Goal: Information Seeking & Learning: Learn about a topic

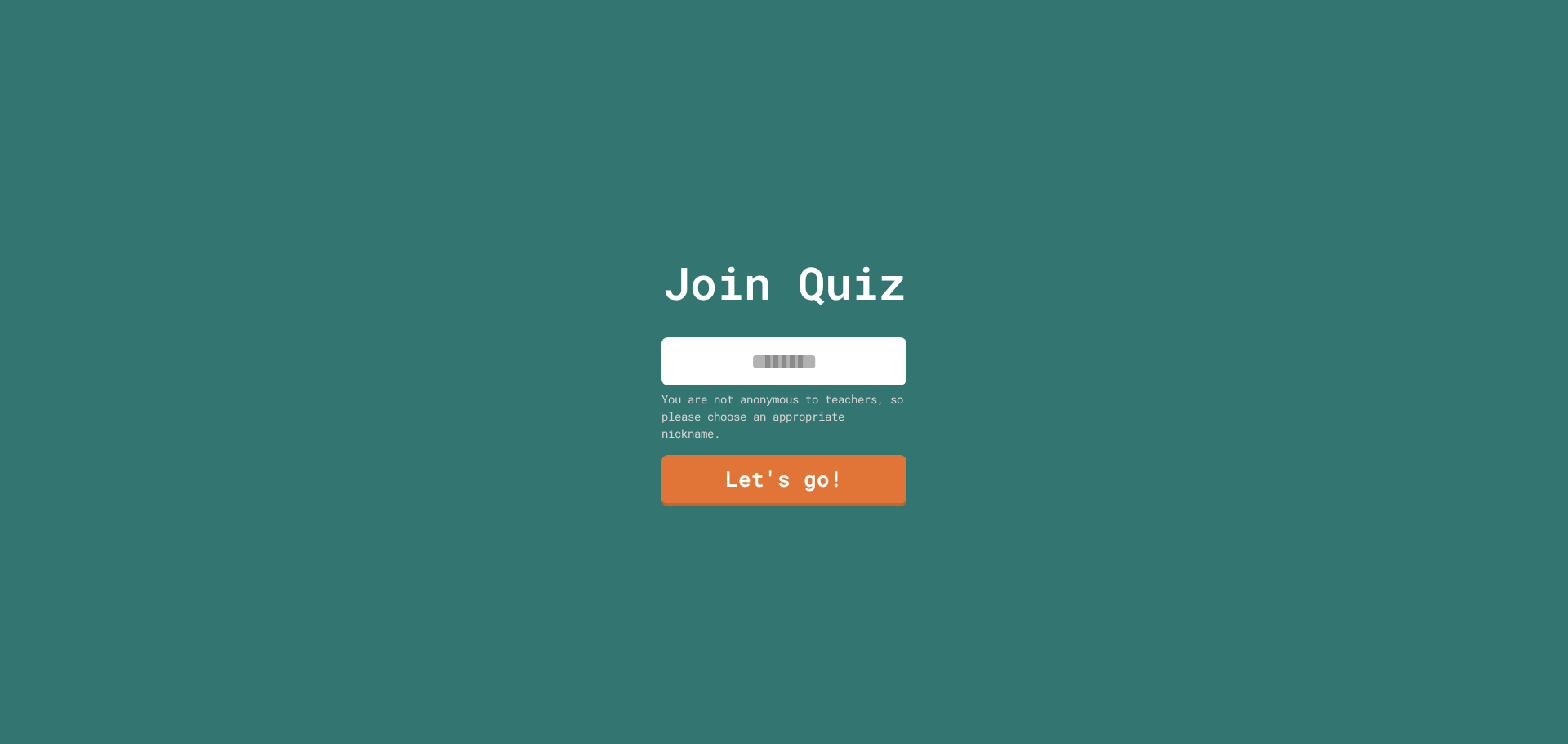
click at [775, 351] on input at bounding box center [784, 361] width 245 height 48
type input "********"
click at [832, 472] on link "Let's go!" at bounding box center [784, 478] width 222 height 54
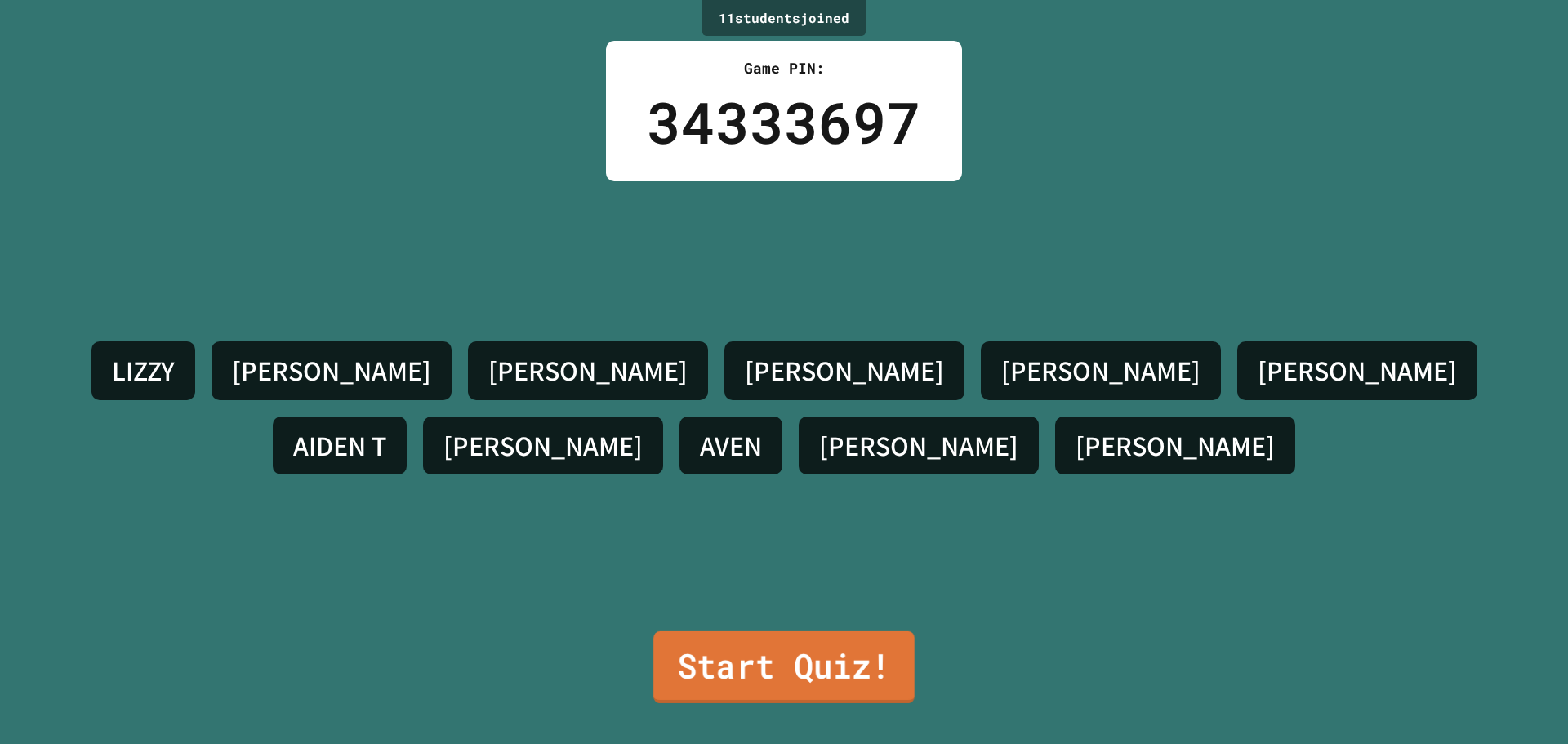
click at [848, 638] on link "Start Quiz!" at bounding box center [784, 667] width 261 height 72
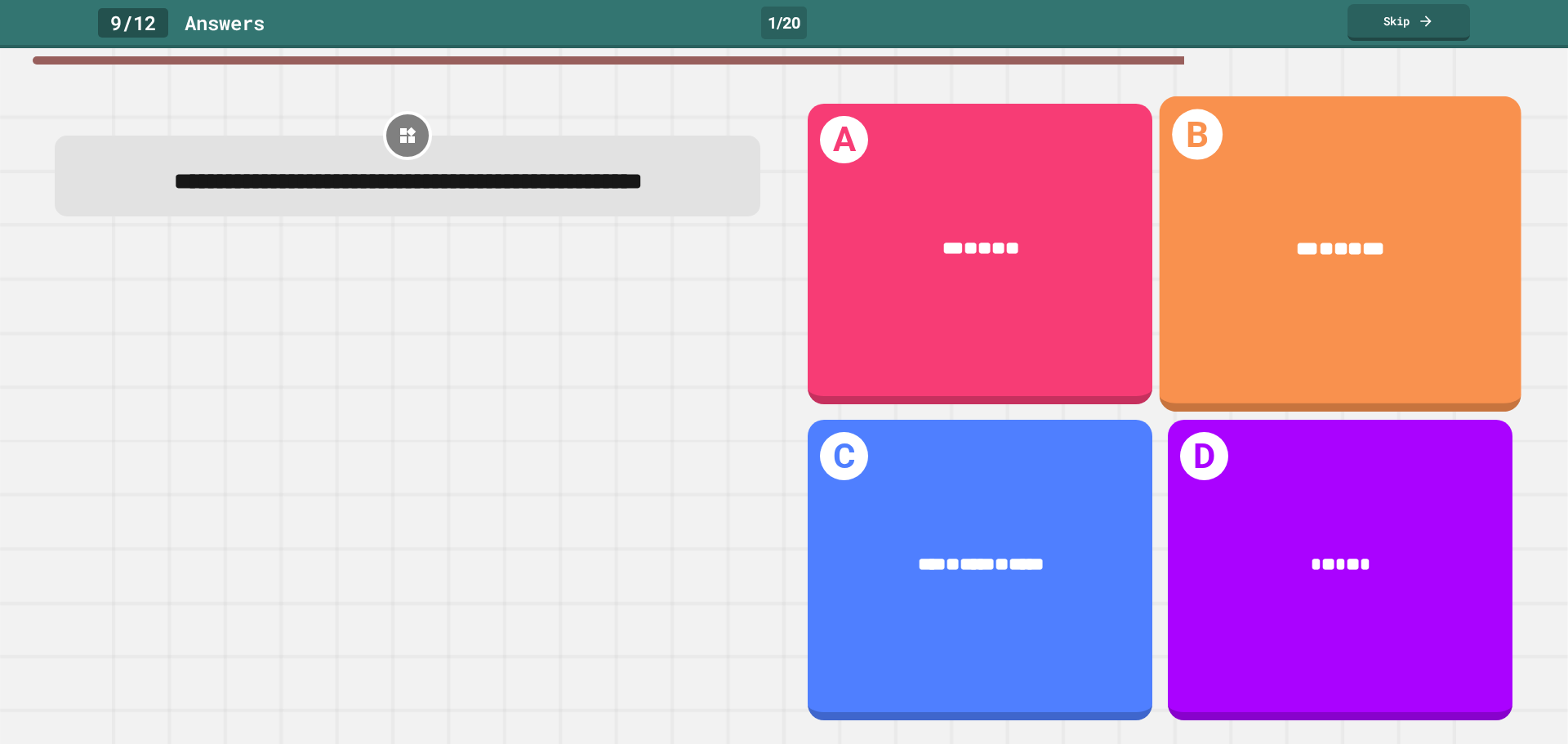
click at [1207, 224] on div "*** * ** * ***" at bounding box center [1340, 249] width 361 height 105
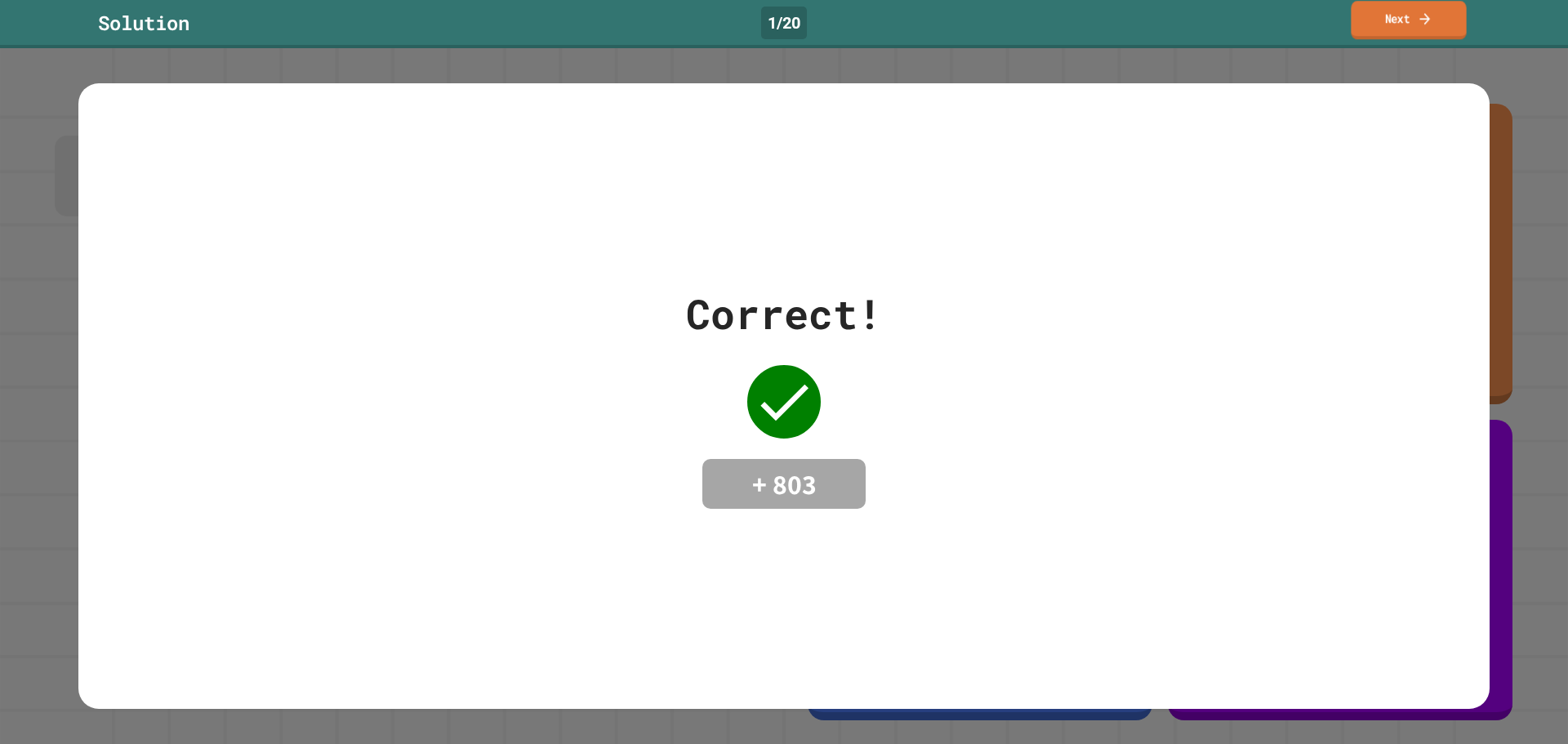
click at [1389, 14] on link "Next" at bounding box center [1408, 20] width 115 height 39
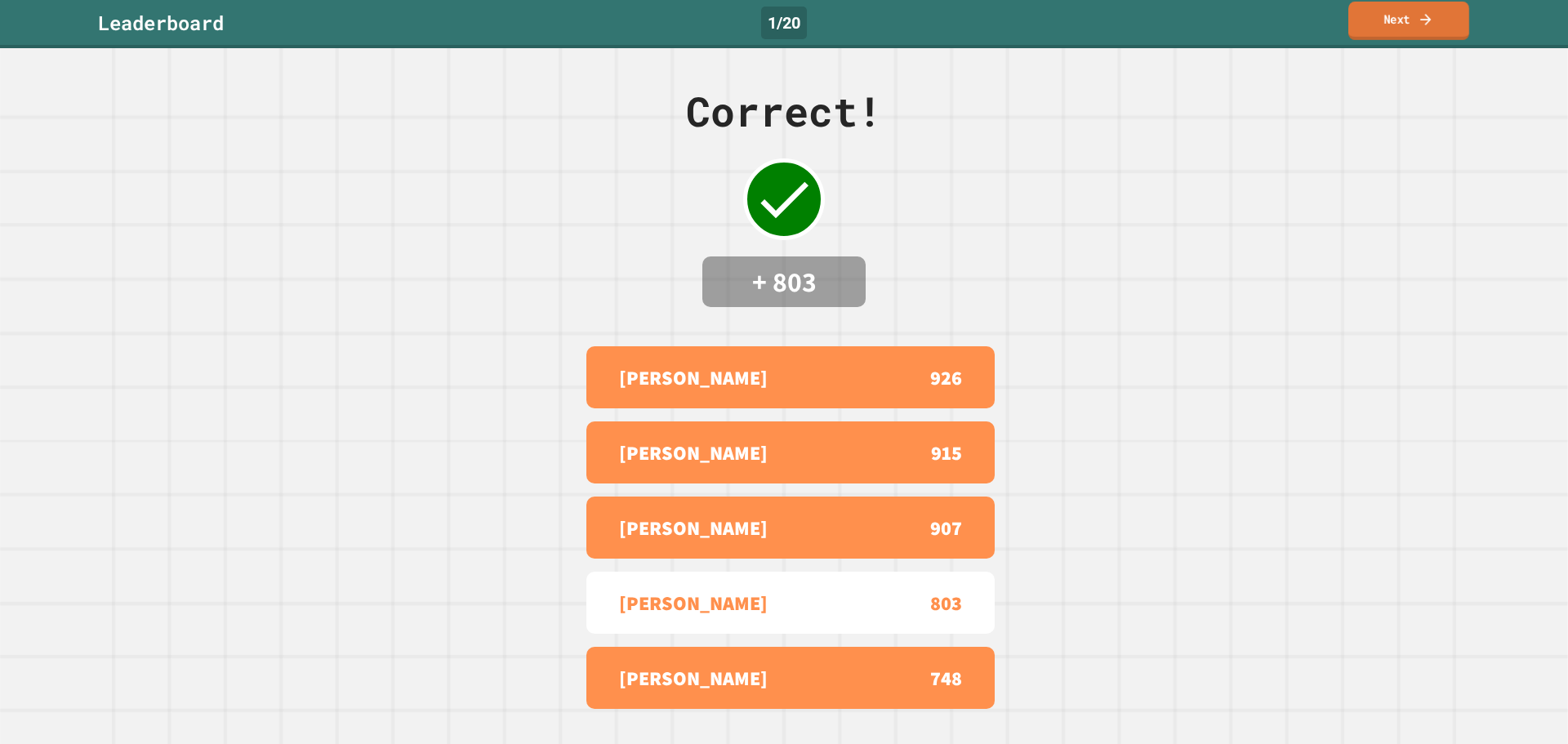
click at [1429, 23] on icon at bounding box center [1425, 19] width 16 height 17
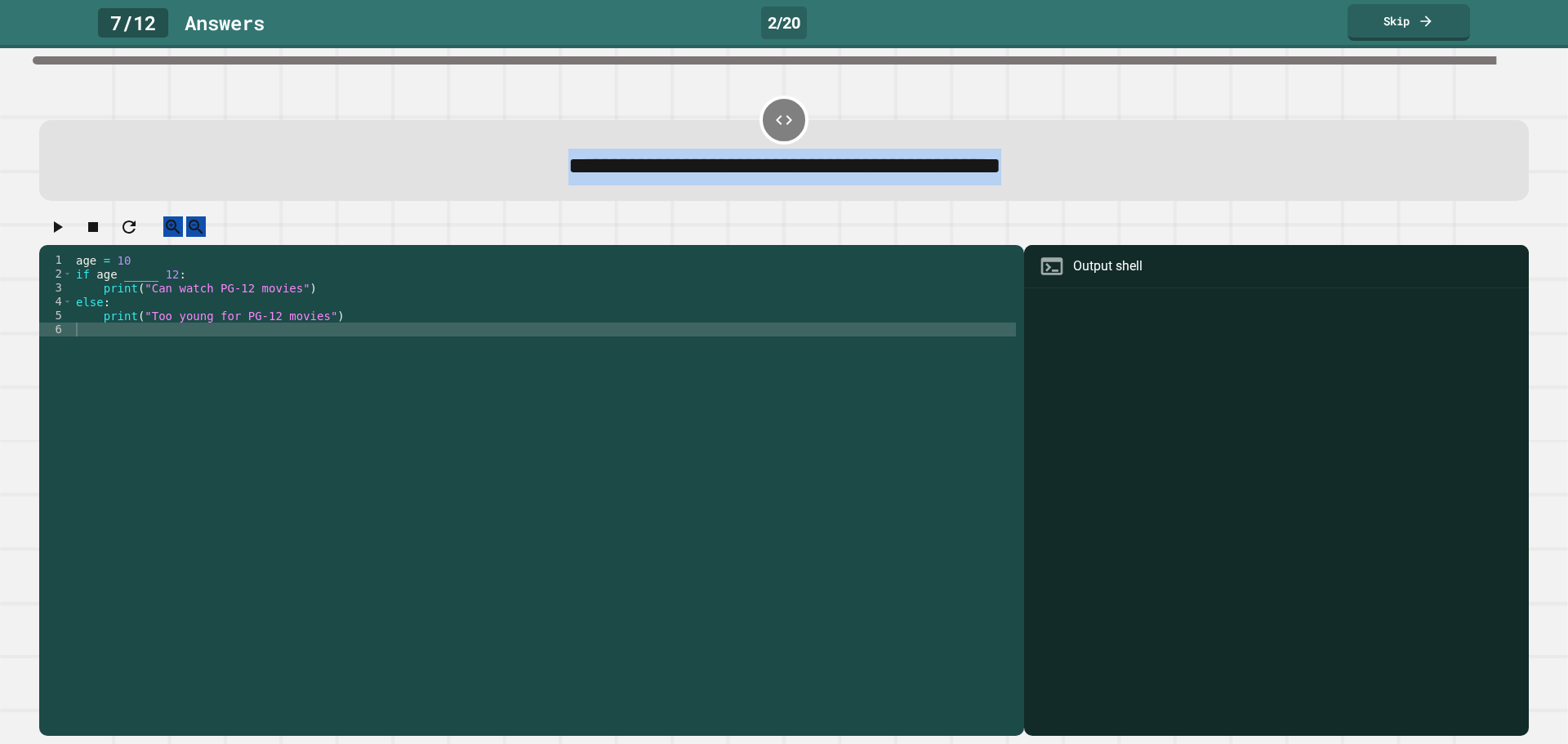
drag, startPoint x: 425, startPoint y: 159, endPoint x: 1176, endPoint y: 173, distance: 751.1
click at [1176, 173] on div "**********" at bounding box center [784, 166] width 1432 height 36
click at [1178, 174] on div "**********" at bounding box center [784, 166] width 1432 height 36
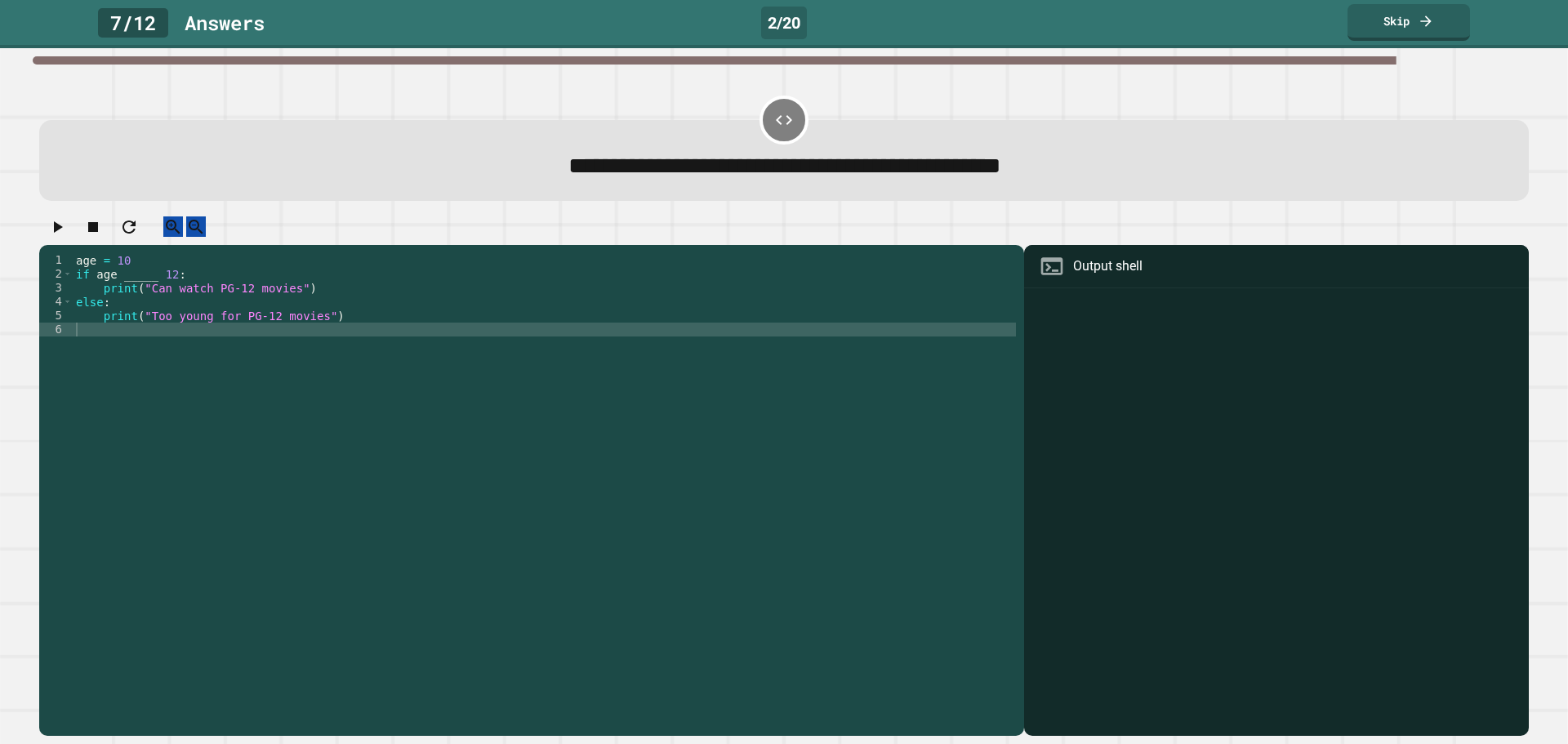
click at [126, 346] on div "age = [DEMOGRAPHIC_DATA] if age _____ [DEMOGRAPHIC_DATA] : print ( "Can watch P…" at bounding box center [544, 475] width 943 height 444
click at [171, 328] on div "age = [DEMOGRAPHIC_DATA] if age _____ [DEMOGRAPHIC_DATA] : print ( "Can watch P…" at bounding box center [544, 475] width 943 height 444
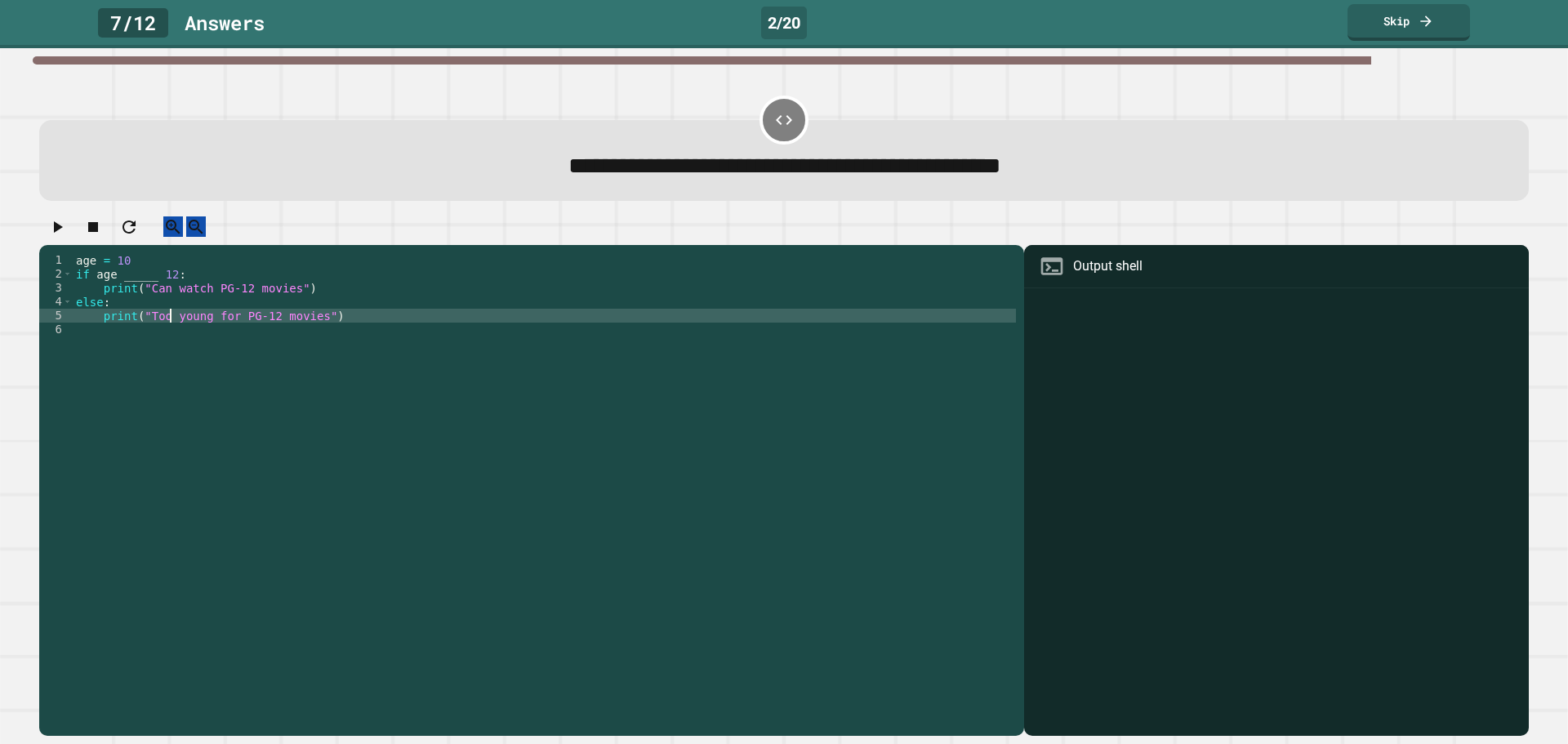
click at [155, 351] on div "age = [DEMOGRAPHIC_DATA] if age _____ [DEMOGRAPHIC_DATA] : print ( "Can watch P…" at bounding box center [544, 475] width 943 height 444
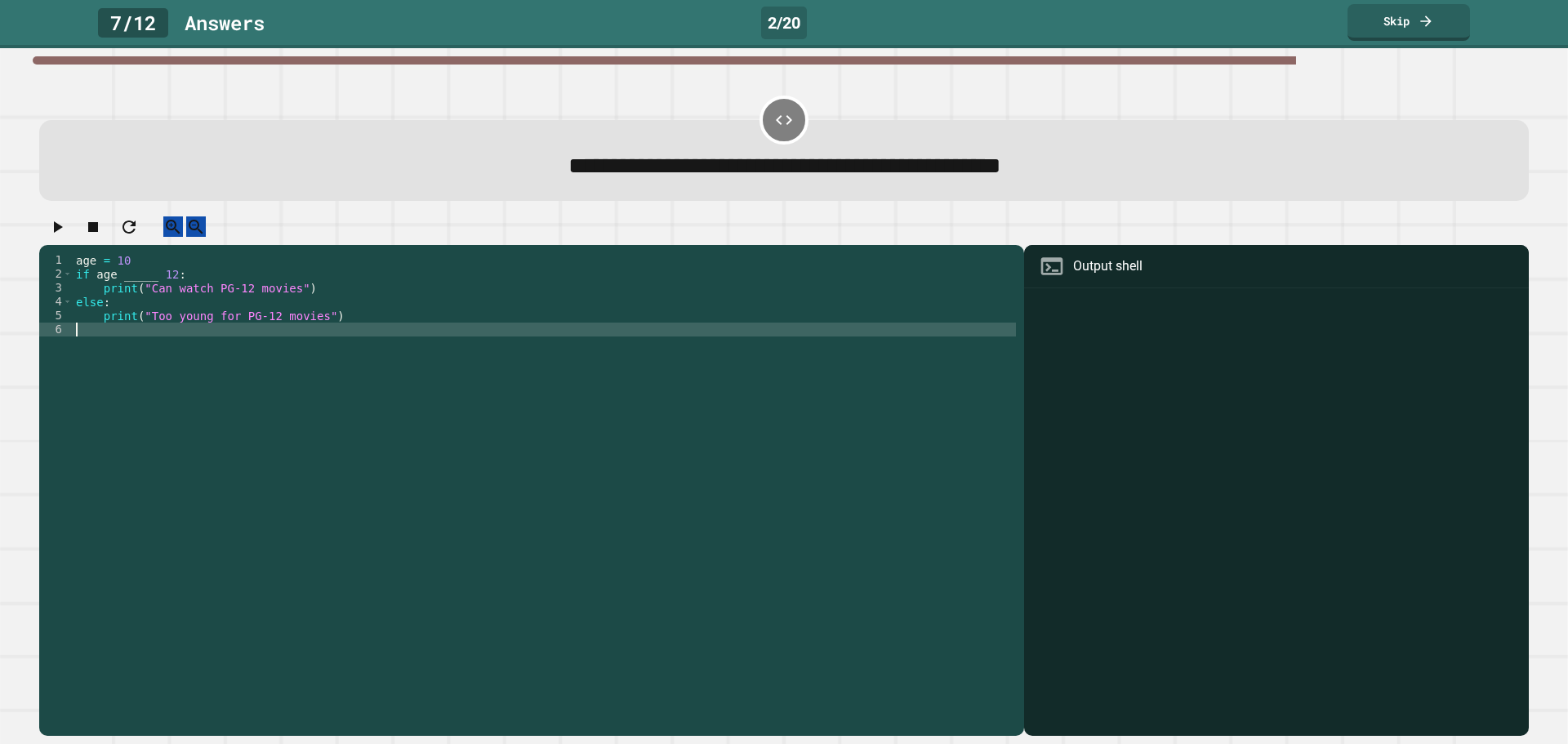
click at [151, 290] on div "age = [DEMOGRAPHIC_DATA] if age _____ [DEMOGRAPHIC_DATA] : print ( "Can watch P…" at bounding box center [544, 475] width 943 height 444
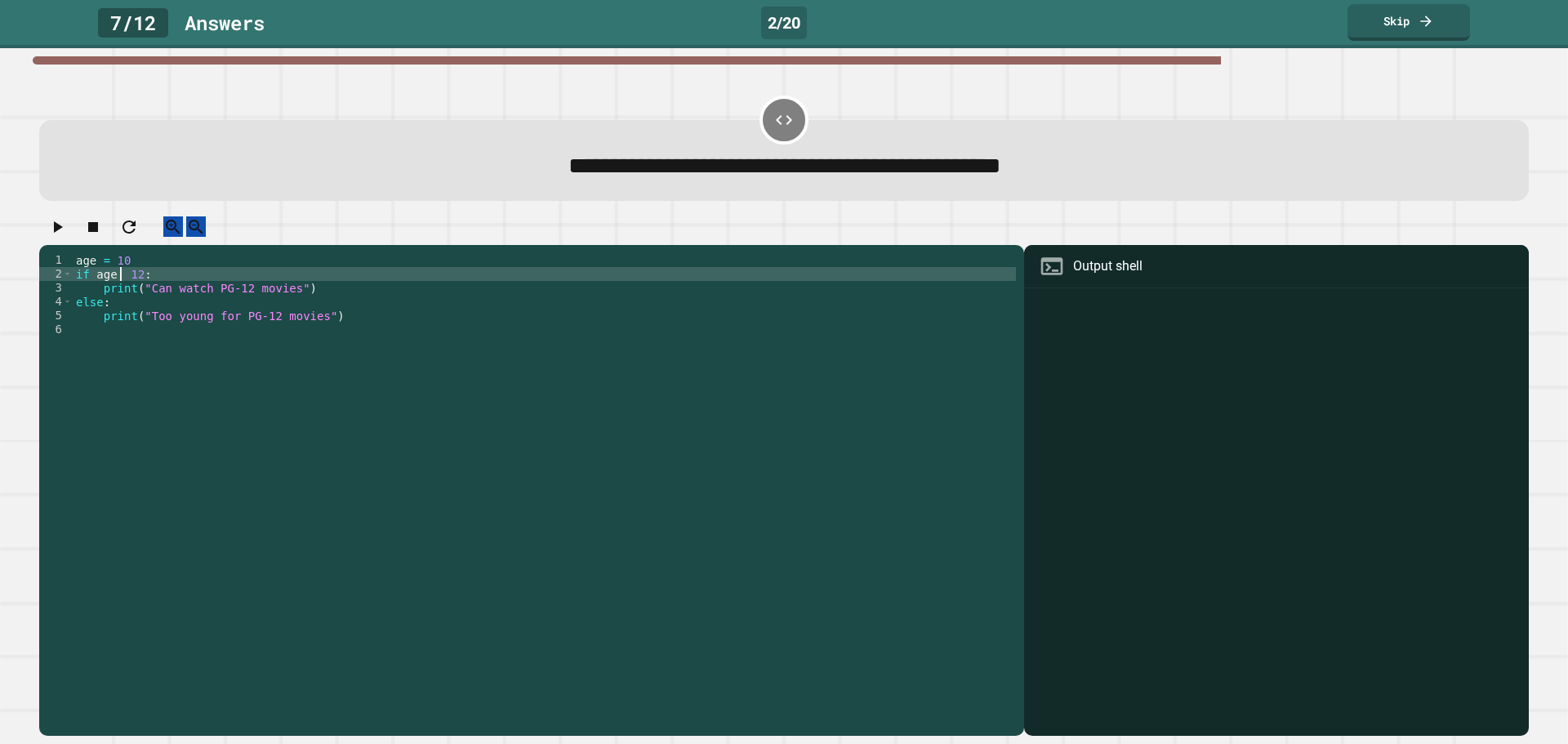
scroll to position [0, 3]
type textarea "**********"
click at [65, 231] on icon "button" at bounding box center [57, 227] width 19 height 19
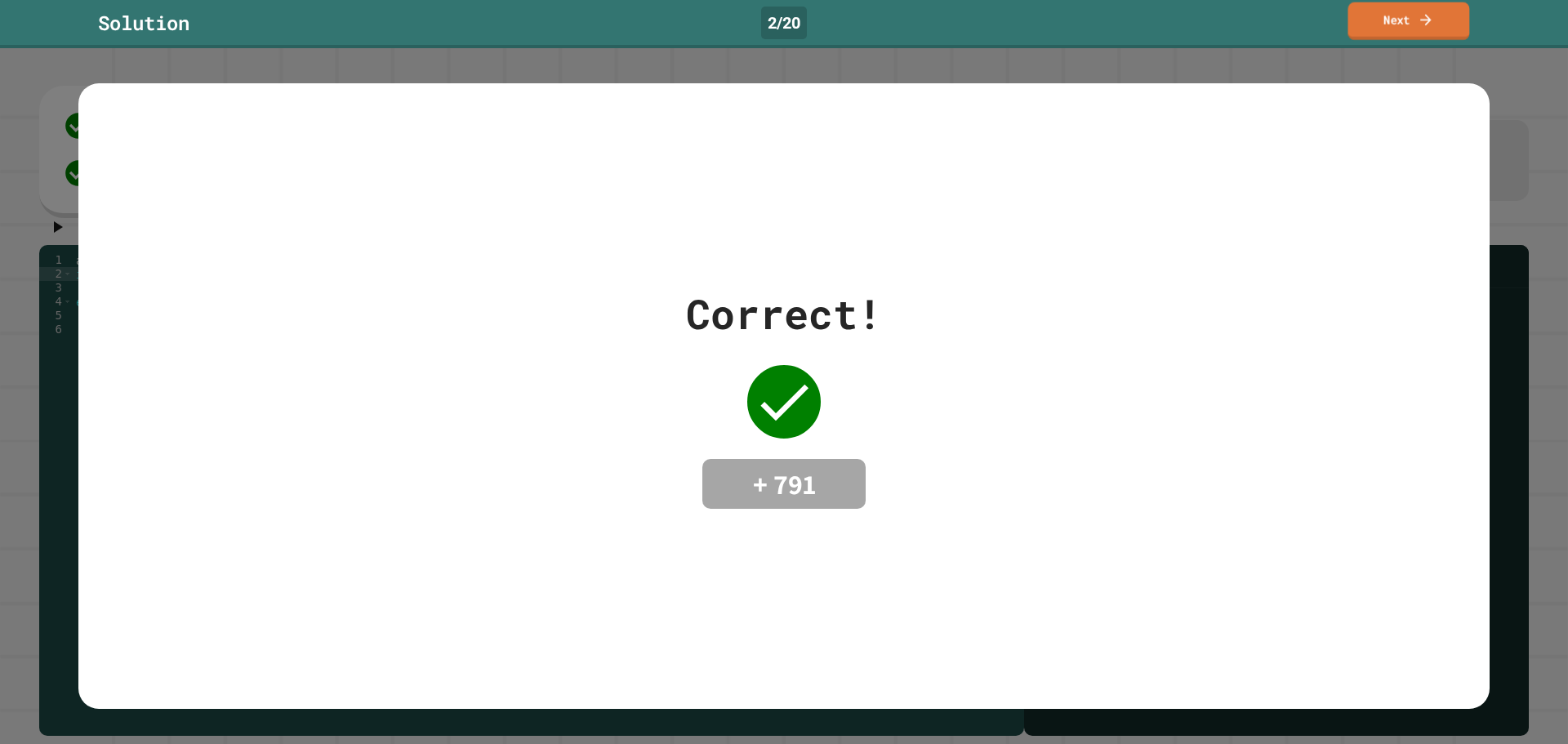
click at [1422, 25] on icon at bounding box center [1425, 20] width 16 height 17
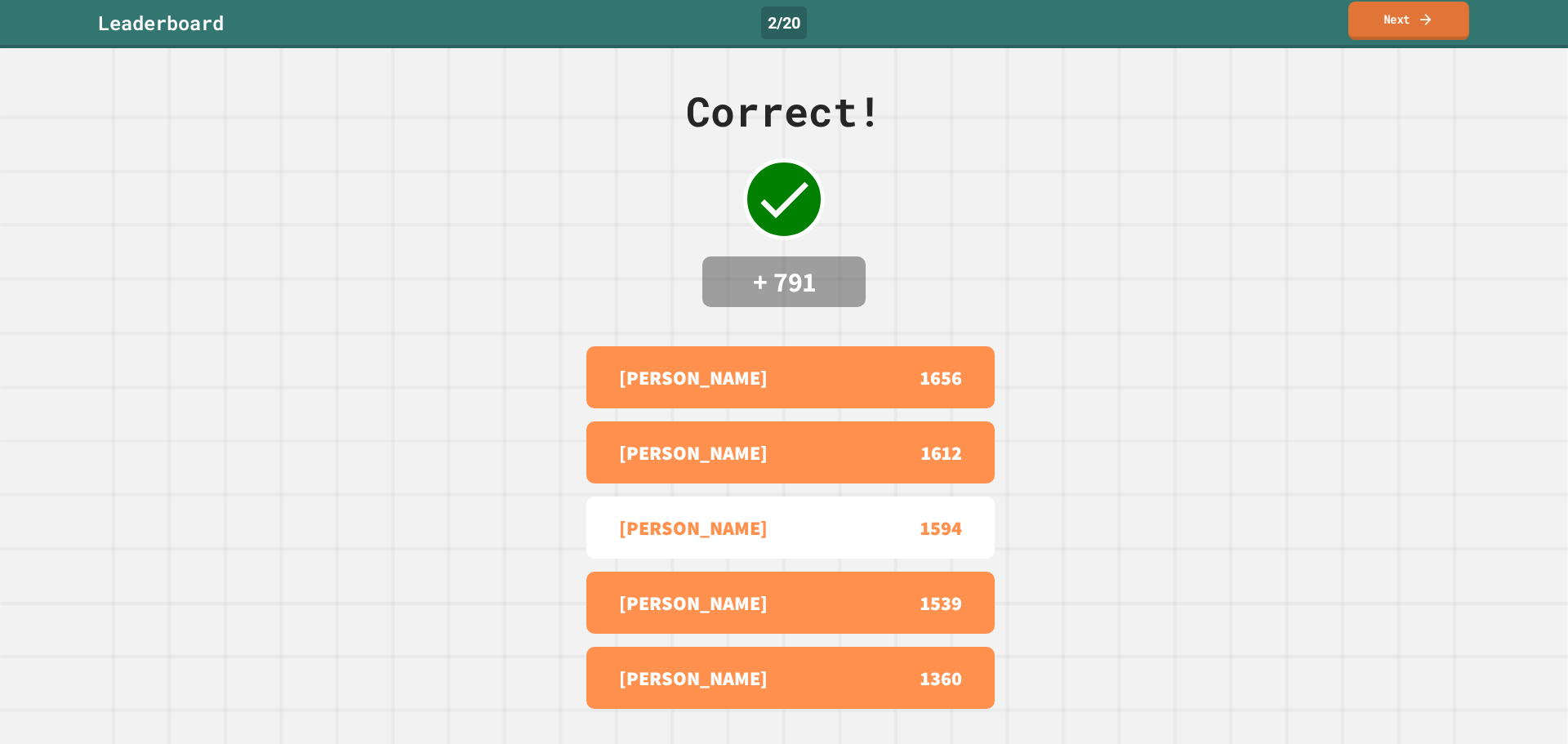
click at [1382, 29] on link "Next" at bounding box center [1409, 21] width 121 height 39
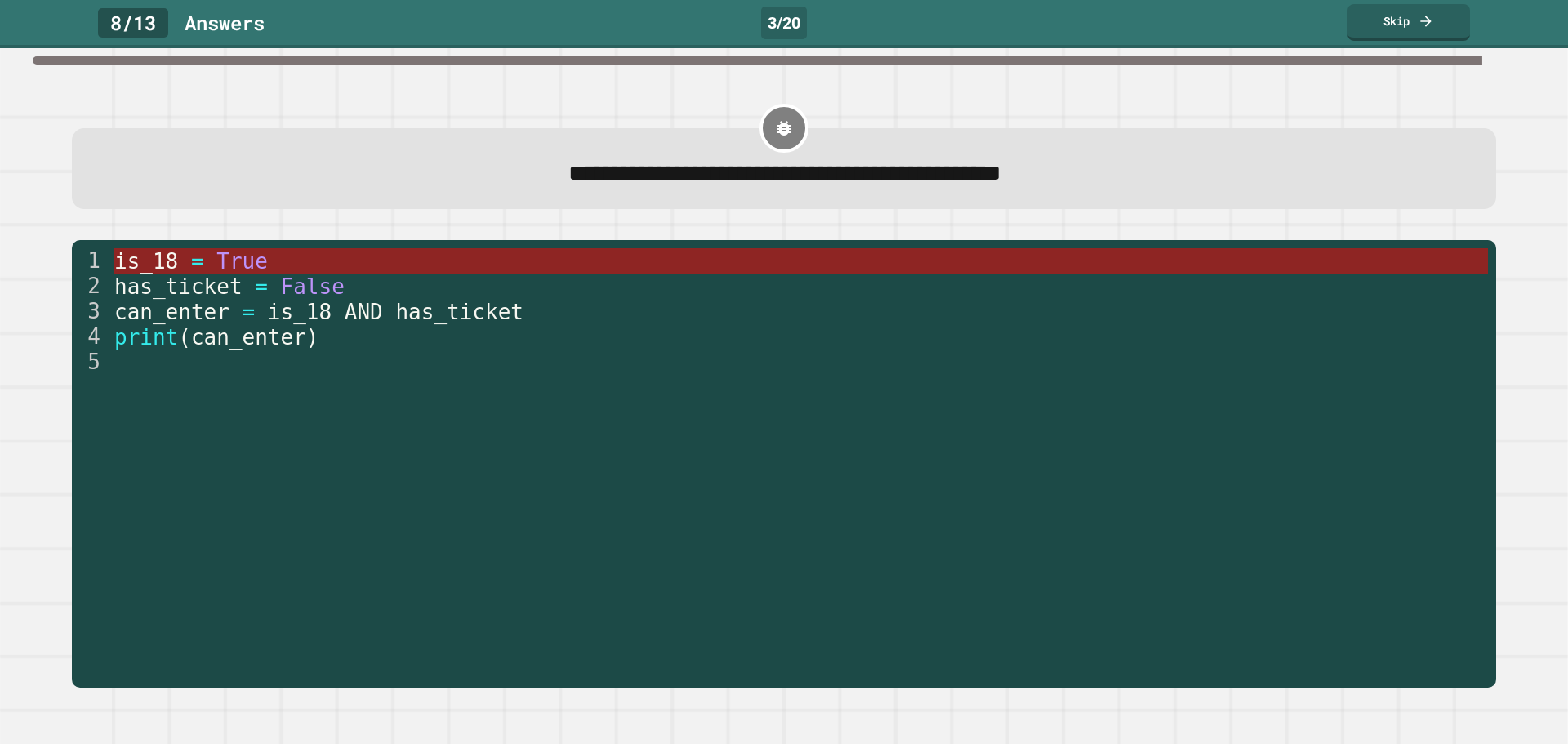
click at [192, 266] on span "=" at bounding box center [198, 261] width 14 height 24
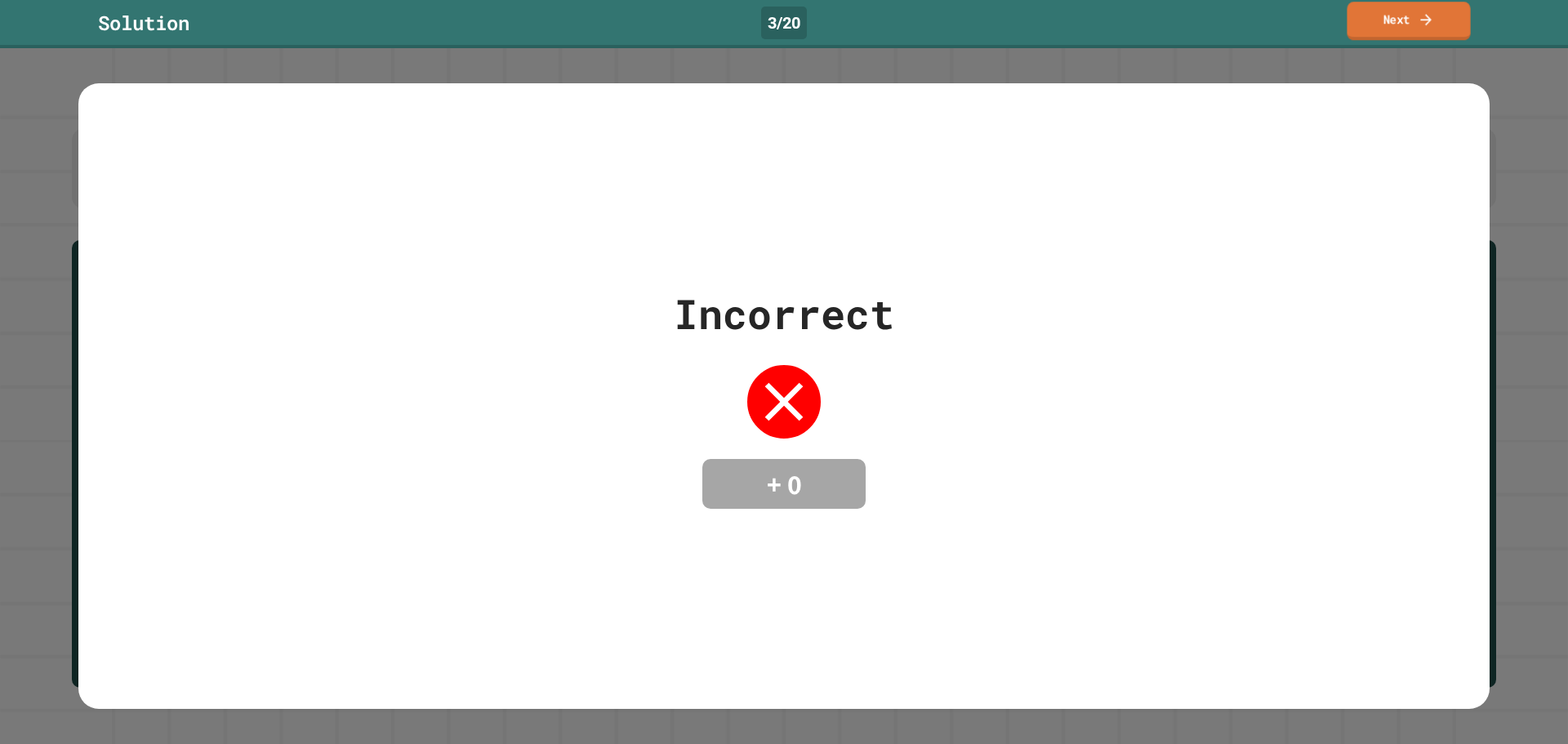
click at [1388, 28] on link "Next" at bounding box center [1409, 21] width 124 height 39
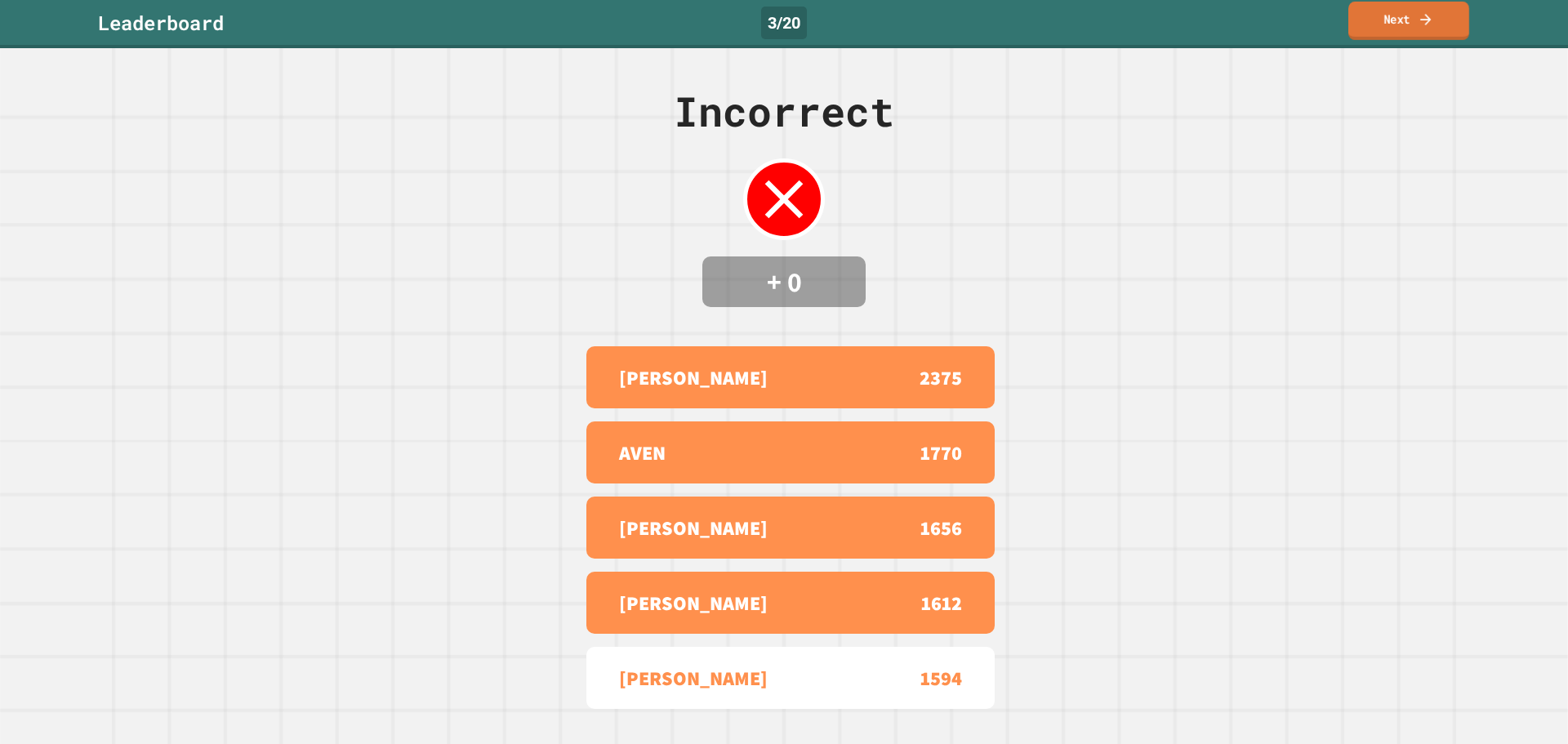
click at [1405, 22] on link "Next" at bounding box center [1409, 21] width 121 height 39
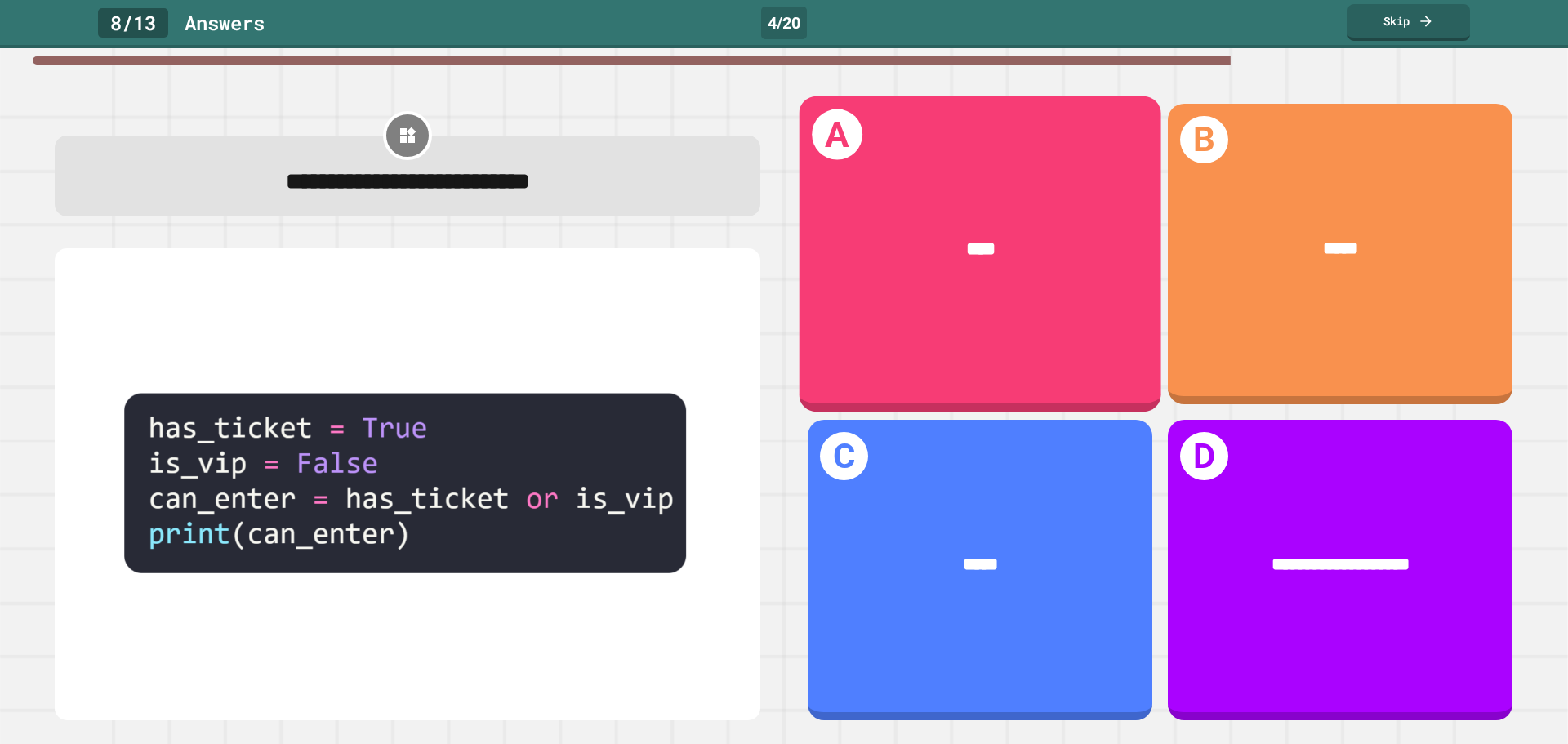
click at [947, 333] on div "A ****" at bounding box center [981, 253] width 361 height 315
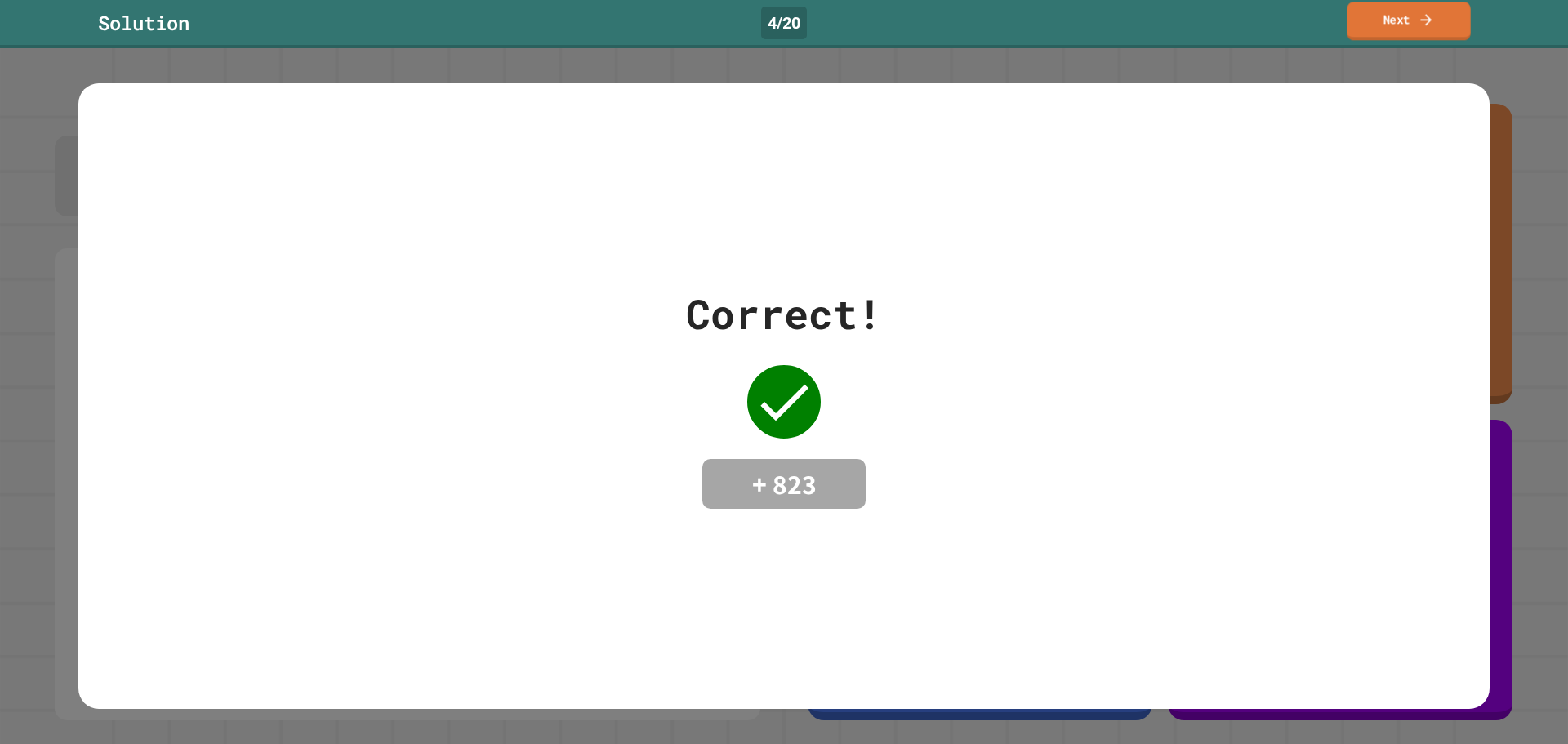
click at [1433, 18] on icon at bounding box center [1425, 19] width 16 height 17
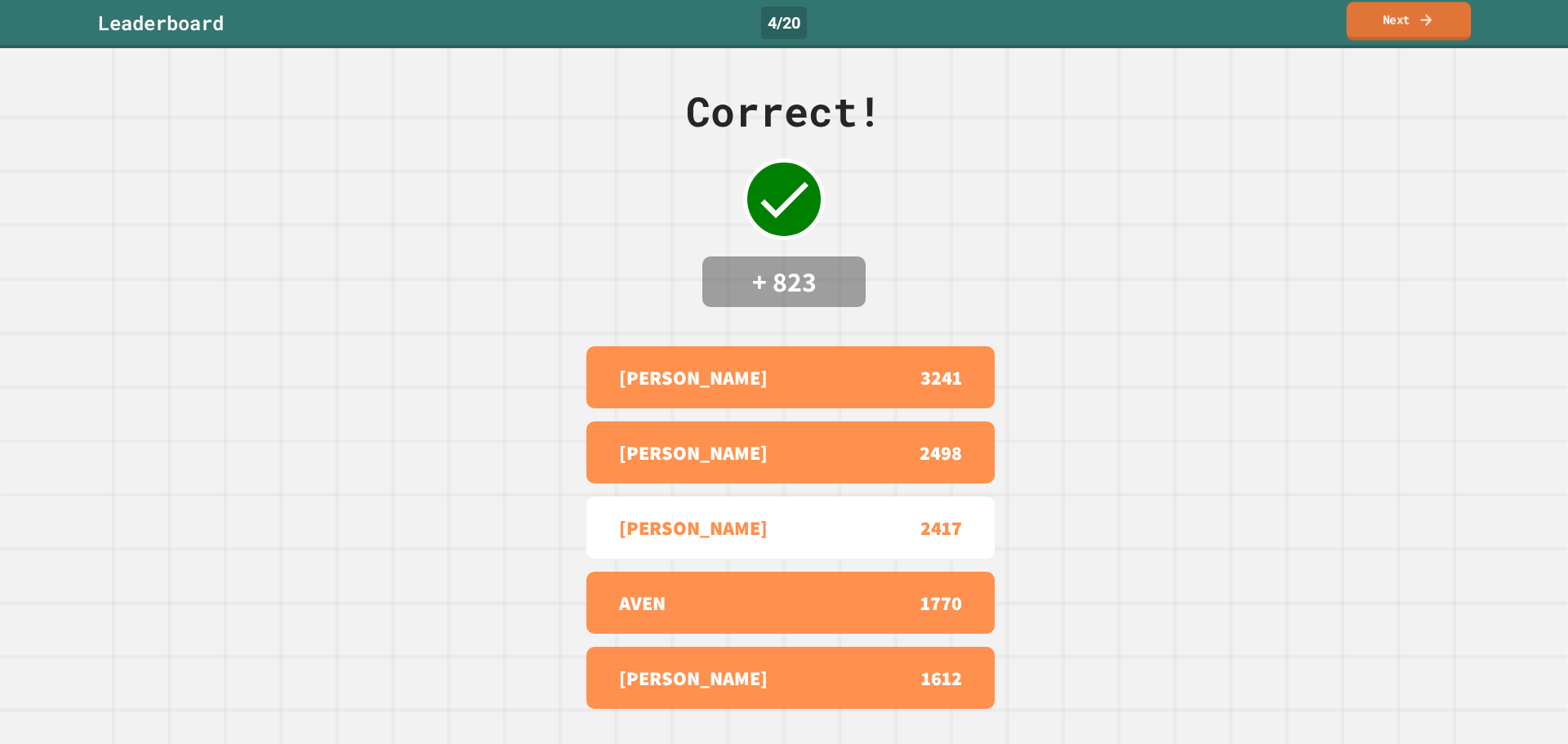
click at [1381, 35] on link "Next" at bounding box center [1409, 21] width 124 height 39
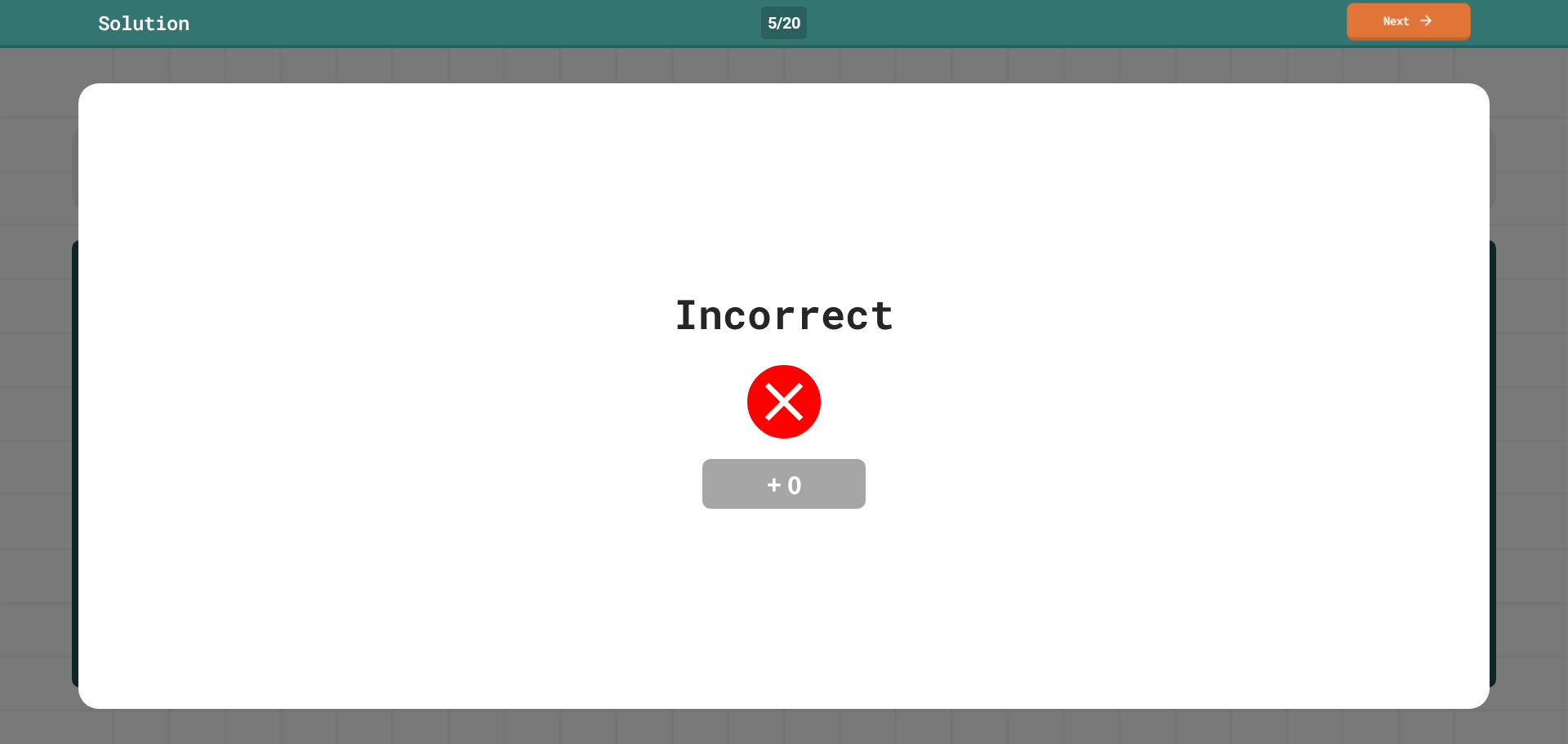
click at [1451, 25] on link "Next" at bounding box center [1409, 21] width 124 height 38
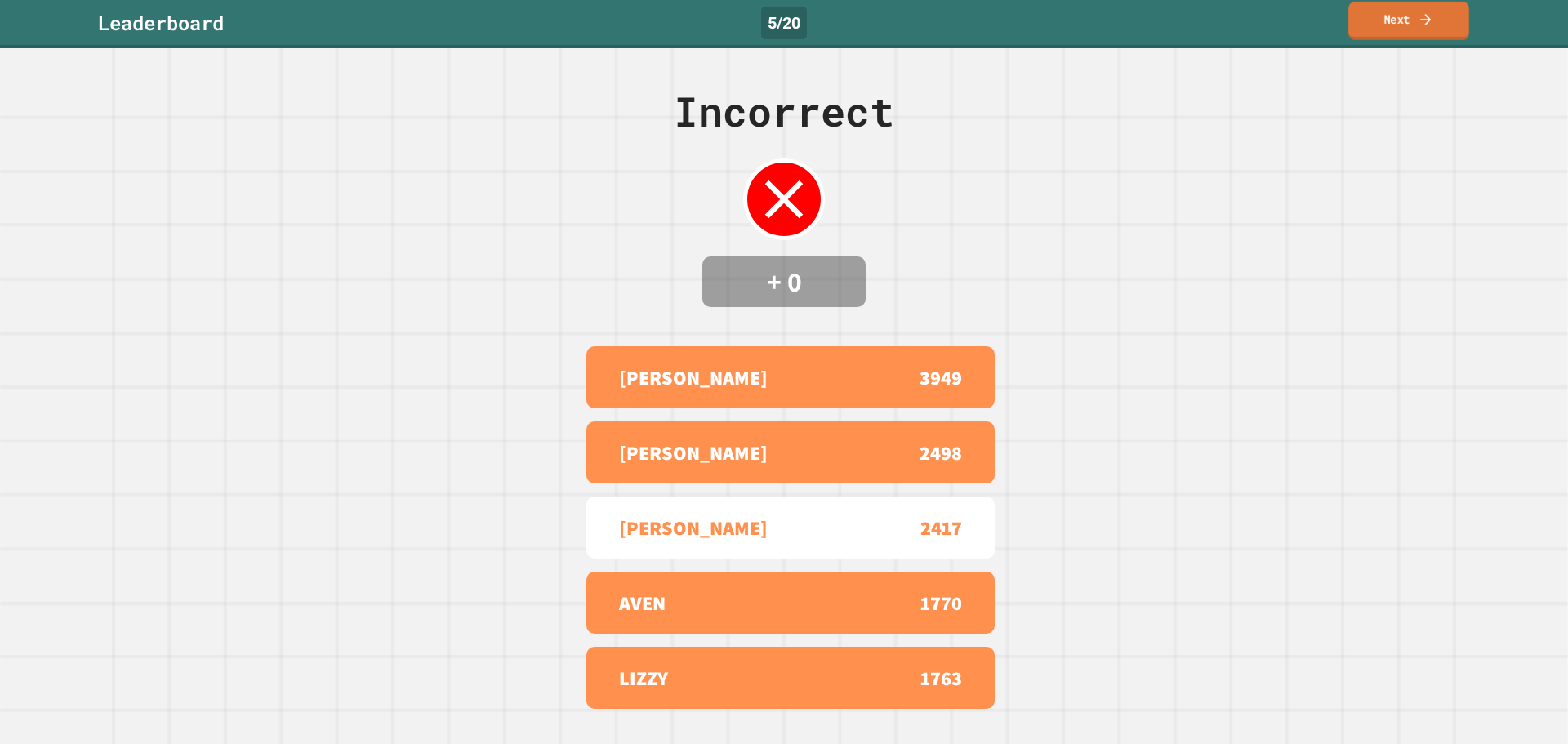
click at [1420, 11] on icon at bounding box center [1425, 19] width 16 height 17
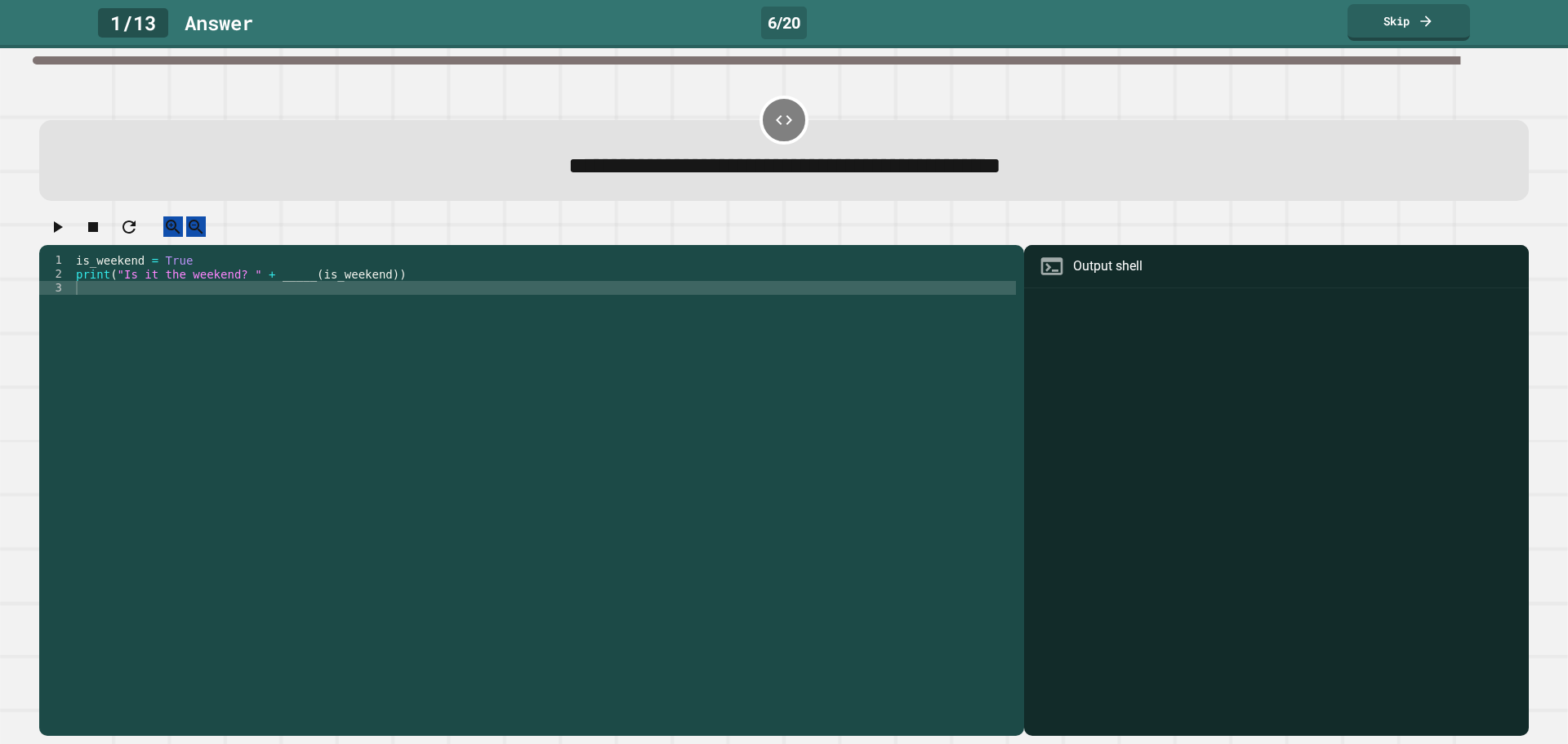
click at [299, 297] on div "is_weekend = True print ( "Is it the weekend? " + _____ ( is_weekend ))" at bounding box center [544, 475] width 943 height 444
click at [294, 288] on div "is_weekend = True print ( "Is it the weekend? " + _____ ( is_weekend ))" at bounding box center [544, 475] width 943 height 444
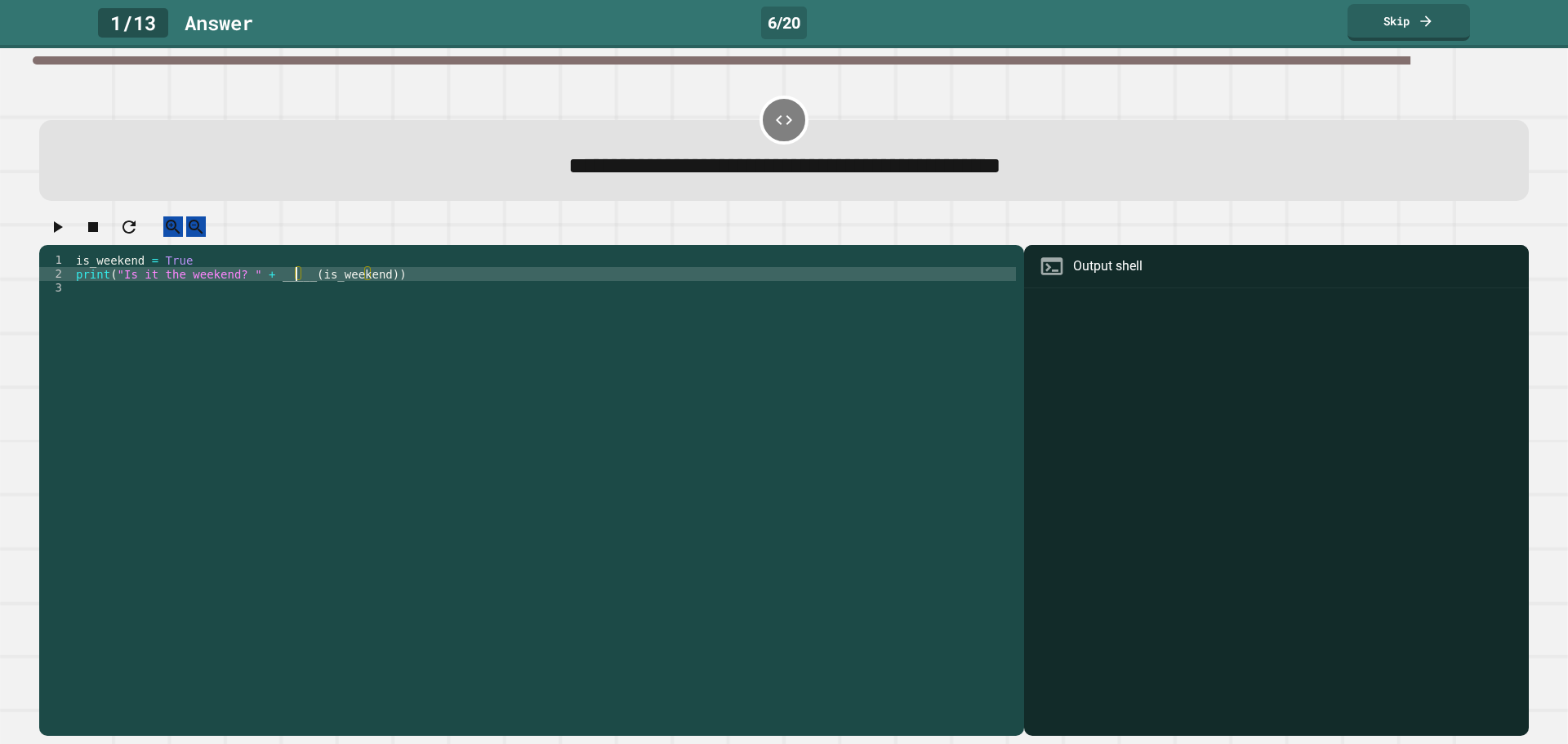
click at [295, 293] on div "is_weekend = True print ( "Is it the weekend? " + _____ ( is_weekend ))" at bounding box center [544, 475] width 943 height 444
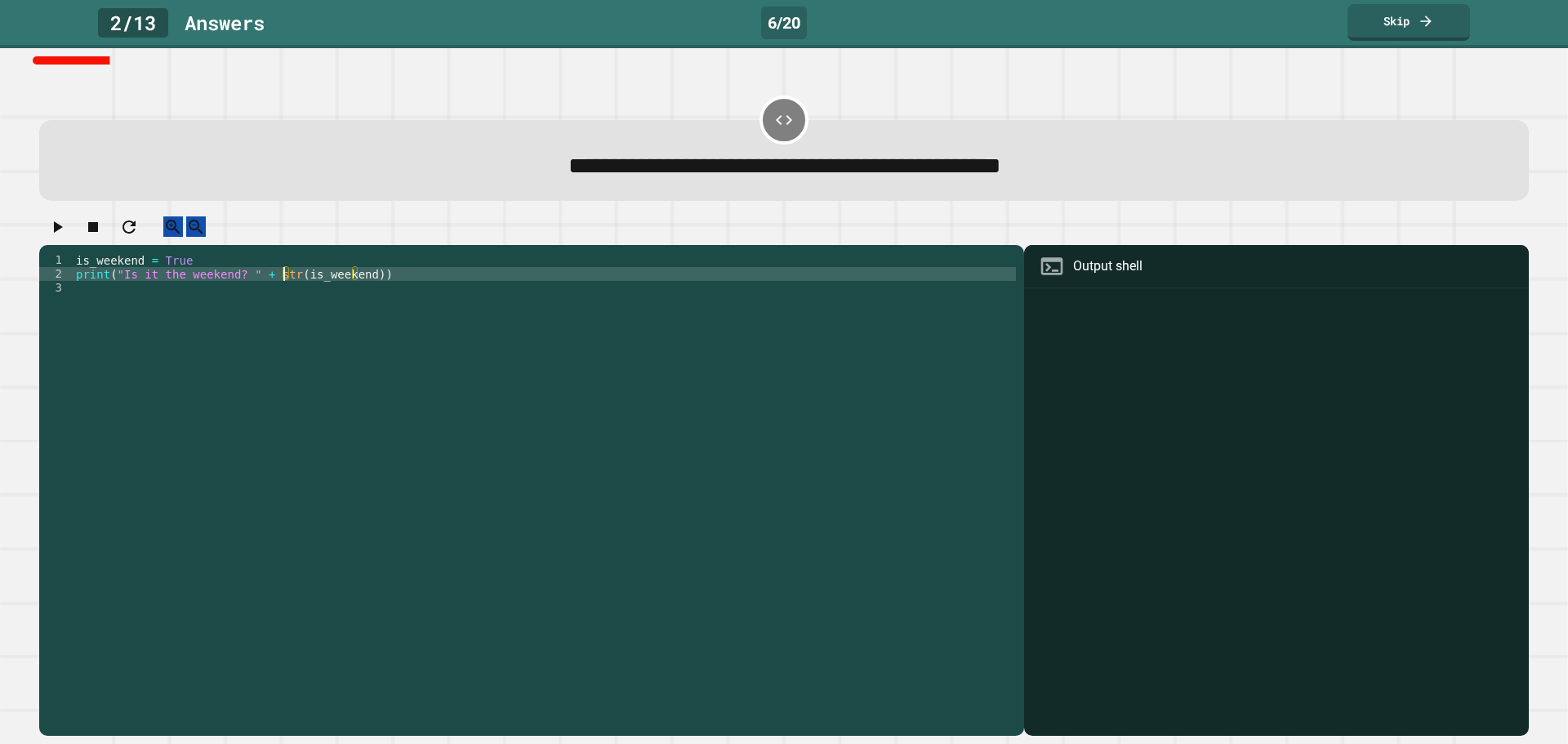
scroll to position [0, 0]
type textarea "**********"
click at [55, 237] on button "button" at bounding box center [57, 226] width 19 height 20
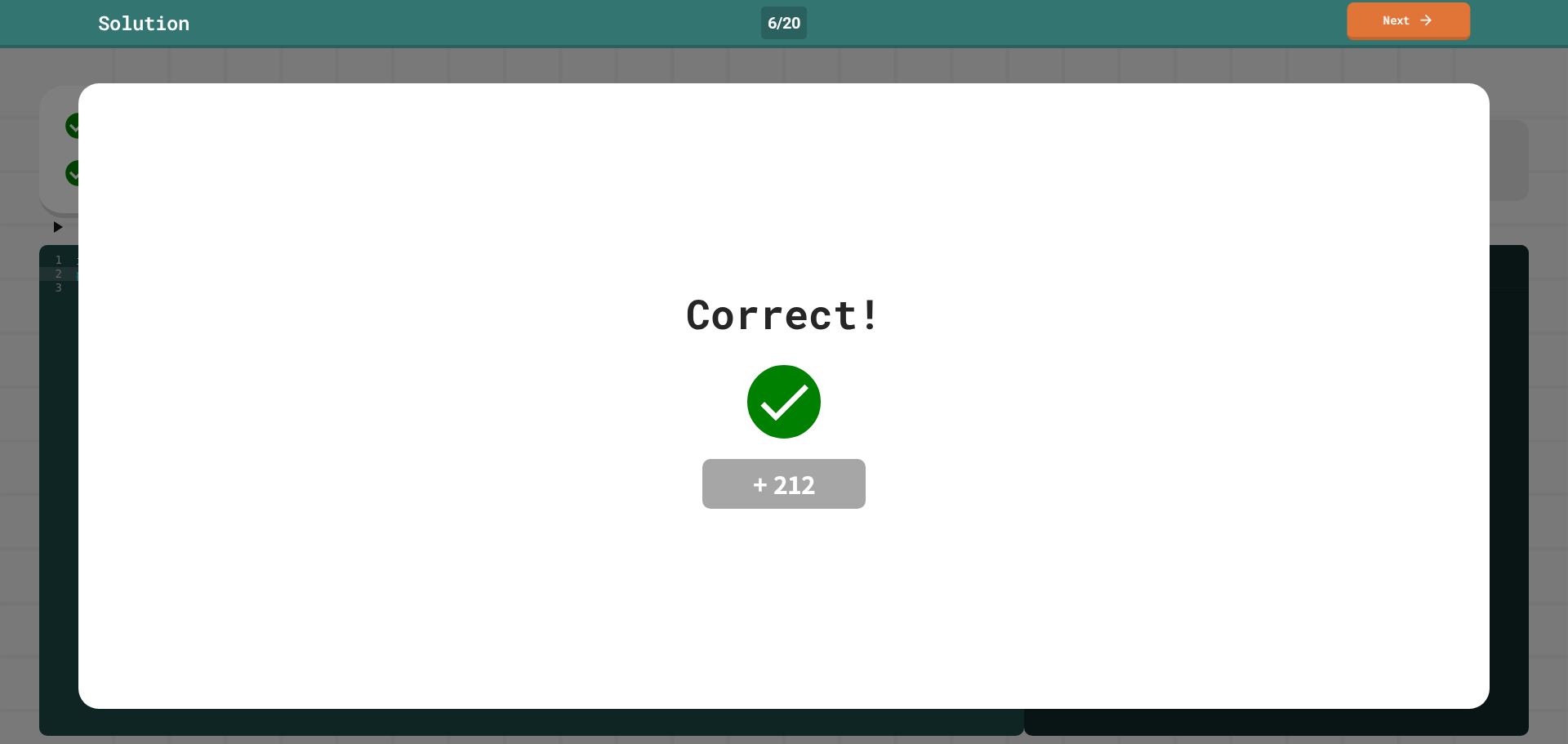
click at [1374, 18] on link "Next" at bounding box center [1410, 21] width 124 height 38
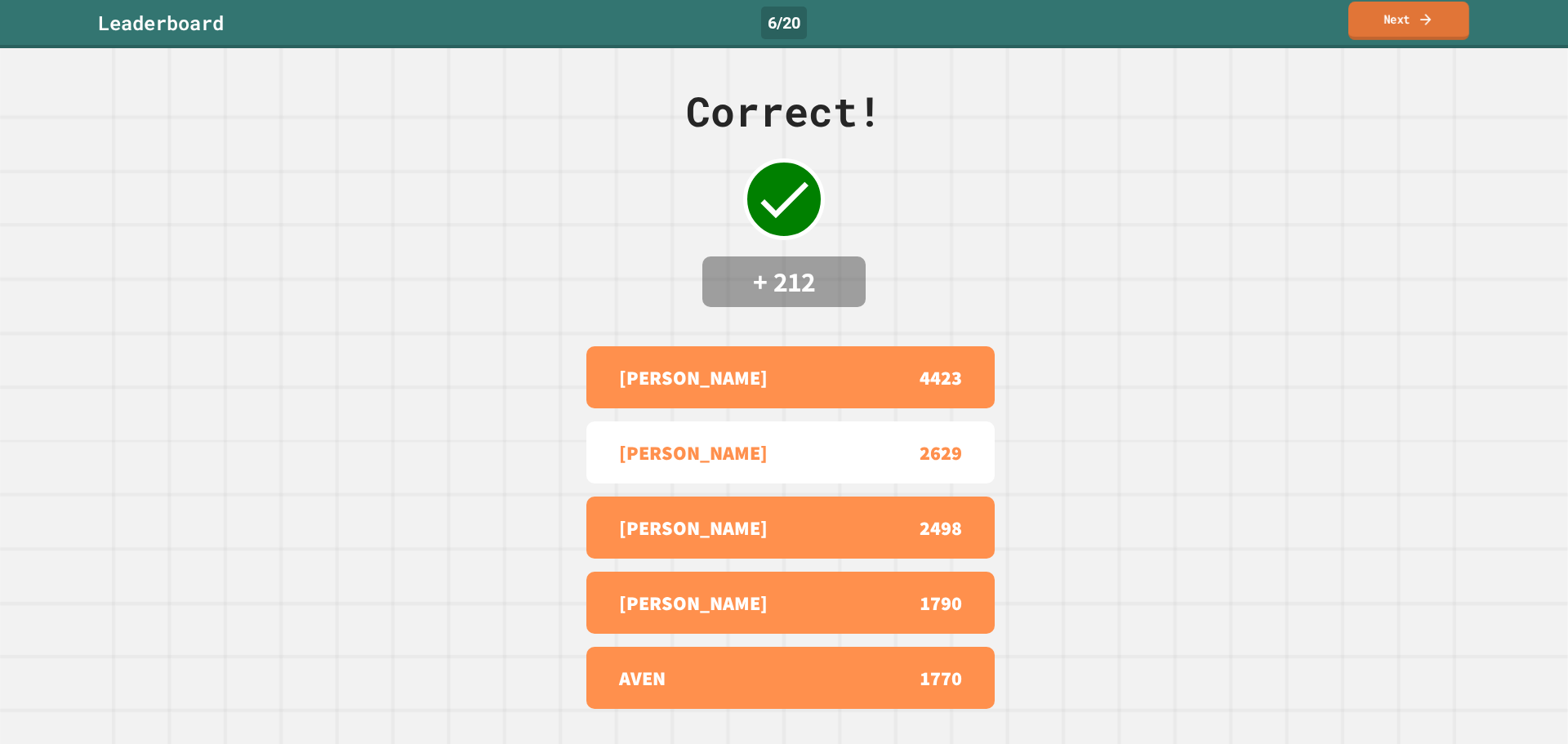
click at [1411, 8] on link "Next" at bounding box center [1409, 21] width 121 height 39
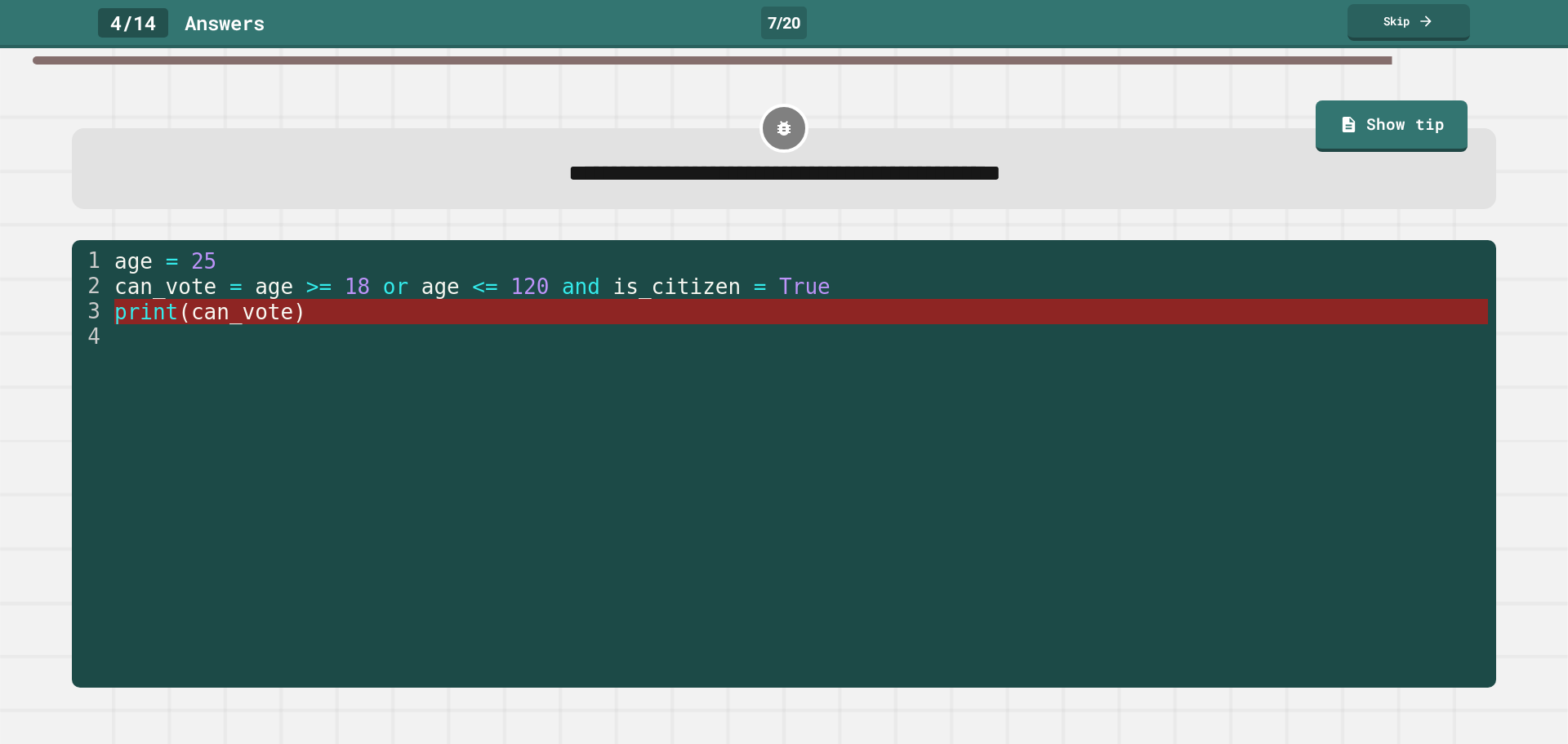
click at [210, 314] on span "can_vote" at bounding box center [242, 311] width 102 height 24
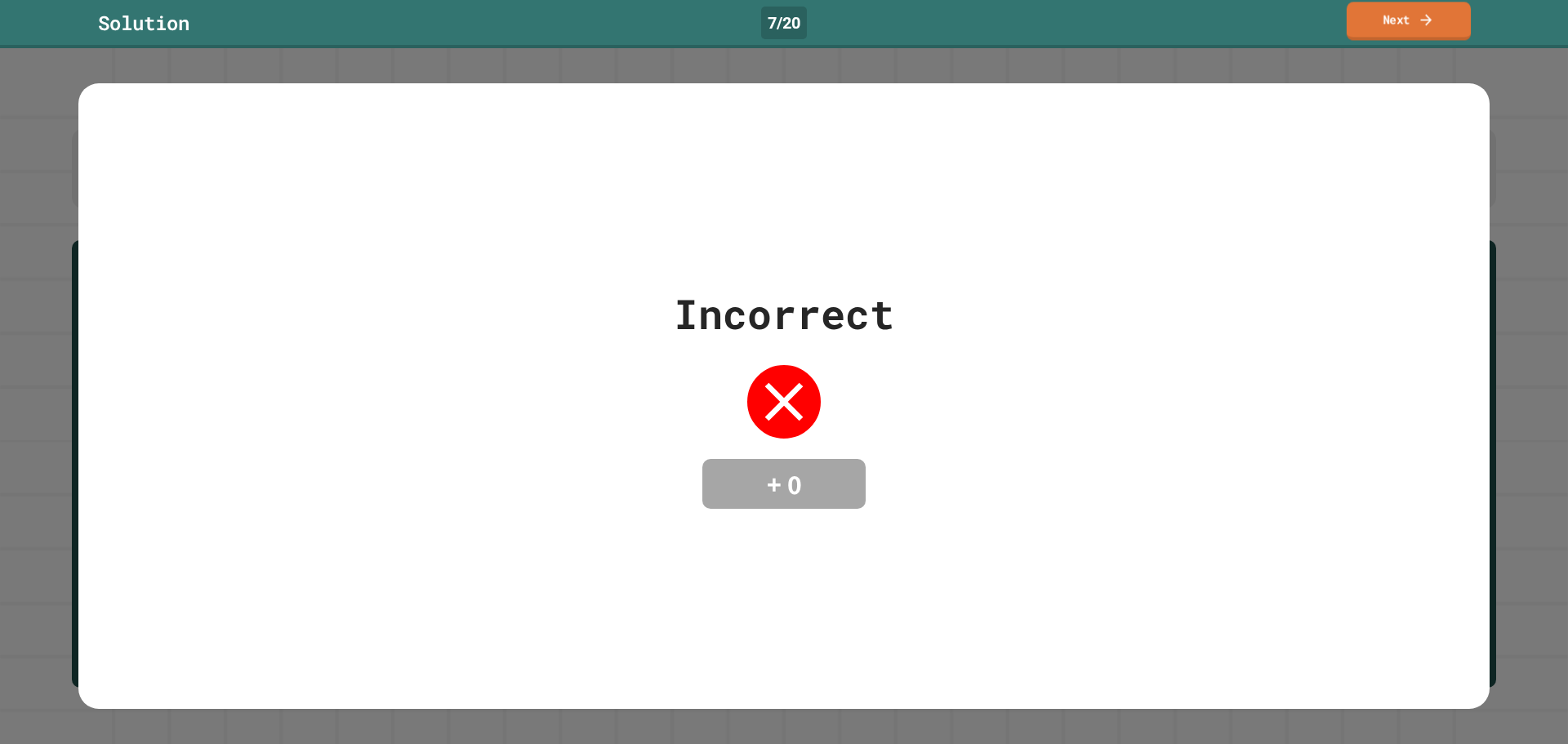
click at [1411, 16] on link "Next" at bounding box center [1409, 21] width 124 height 39
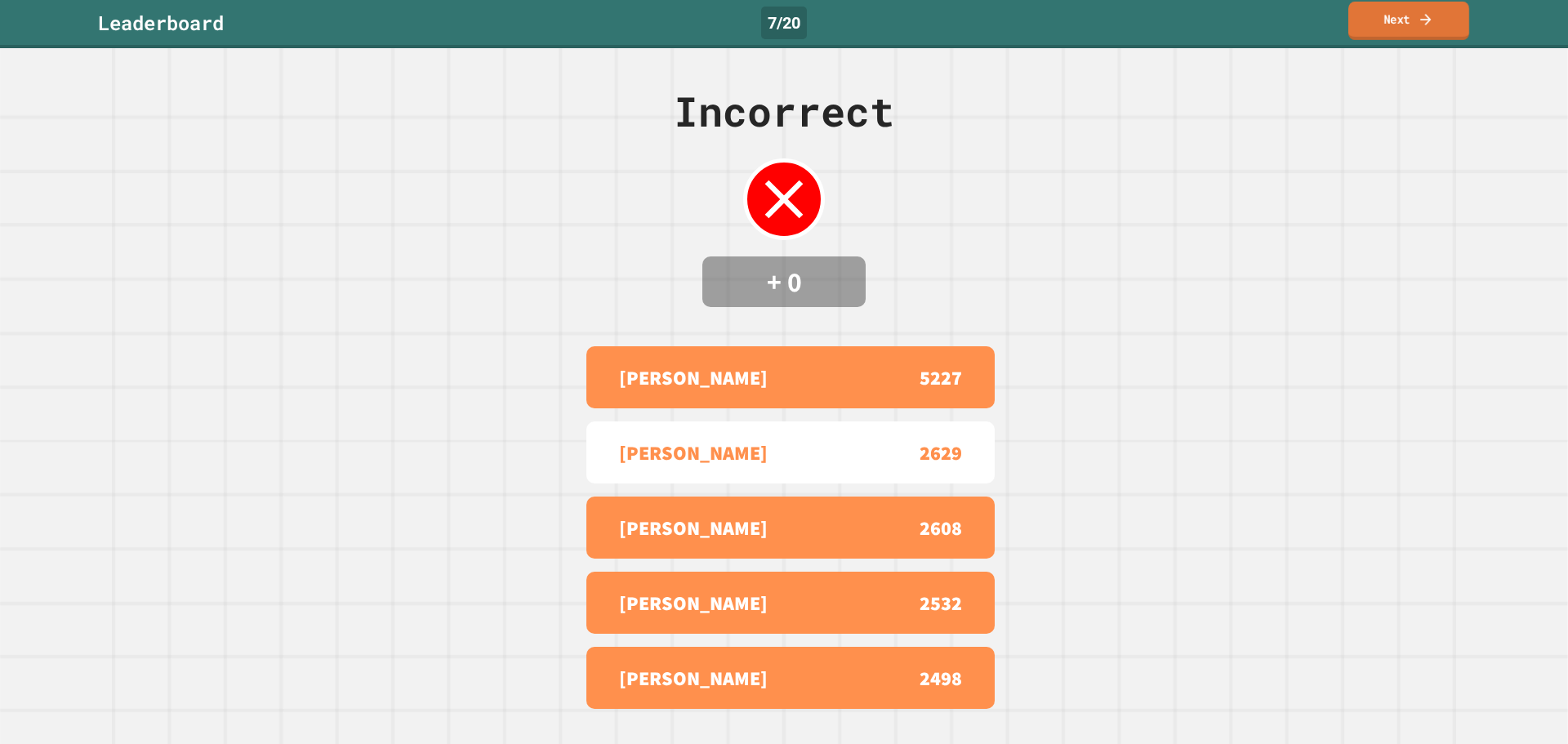
click at [1412, 3] on link "Next" at bounding box center [1409, 21] width 121 height 39
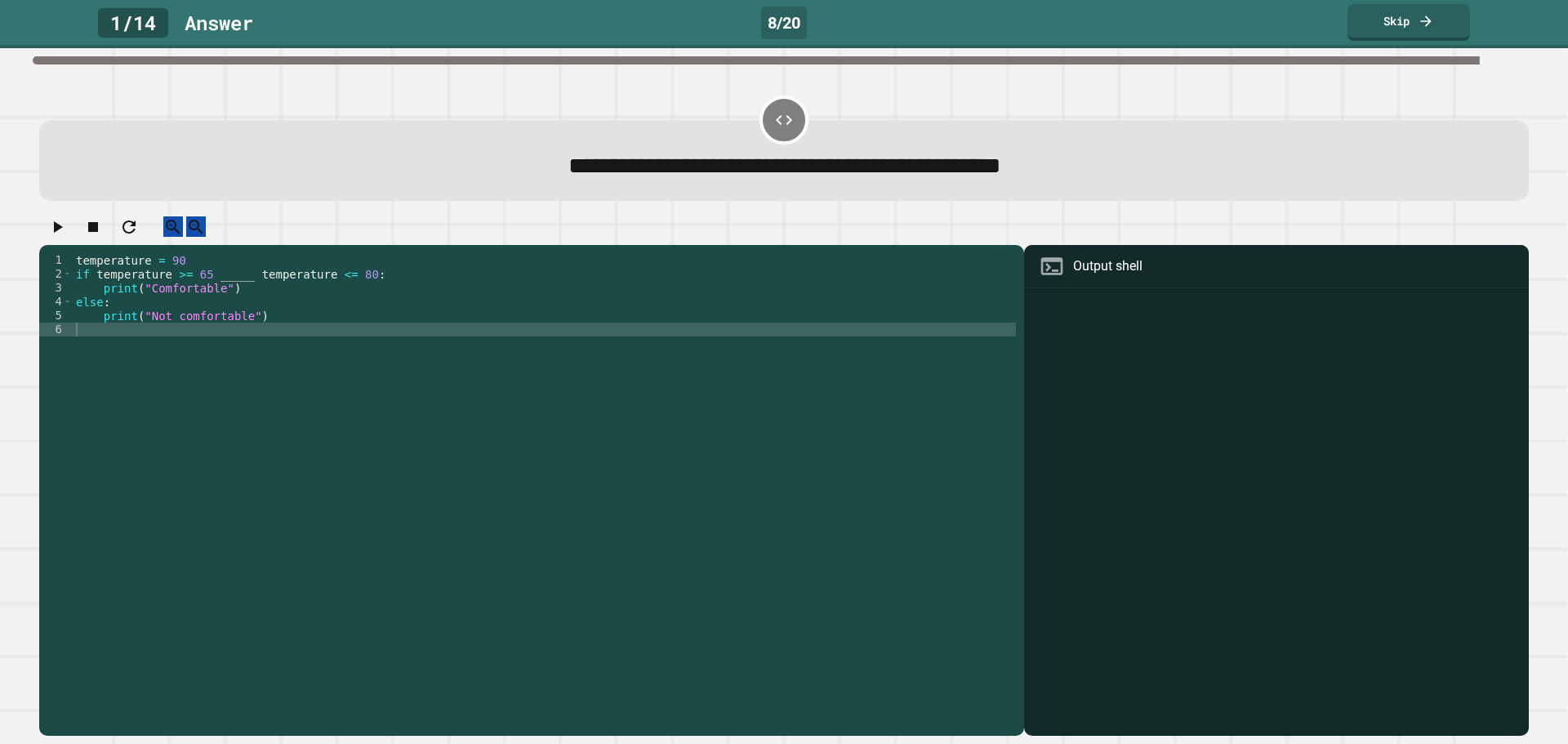
click at [241, 298] on div "temperature = 90 if temperature >= 65 _____ temperature <= 80 : print ( "Comfor…" at bounding box center [544, 475] width 943 height 444
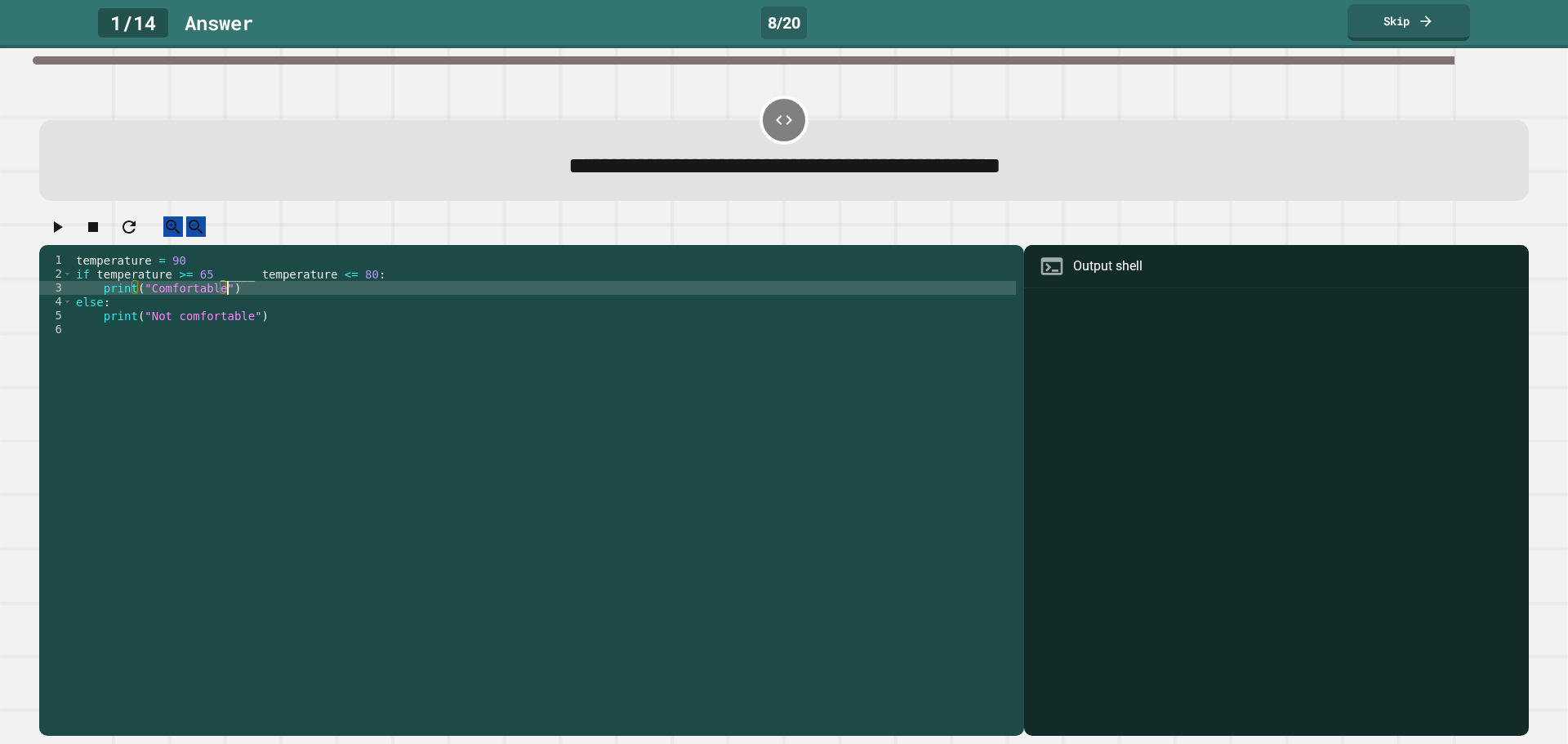
click at [238, 290] on div "temperature = 90 if temperature >= 65 _____ temperature <= 80 : print ( "Comfor…" at bounding box center [544, 475] width 943 height 444
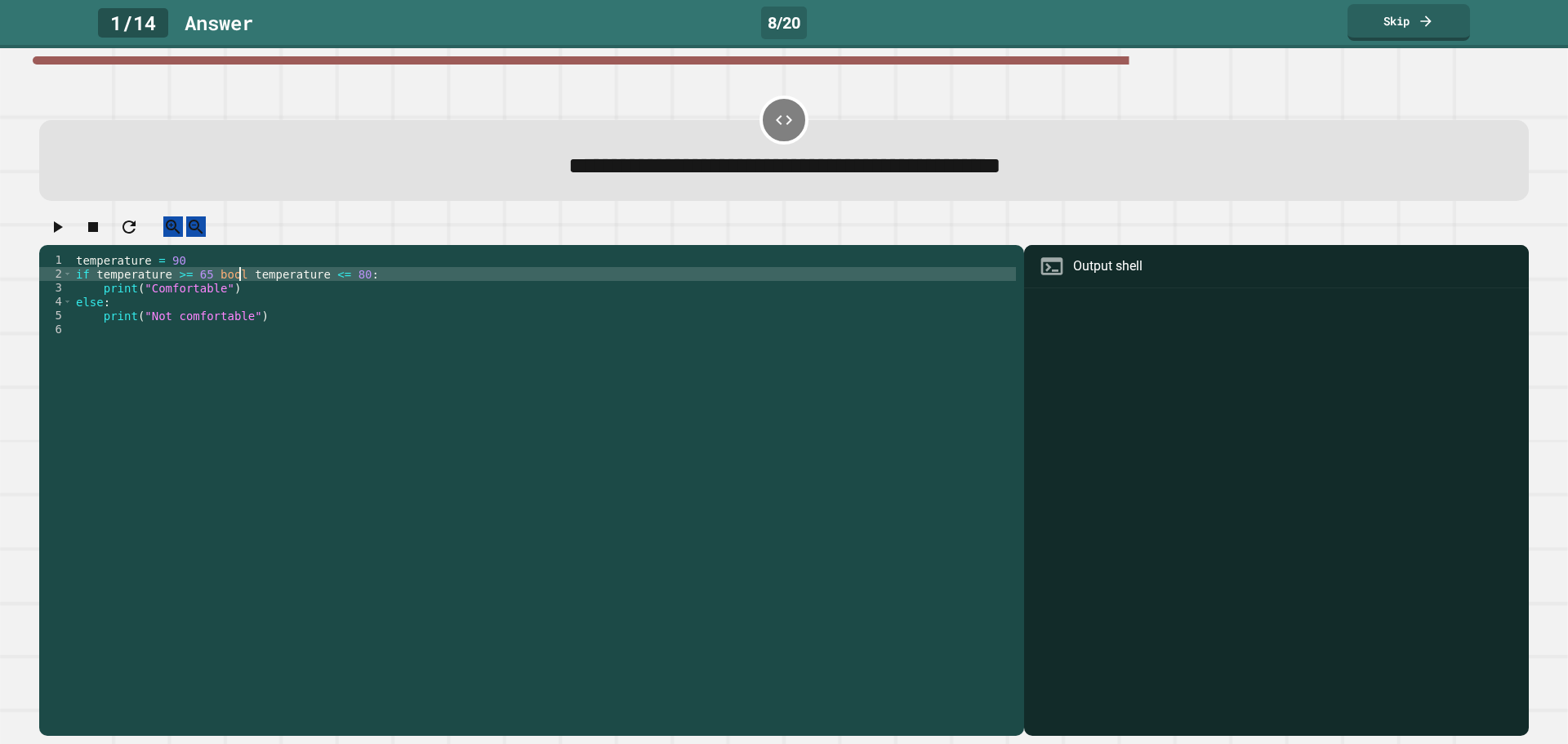
scroll to position [0, 12]
click at [66, 232] on icon "button" at bounding box center [57, 227] width 19 height 19
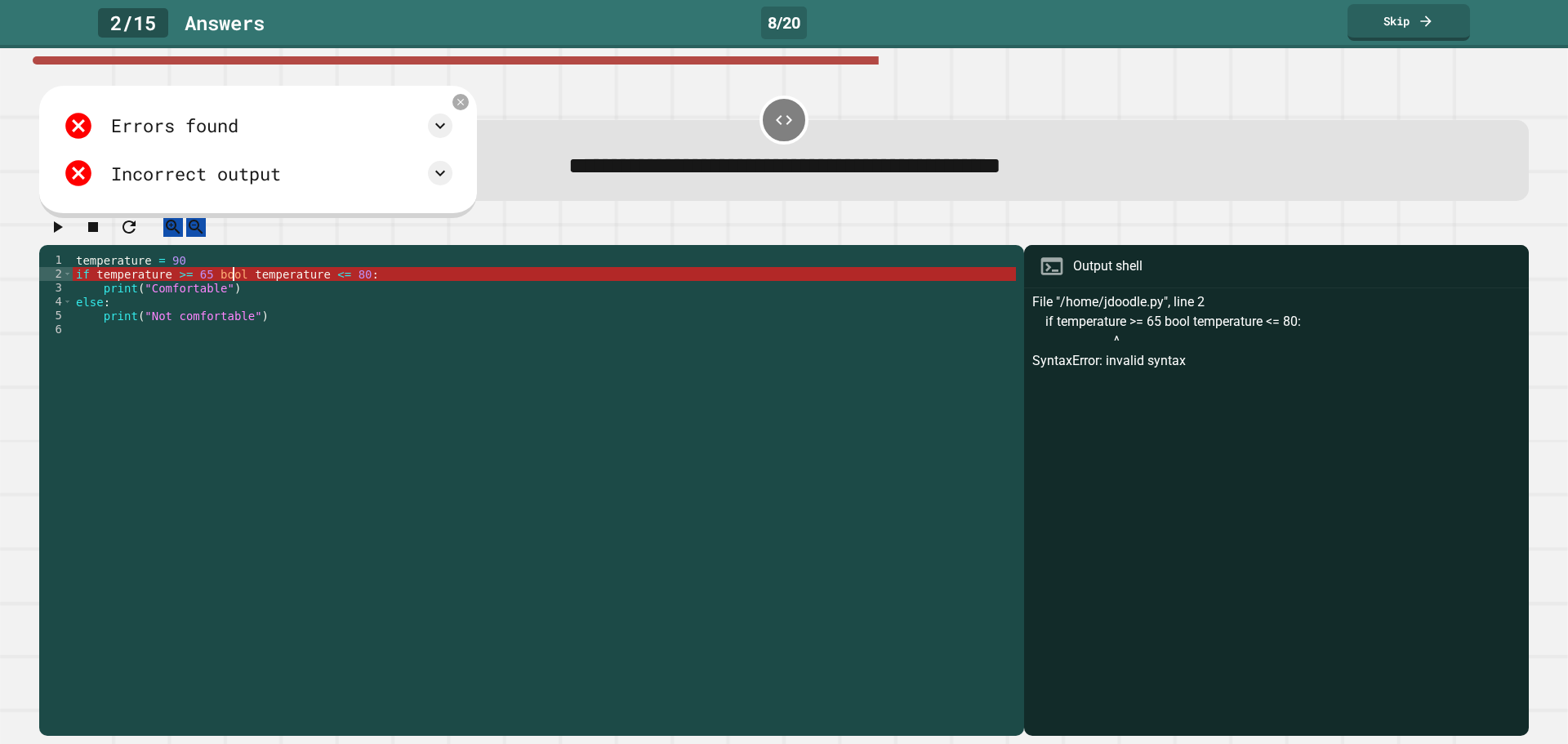
click at [235, 288] on div "temperature = 90 if temperature >= 65 bool temperature <= 80 : print ( "Comfort…" at bounding box center [544, 475] width 943 height 444
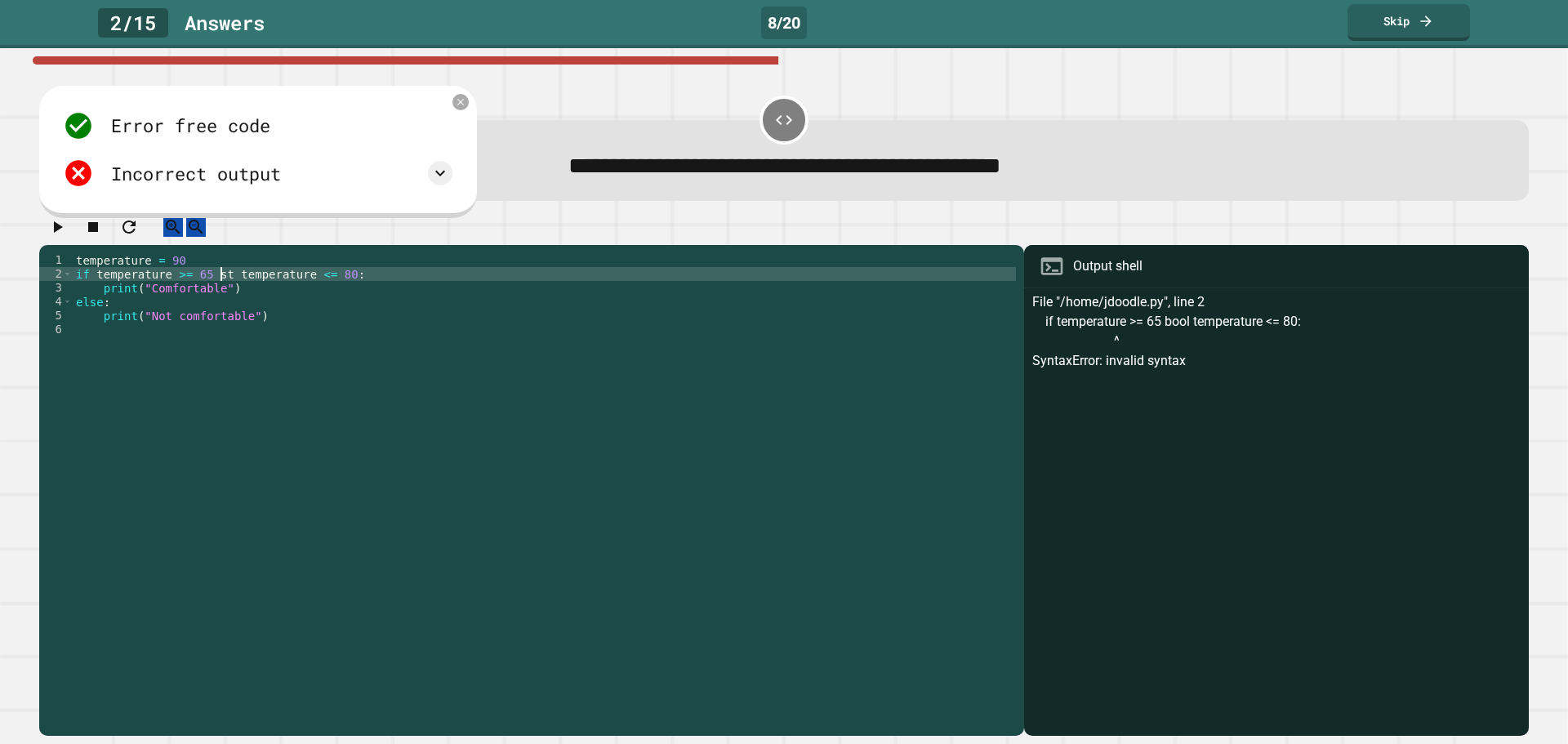
scroll to position [0, 11]
click at [62, 224] on button "button" at bounding box center [57, 226] width 19 height 20
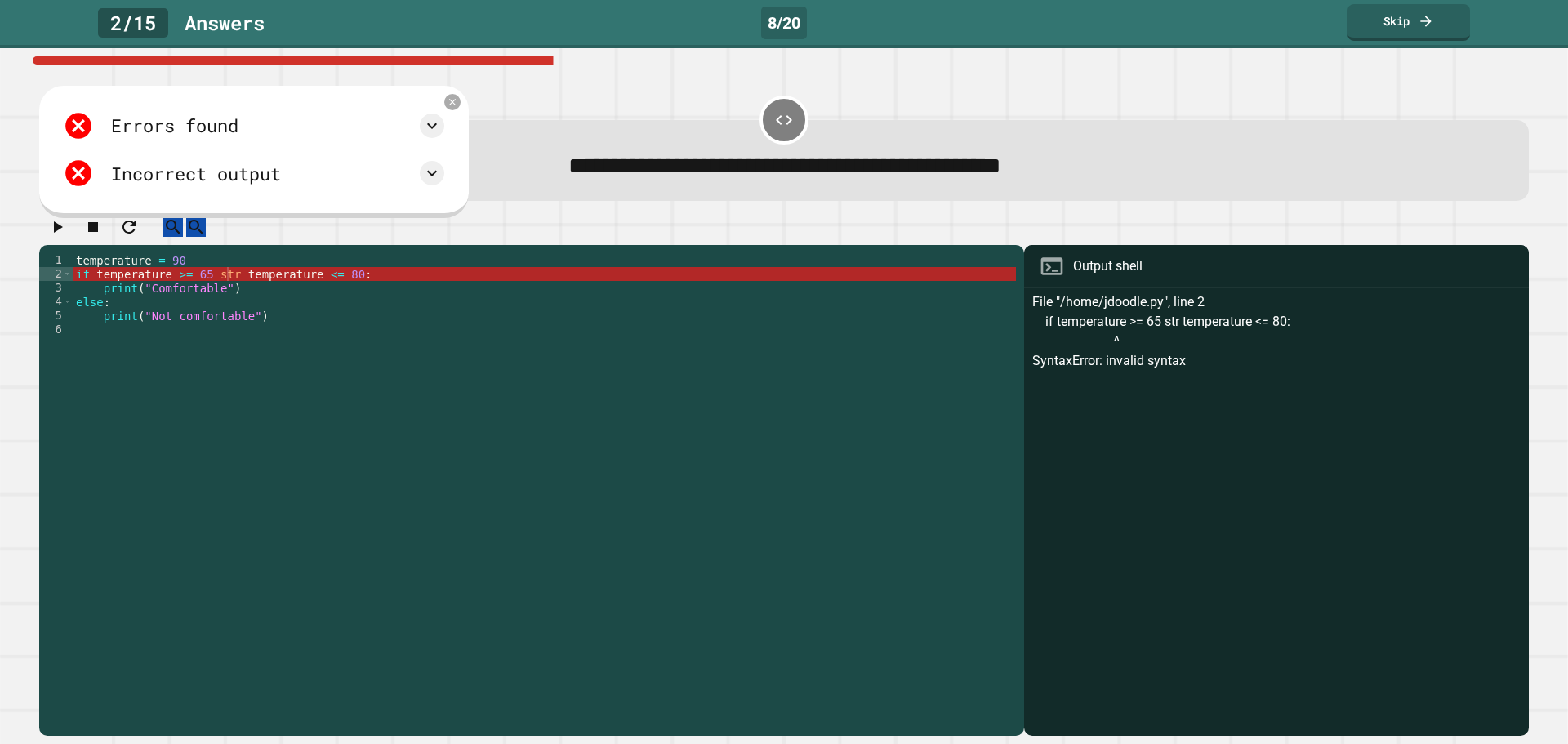
click at [227, 289] on div "temperature = 90 if temperature >= 65 str temperature <= 80 : print ( "Comforta…" at bounding box center [544, 475] width 943 height 444
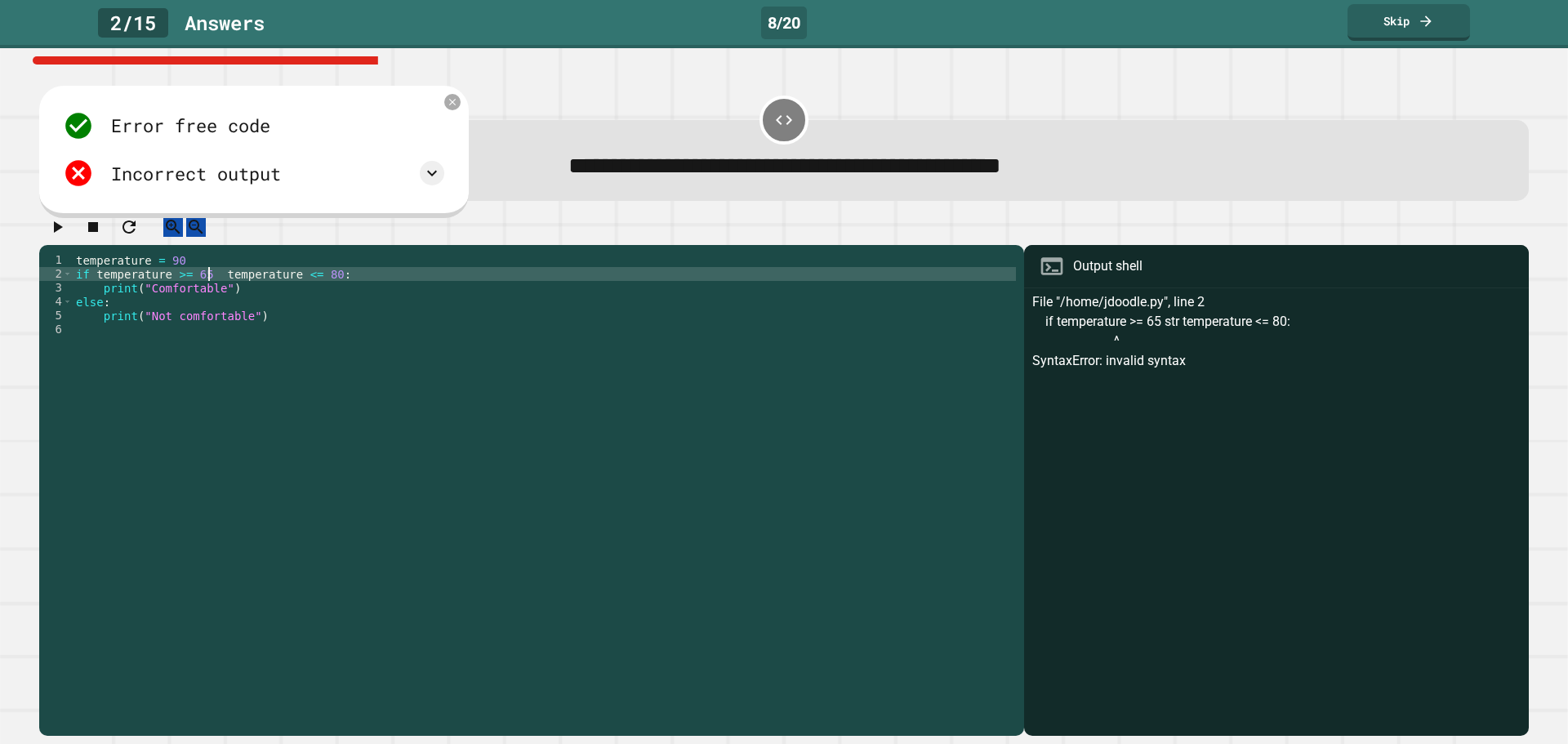
type textarea "**********"
click at [1398, 38] on link "Skip" at bounding box center [1408, 21] width 119 height 39
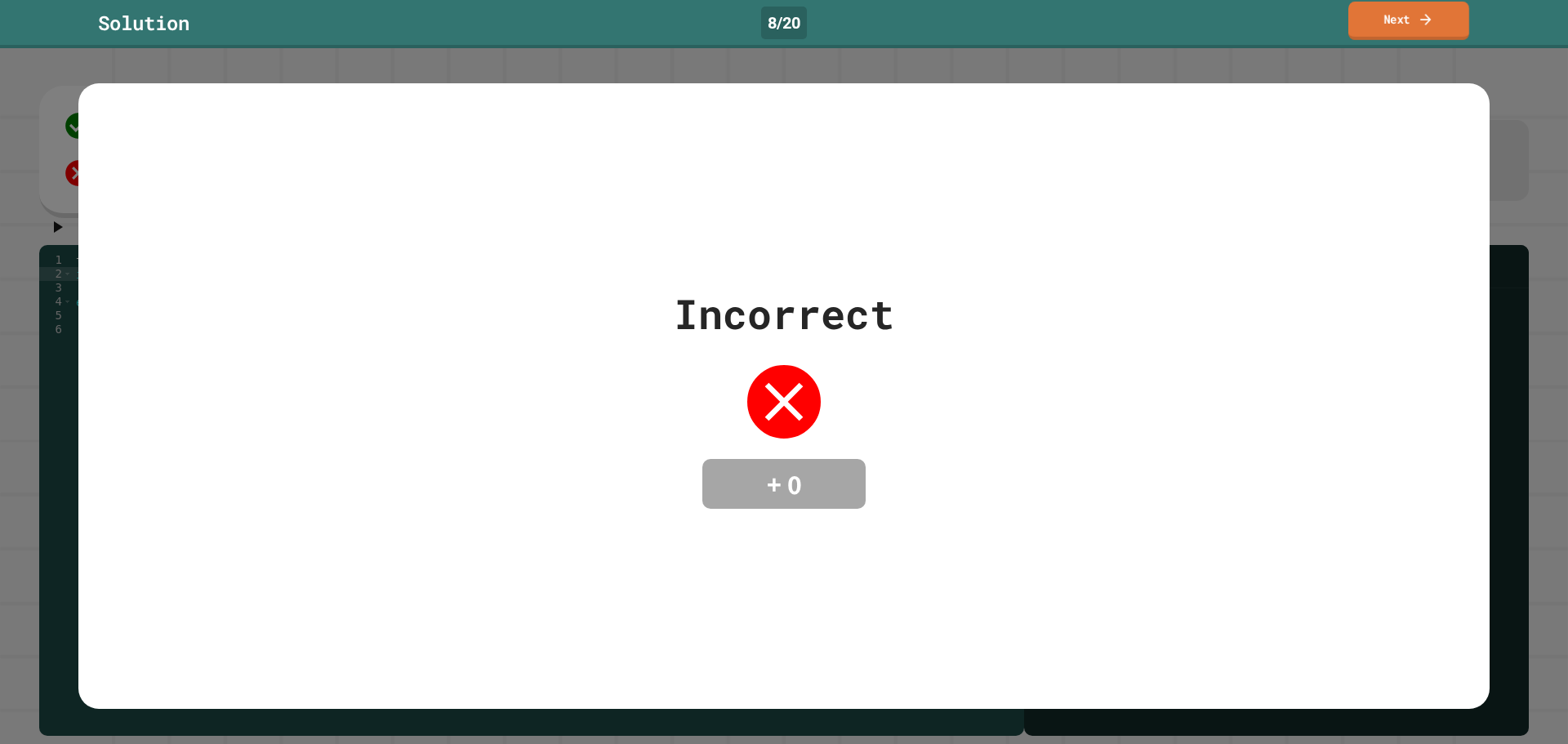
click at [1396, 35] on link "Next" at bounding box center [1409, 21] width 121 height 39
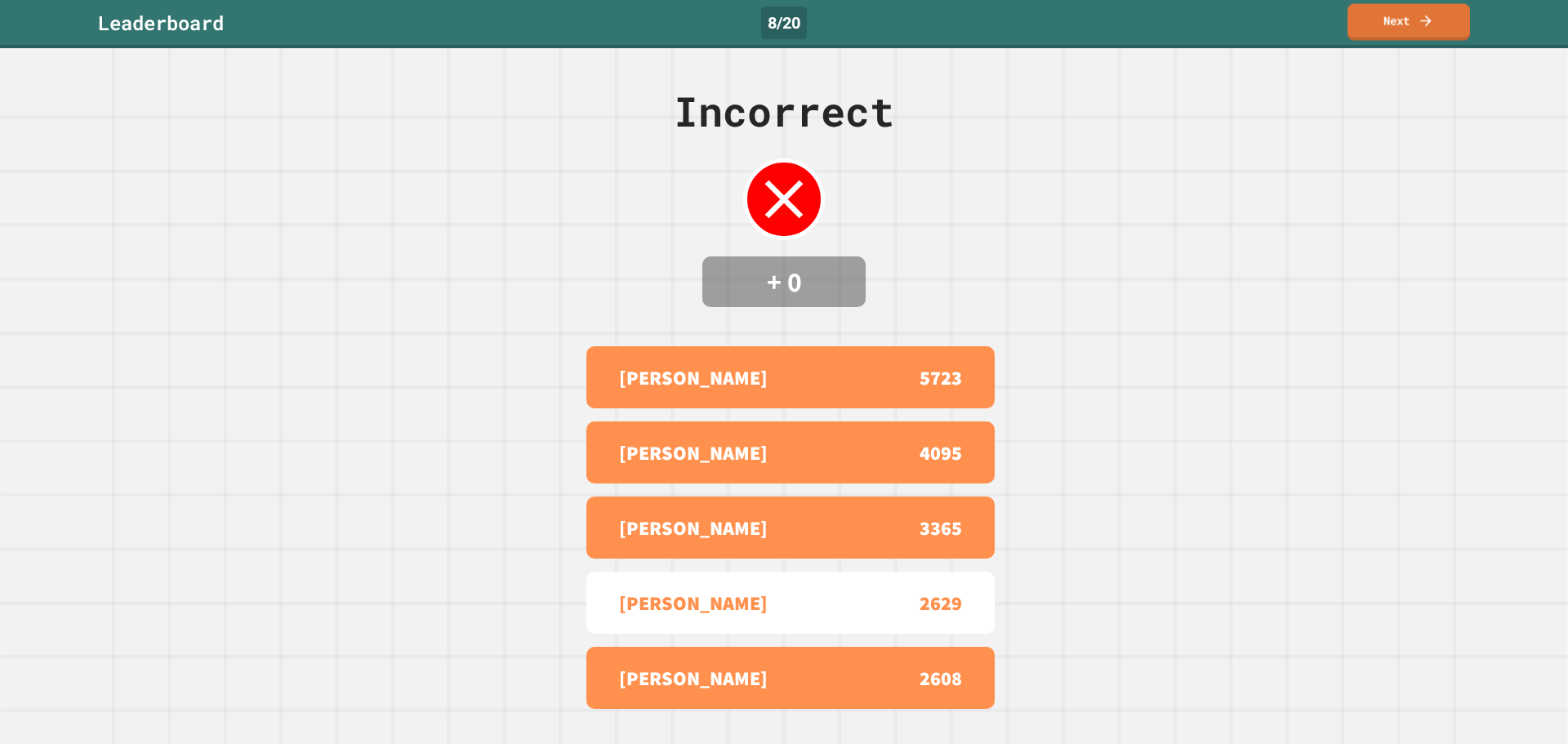
click at [1365, 49] on div "Incorrect + 0 ROB 5723 [PERSON_NAME] 4095 [PERSON_NAME] S 3365 [PERSON_NAME] 26…" at bounding box center [784, 396] width 1568 height 696
click at [1404, 37] on link "Next" at bounding box center [1409, 20] width 111 height 39
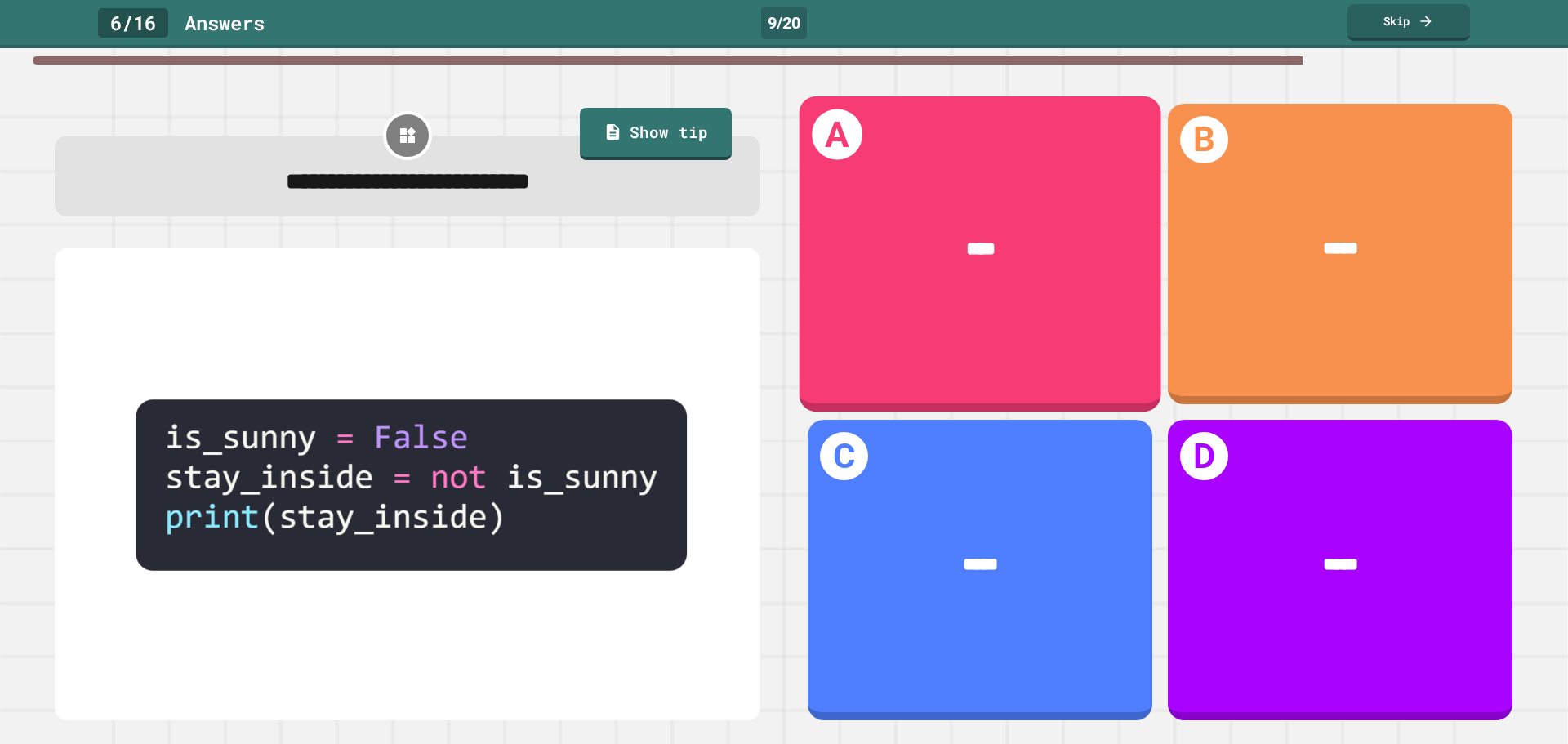
click at [1033, 154] on div "A ****" at bounding box center [981, 253] width 361 height 315
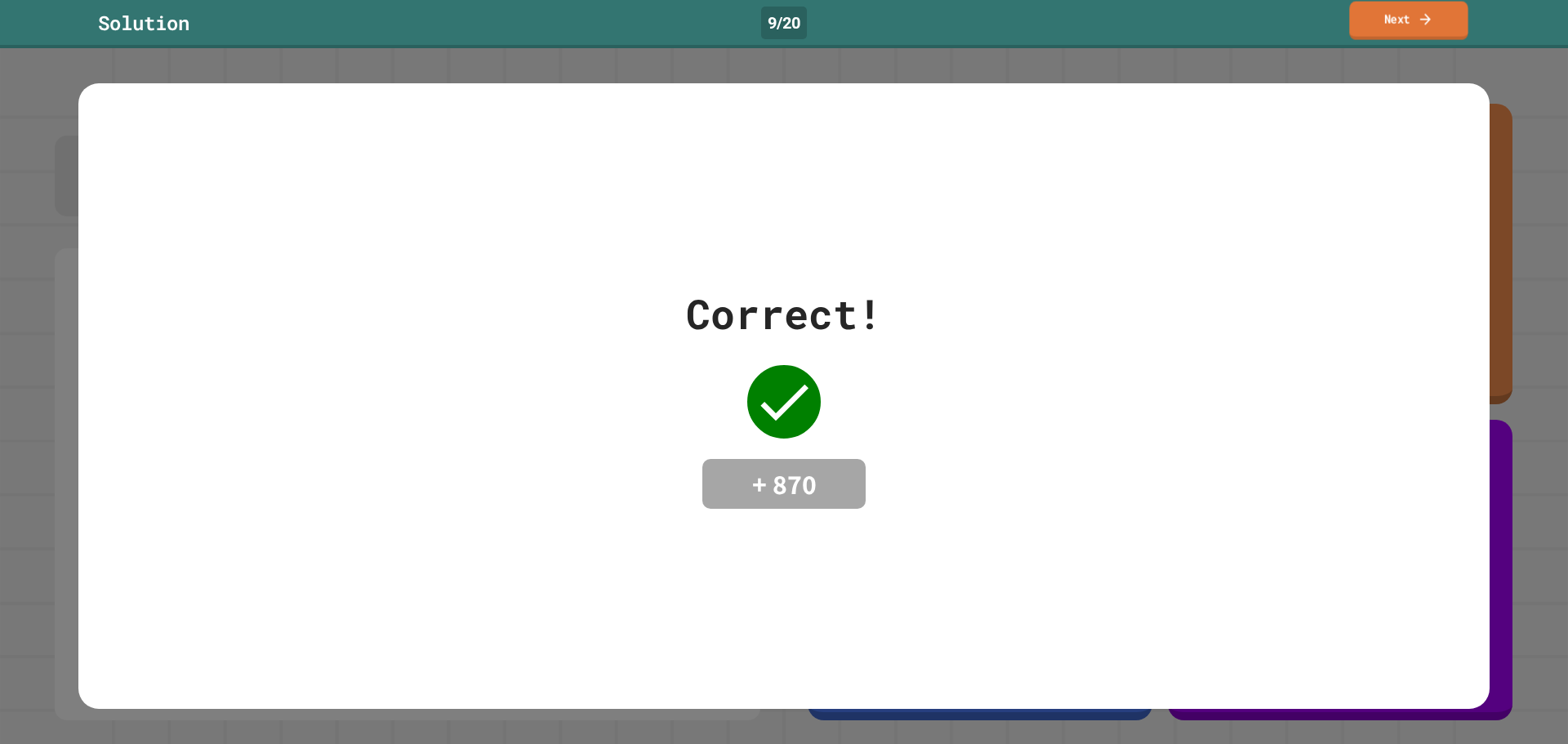
click at [1381, 28] on link "Next" at bounding box center [1408, 21] width 119 height 39
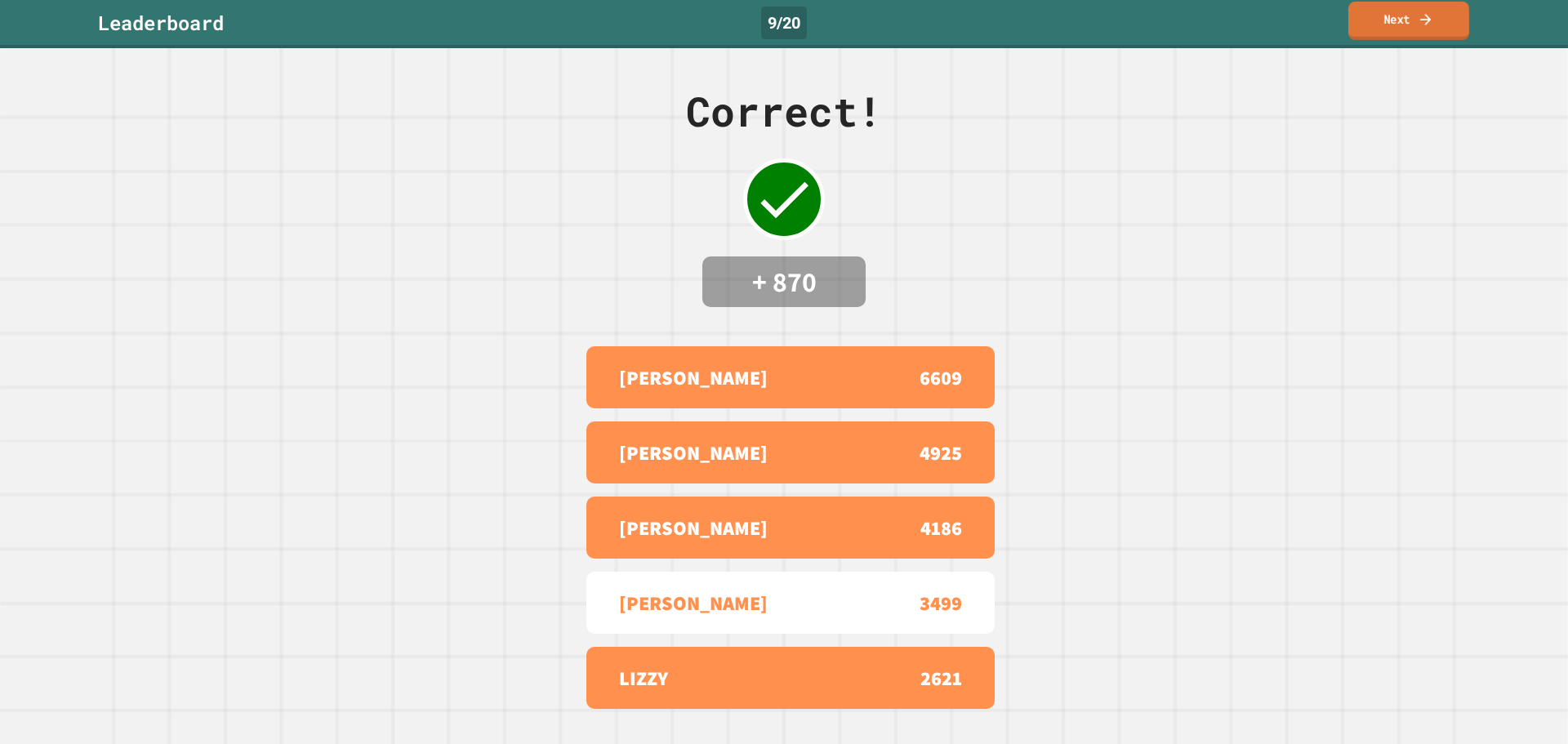
click at [1391, 35] on link "Next" at bounding box center [1409, 21] width 121 height 39
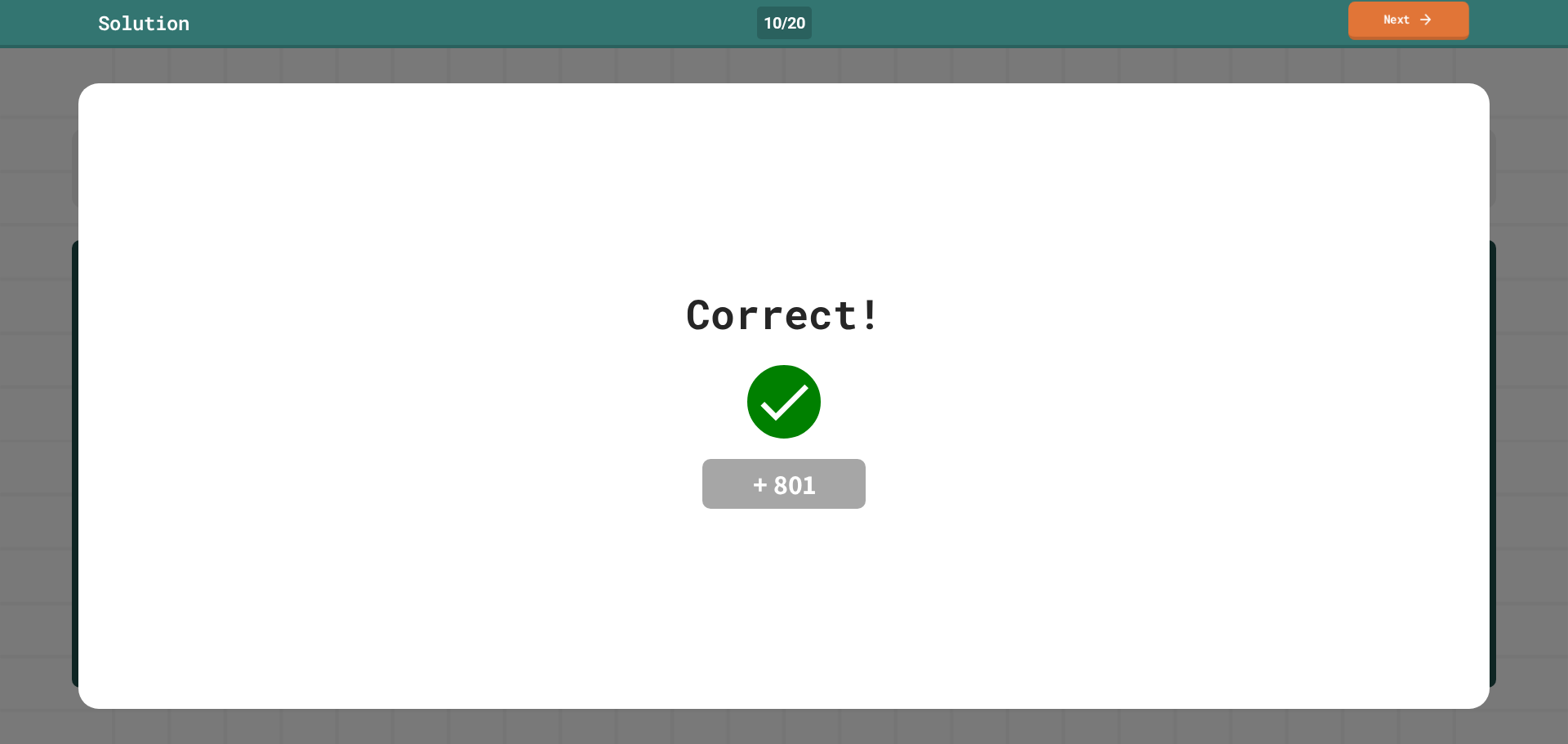
click at [1369, 30] on link "Next" at bounding box center [1409, 21] width 121 height 39
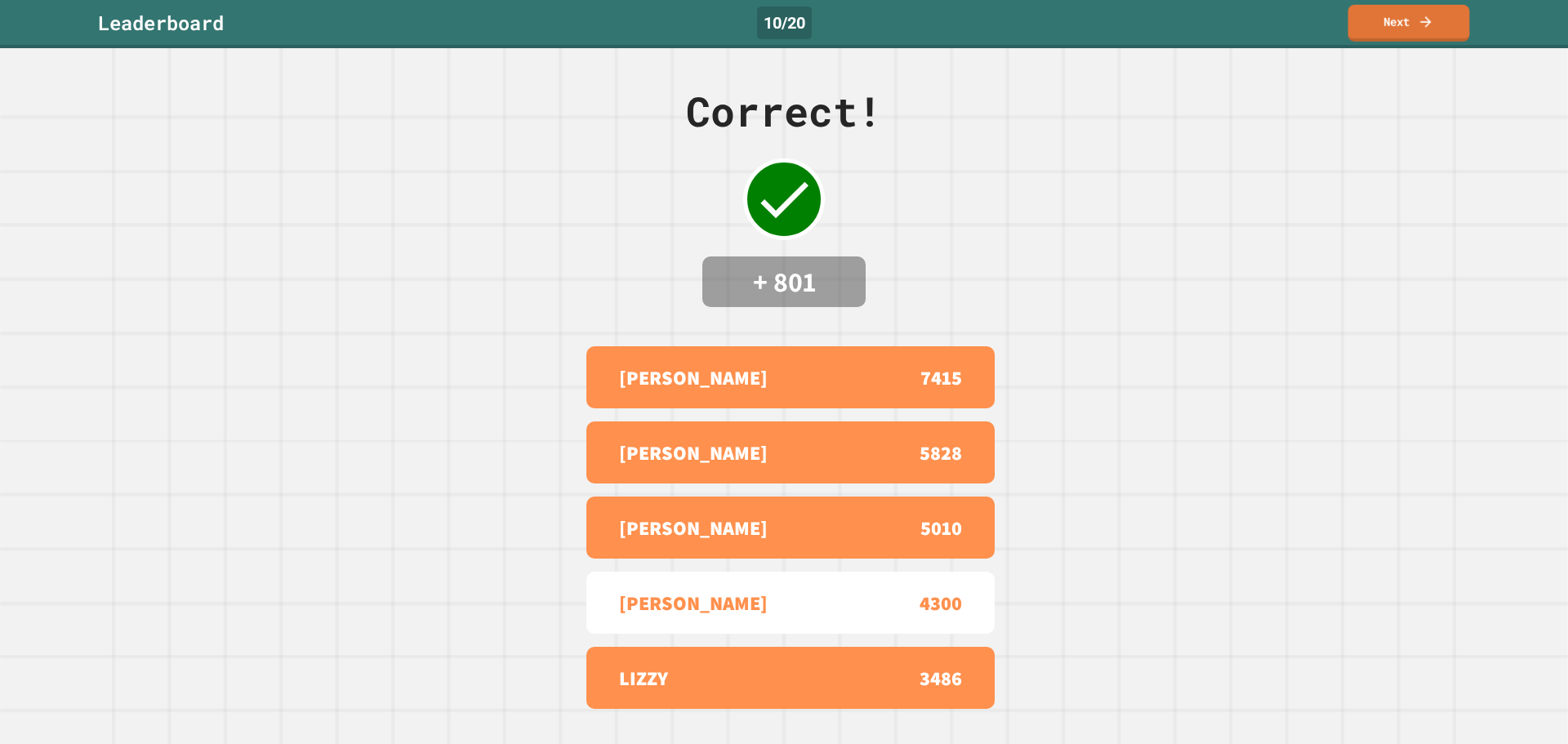
click at [1402, 24] on link "Next" at bounding box center [1410, 23] width 122 height 37
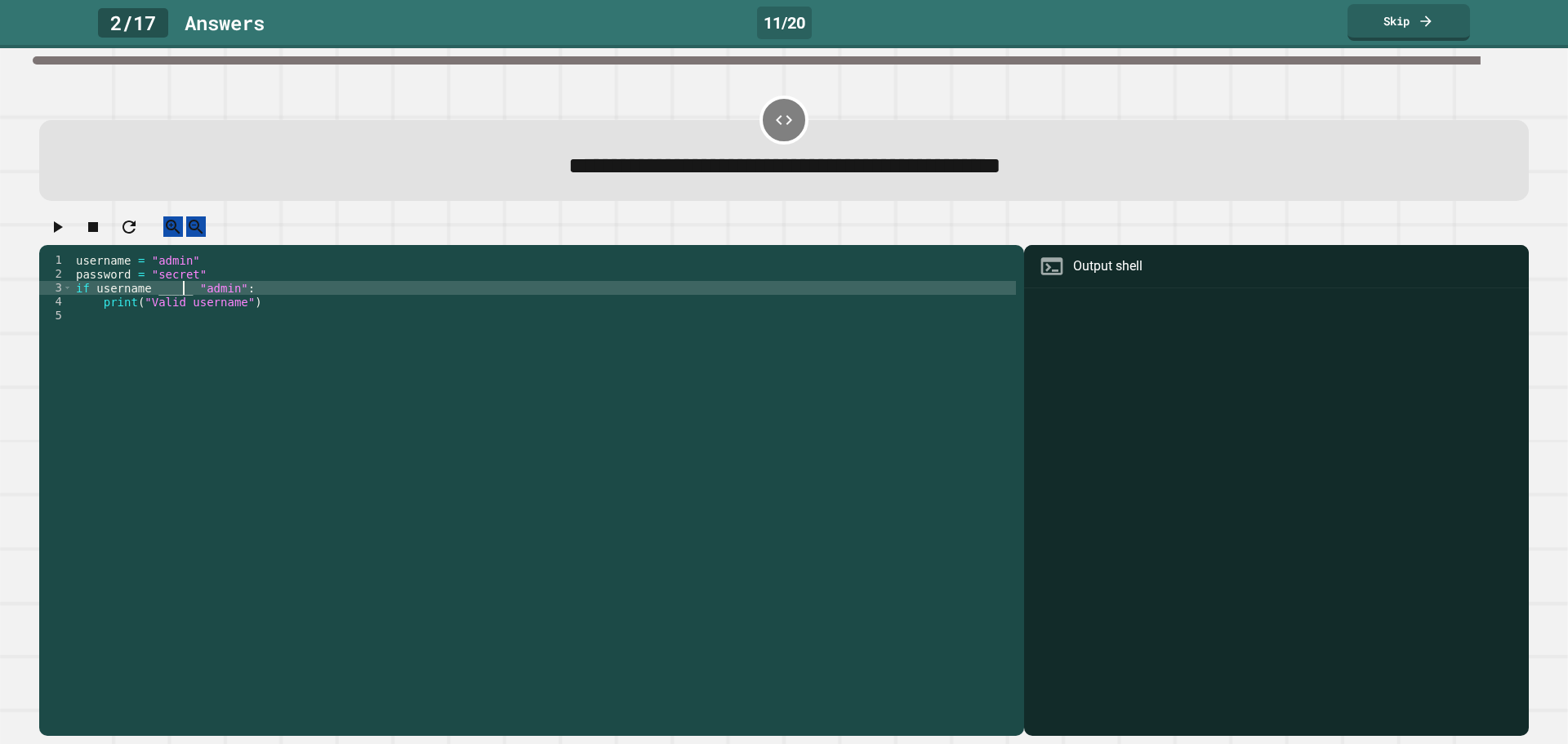
click at [185, 305] on div "username = "admin" password = "secret" if username _____ "admin" : print ( "Val…" at bounding box center [544, 475] width 943 height 444
click at [61, 232] on icon "button" at bounding box center [58, 227] width 9 height 12
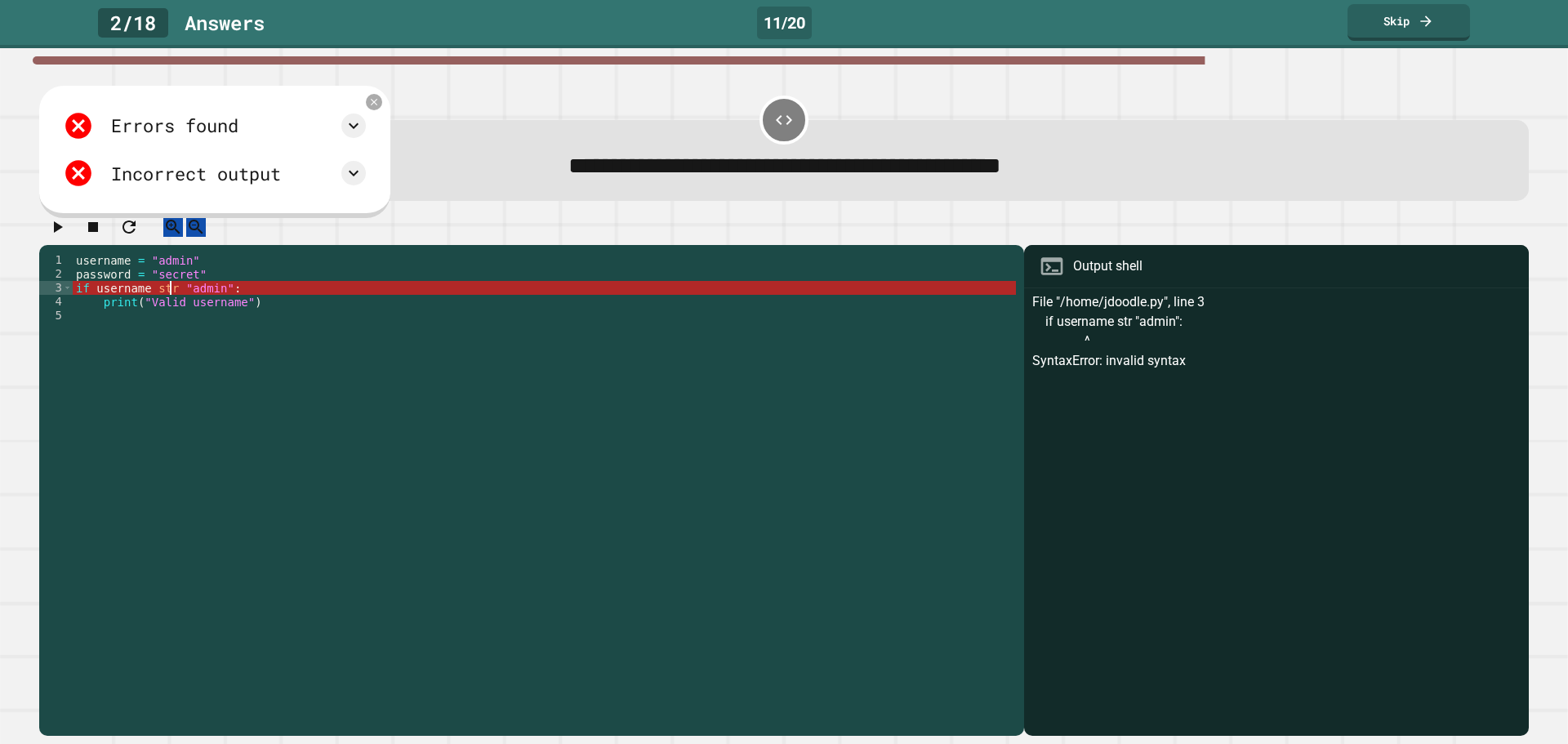
click at [171, 300] on div "username = "admin" password = "secret" if username str "admin" : print ( "Valid…" at bounding box center [544, 475] width 943 height 444
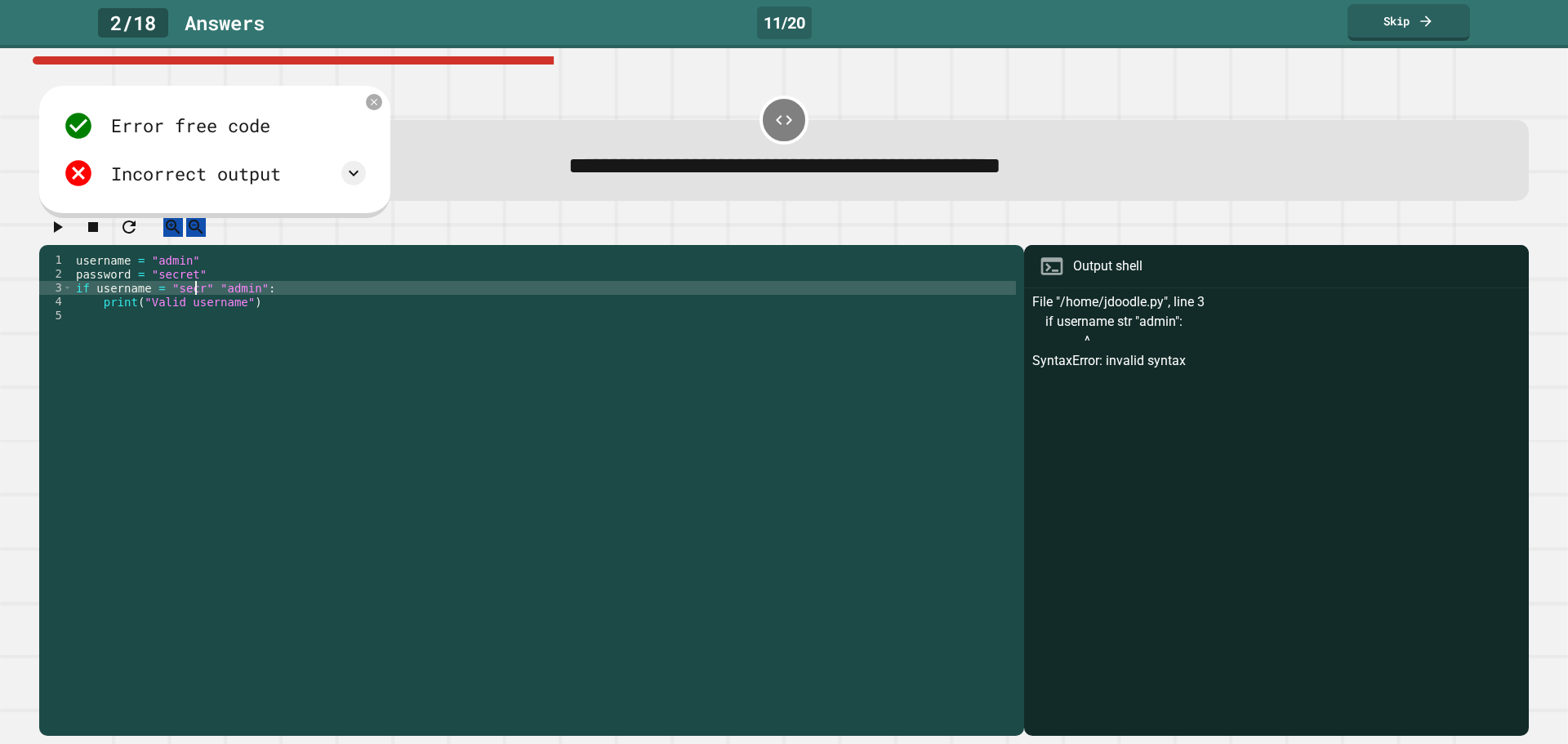
scroll to position [0, 9]
click at [215, 303] on div "username = "admin" password = "secret" if username = "secret" "admin" : print (…" at bounding box center [544, 475] width 943 height 444
type textarea "**********"
click at [67, 237] on icon "button" at bounding box center [57, 227] width 19 height 19
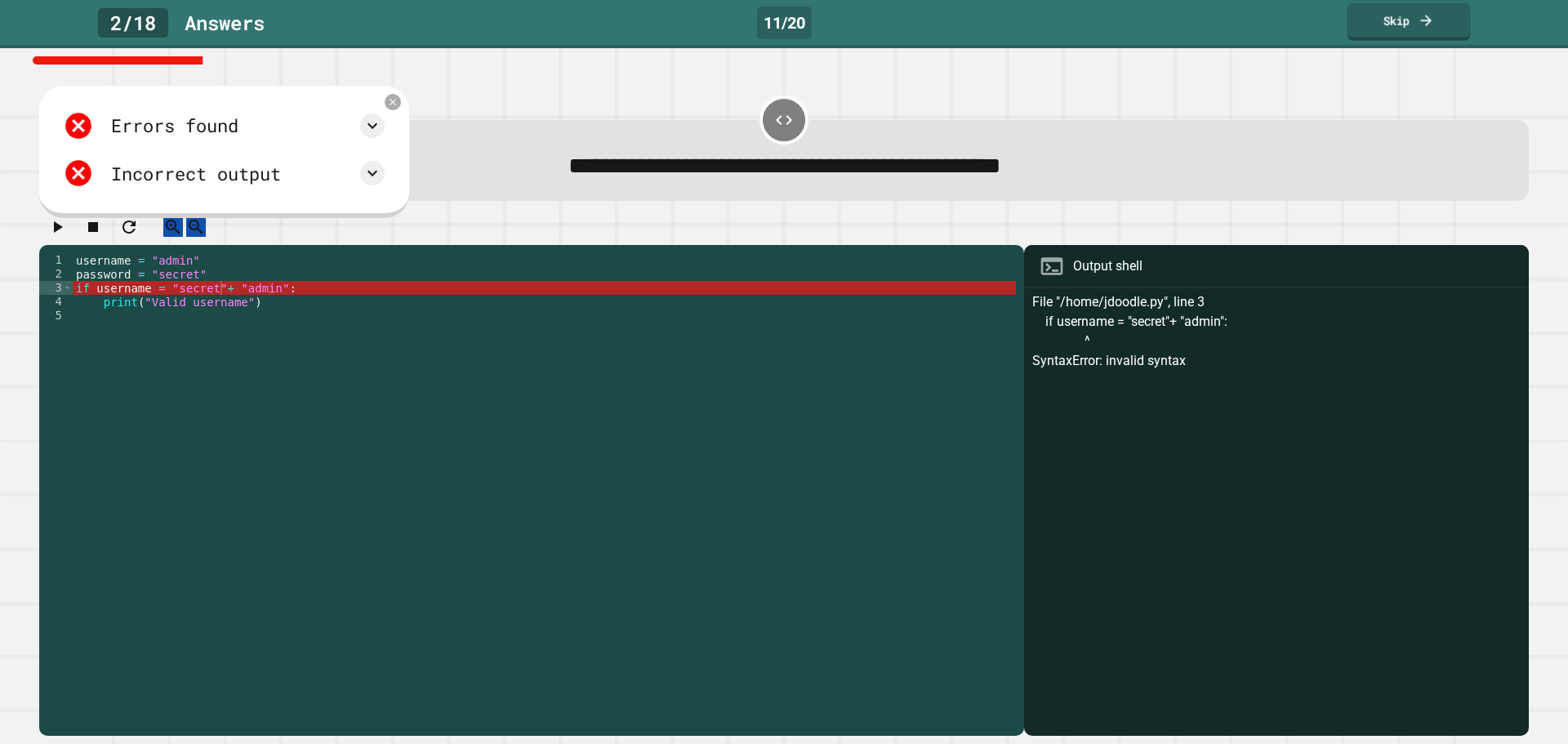
click at [1402, 28] on link "Skip" at bounding box center [1409, 21] width 124 height 38
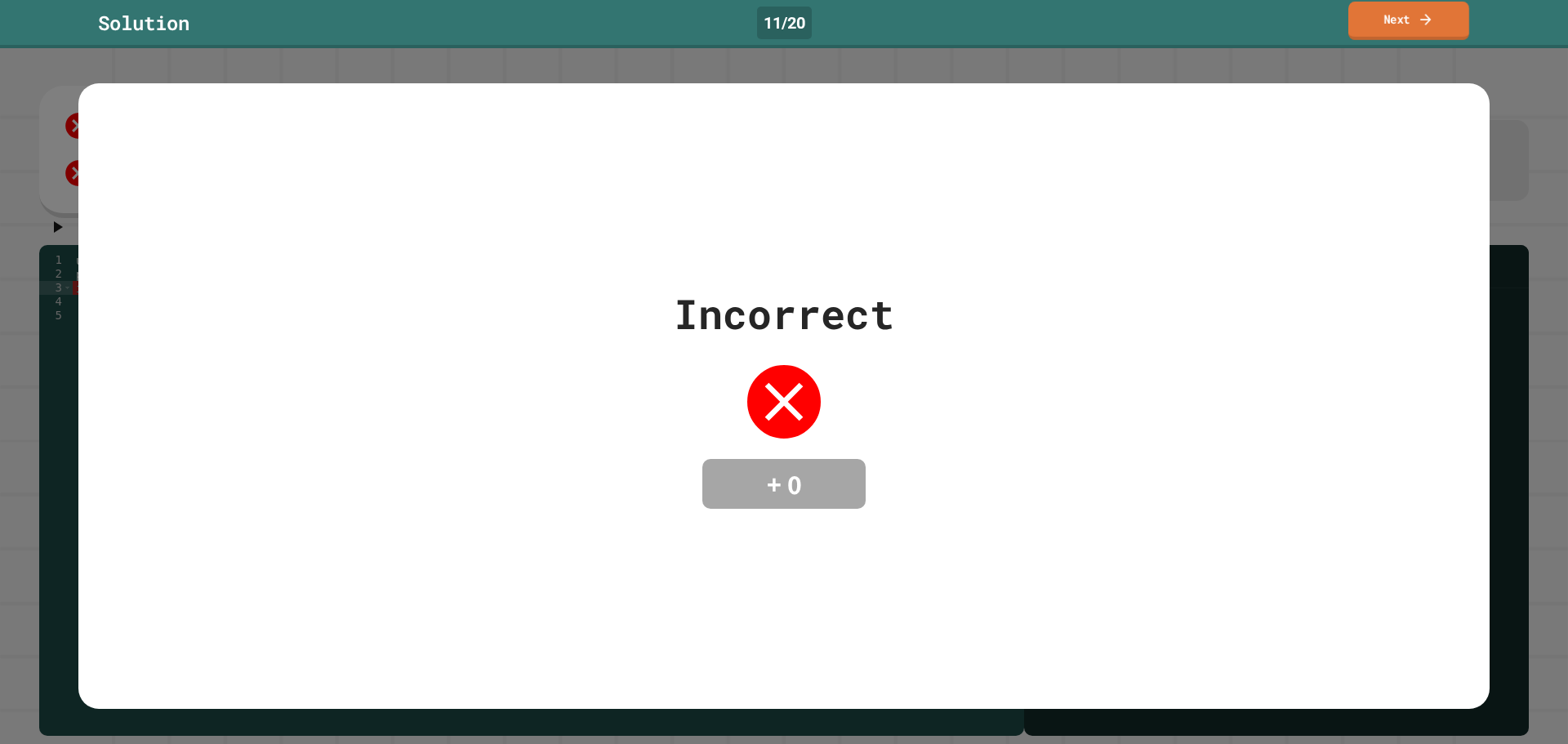
click at [1417, 22] on link "Next" at bounding box center [1409, 21] width 121 height 39
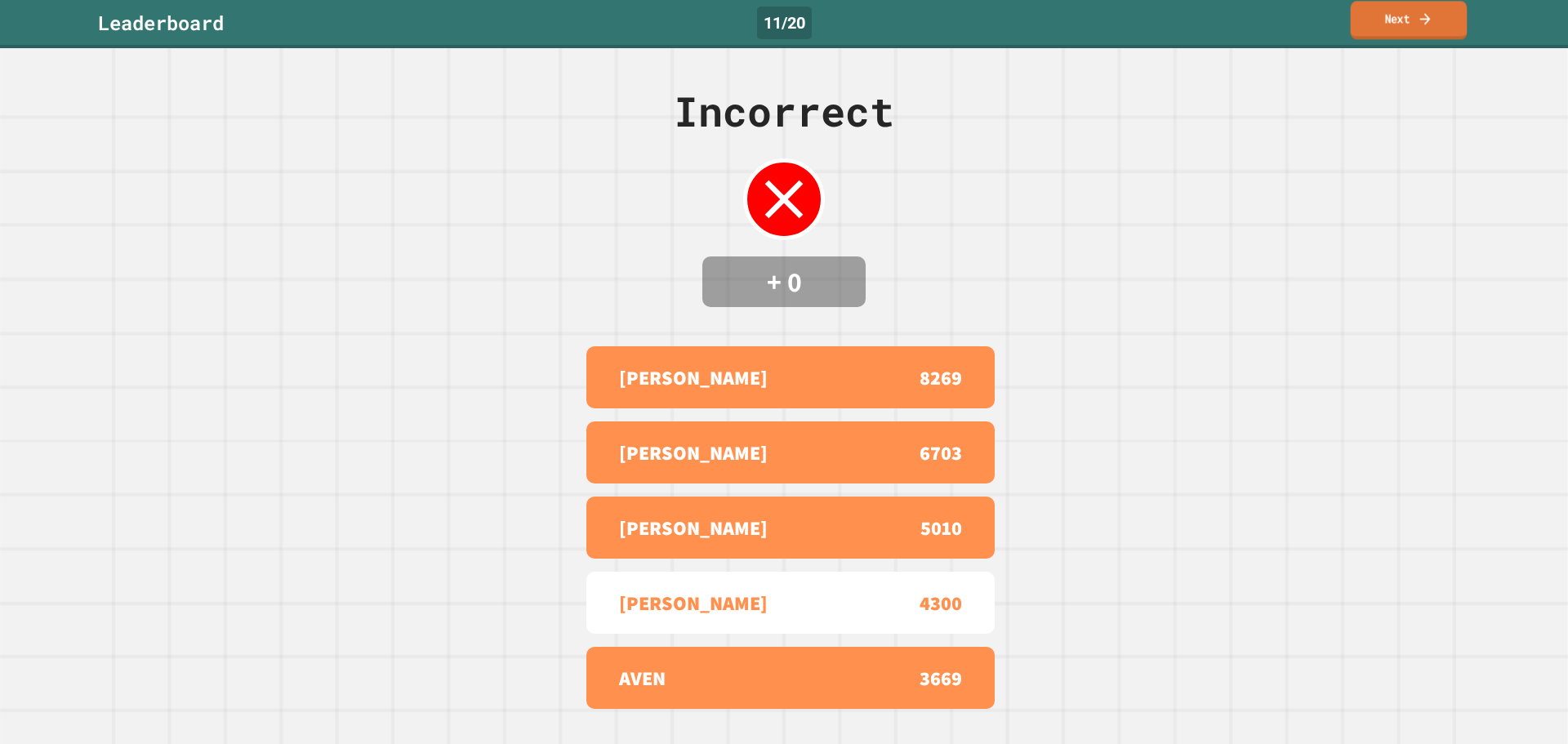
click at [1384, 40] on link "Next" at bounding box center [1409, 20] width 117 height 39
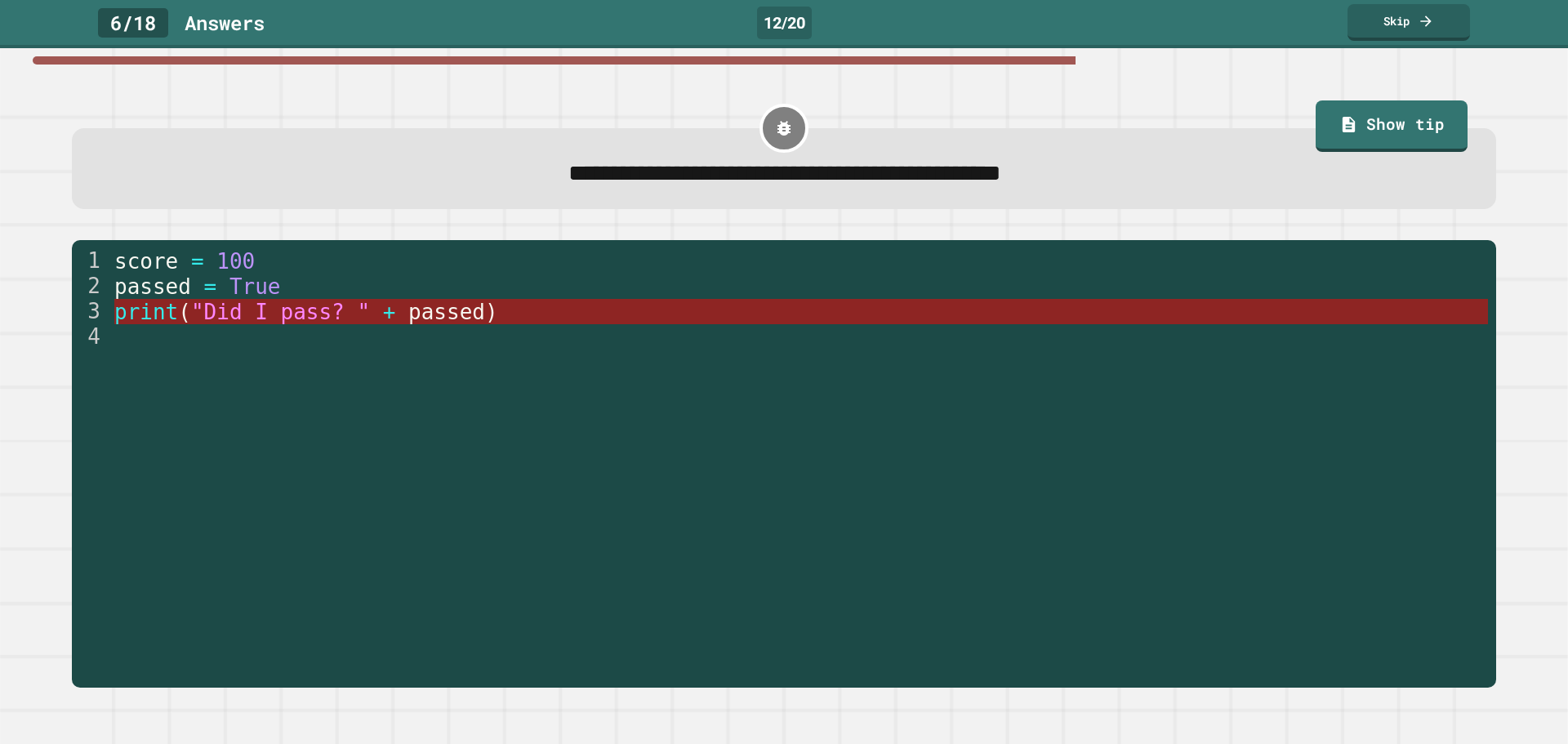
click at [320, 317] on span ""Did I pass? "" at bounding box center [280, 311] width 179 height 24
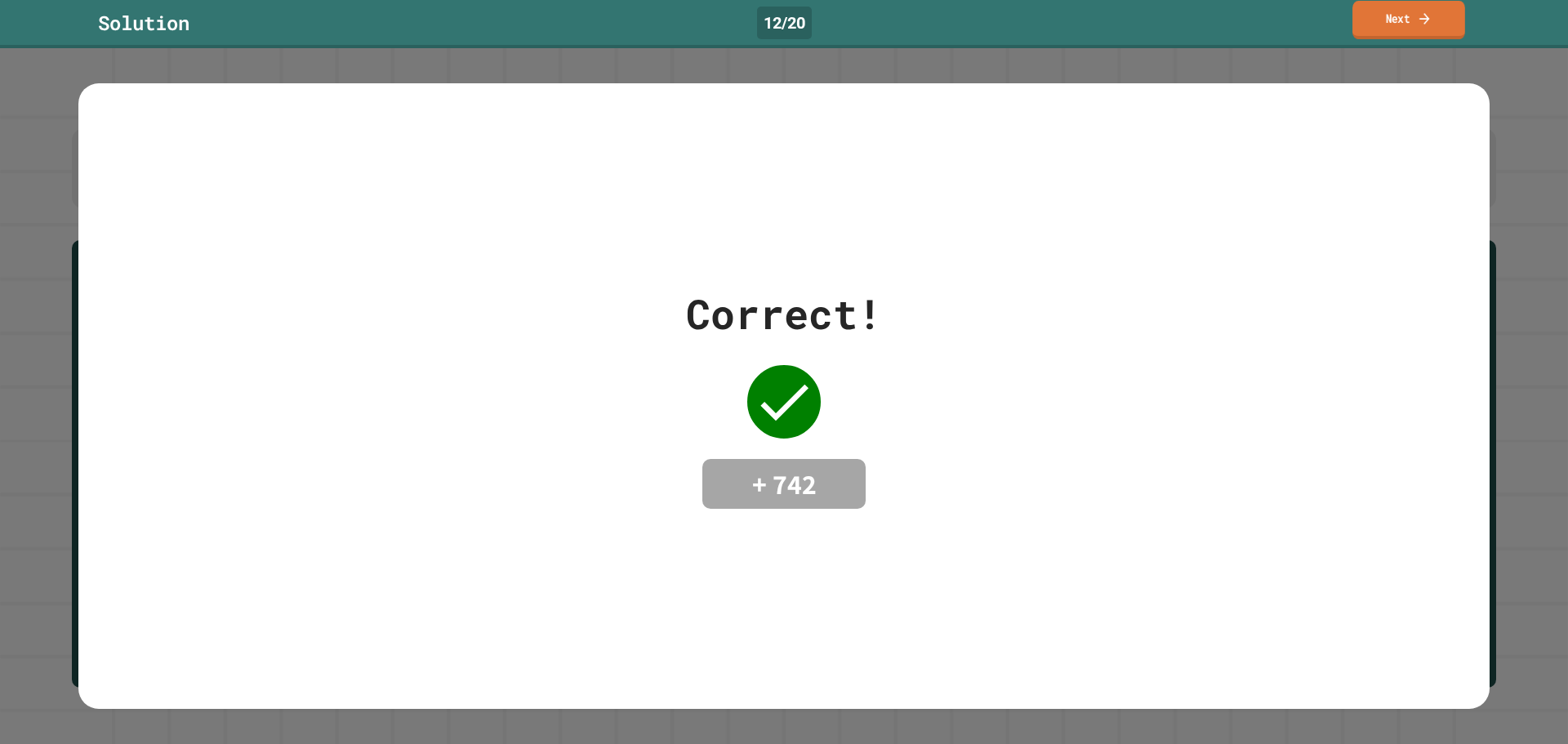
click at [1404, 30] on link "Next" at bounding box center [1409, 20] width 113 height 39
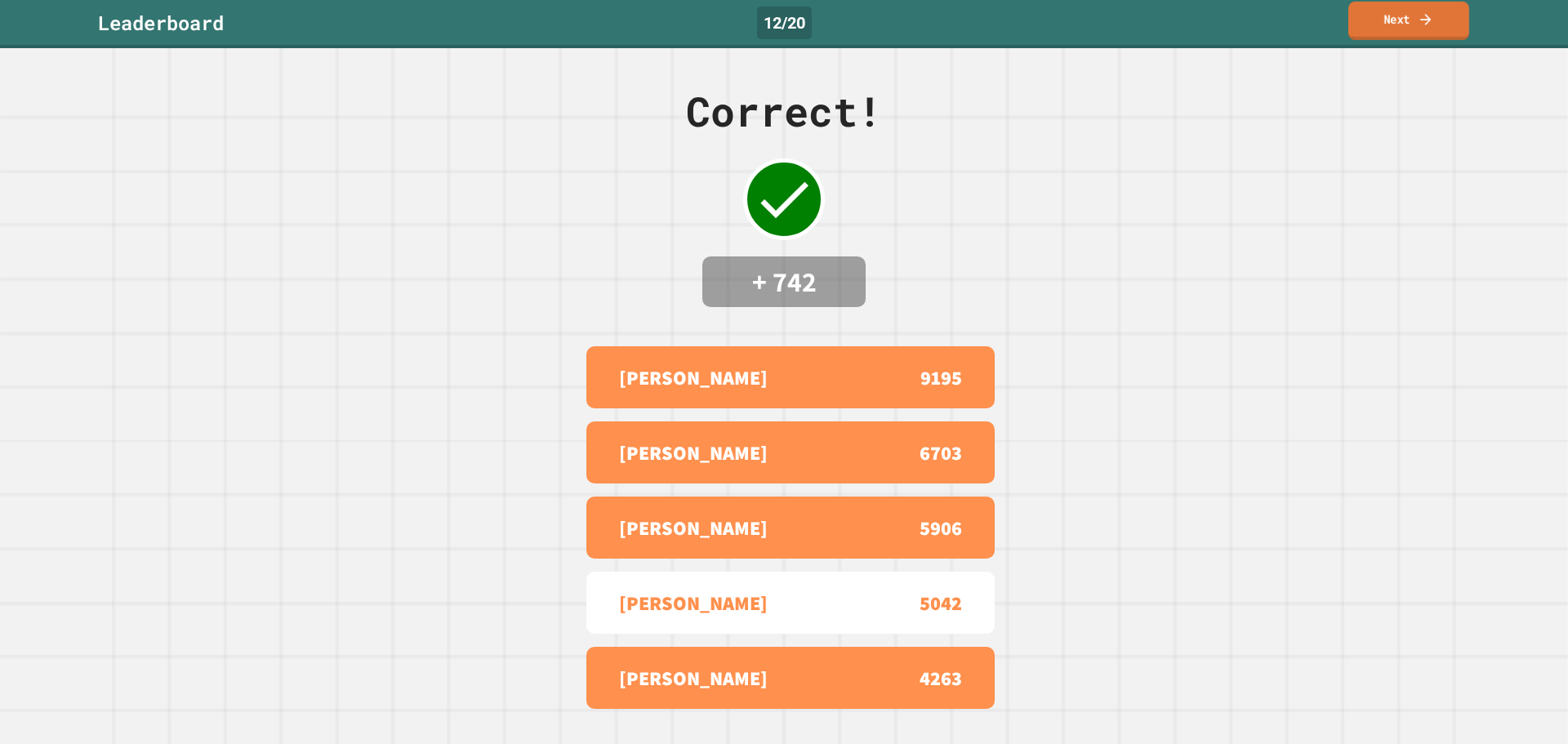
click at [1421, 26] on icon at bounding box center [1425, 19] width 16 height 17
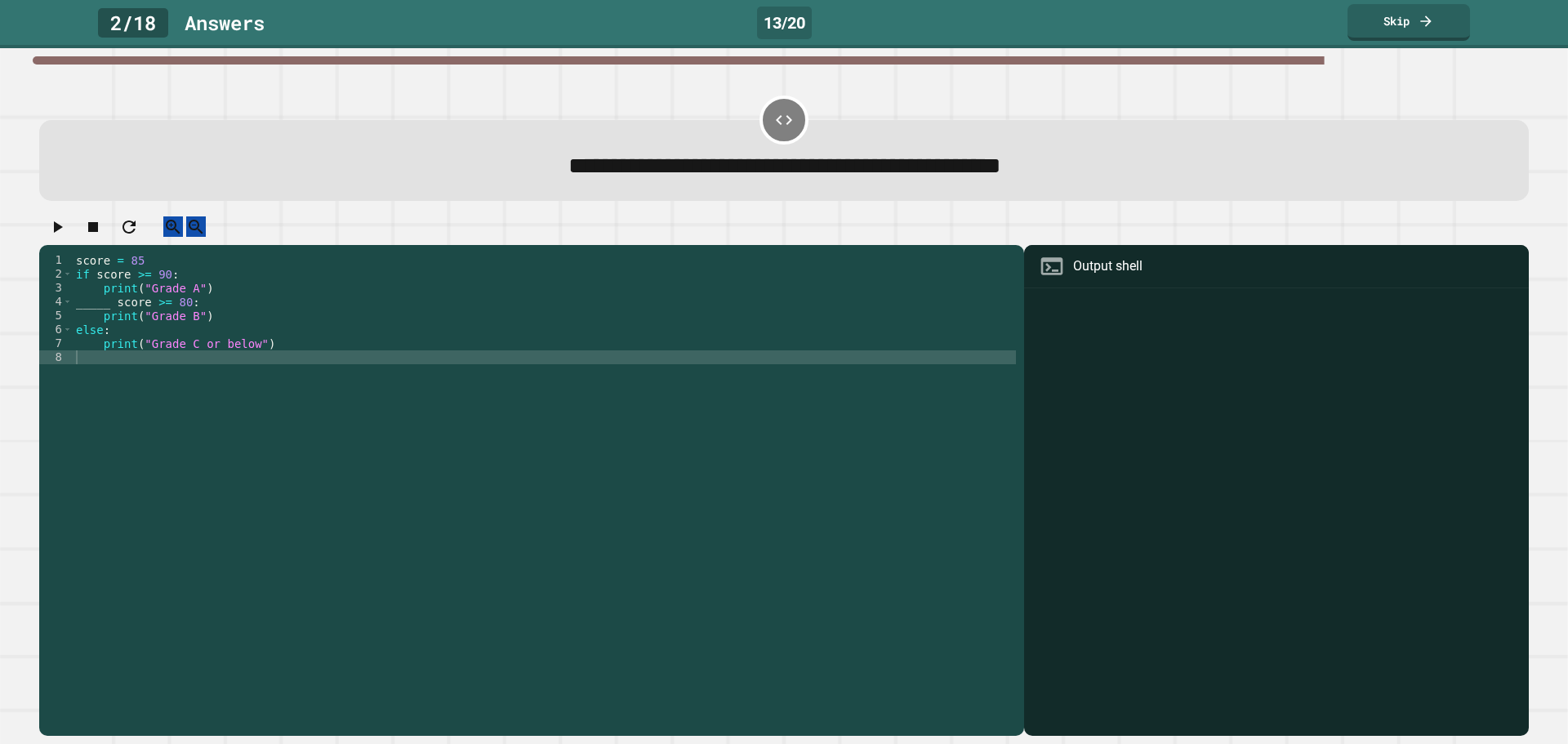
click at [111, 325] on div "score = 85 if score >= 90 : print ( "Grade A" ) _____ score >= 80 : print ( "Gr…" at bounding box center [544, 475] width 943 height 444
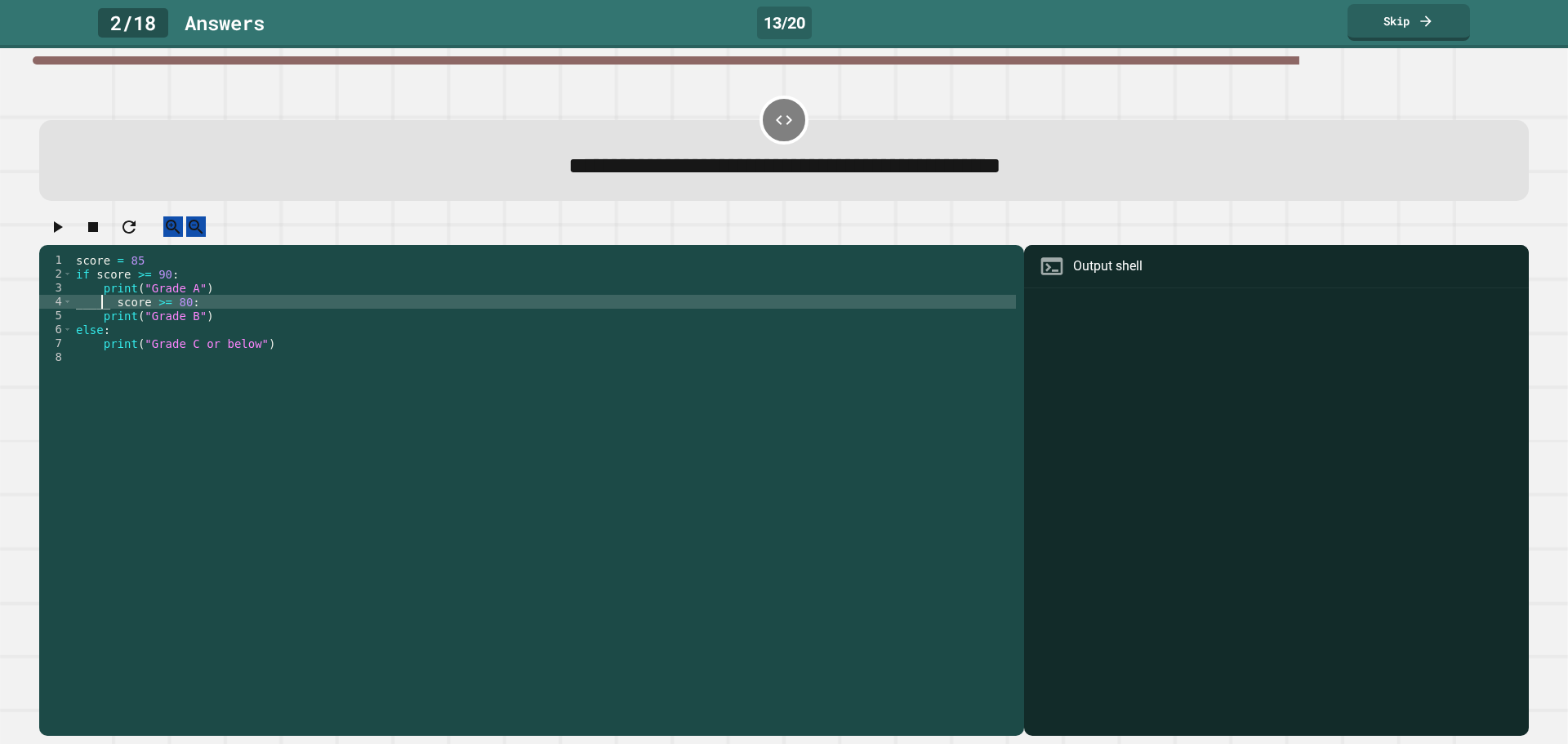
click at [103, 322] on div "score = 85 if score >= 90 : print ( "Grade A" ) _____ score >= 80 : print ( "Gr…" at bounding box center [544, 475] width 943 height 444
click at [109, 322] on div "score = 85 if score >= 90 : print ( "Grade A" ) _____ score >= 80 : print ( "Gr…" at bounding box center [544, 475] width 943 height 444
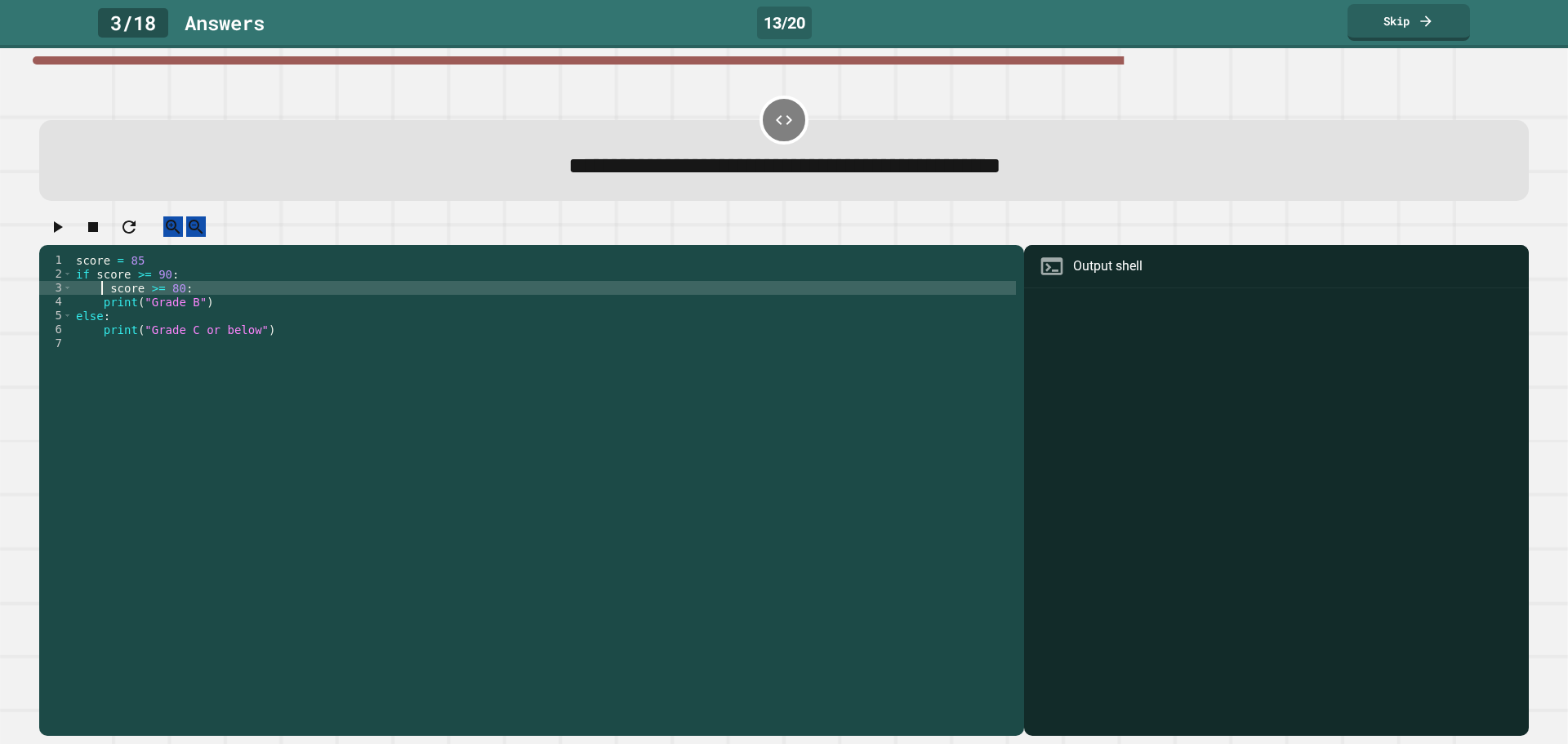
click at [139, 232] on icon "button" at bounding box center [128, 227] width 19 height 19
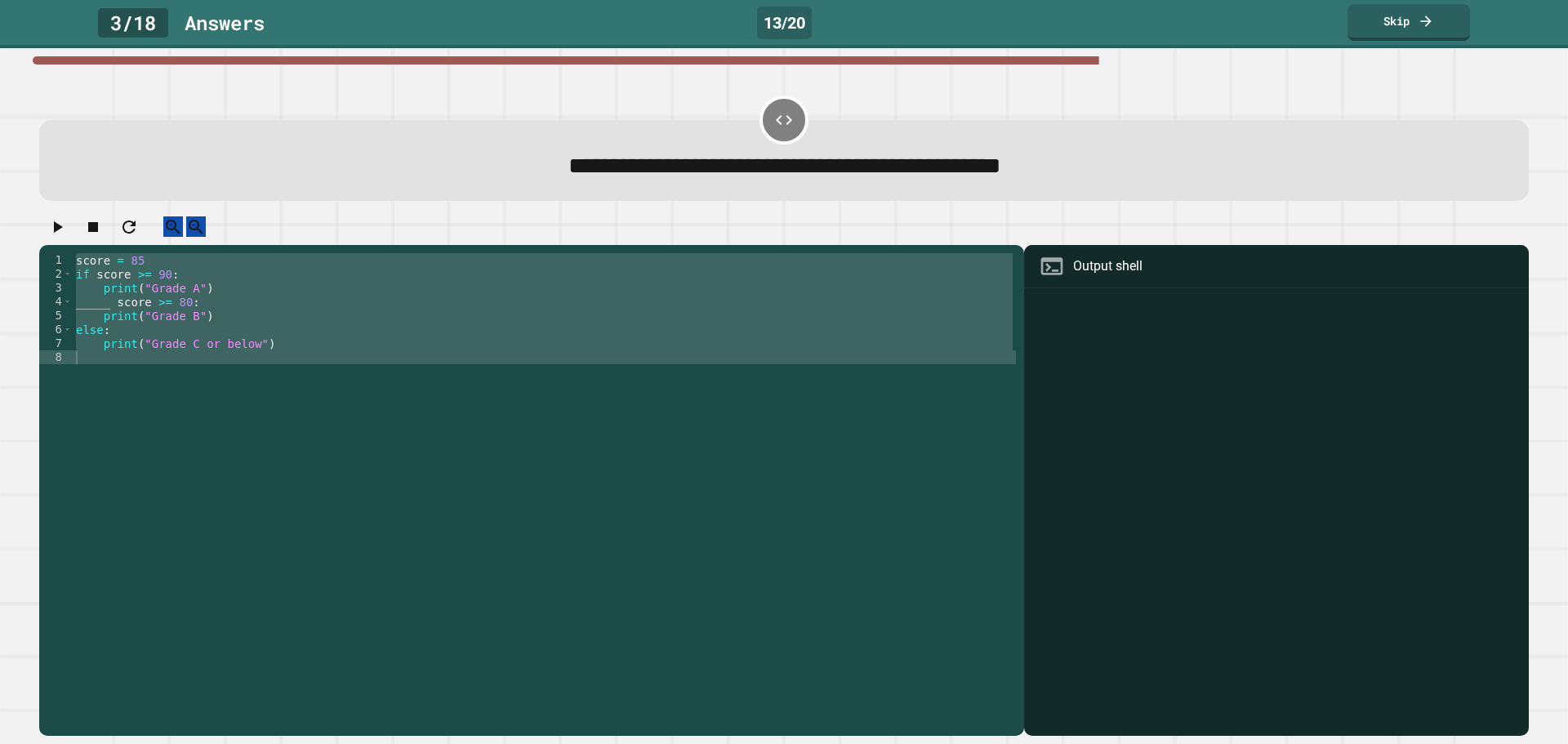
click at [111, 320] on div "score = 85 if score >= 90 : print ( "Grade A" ) _____ score >= 80 : print ( "Gr…" at bounding box center [544, 461] width 943 height 416
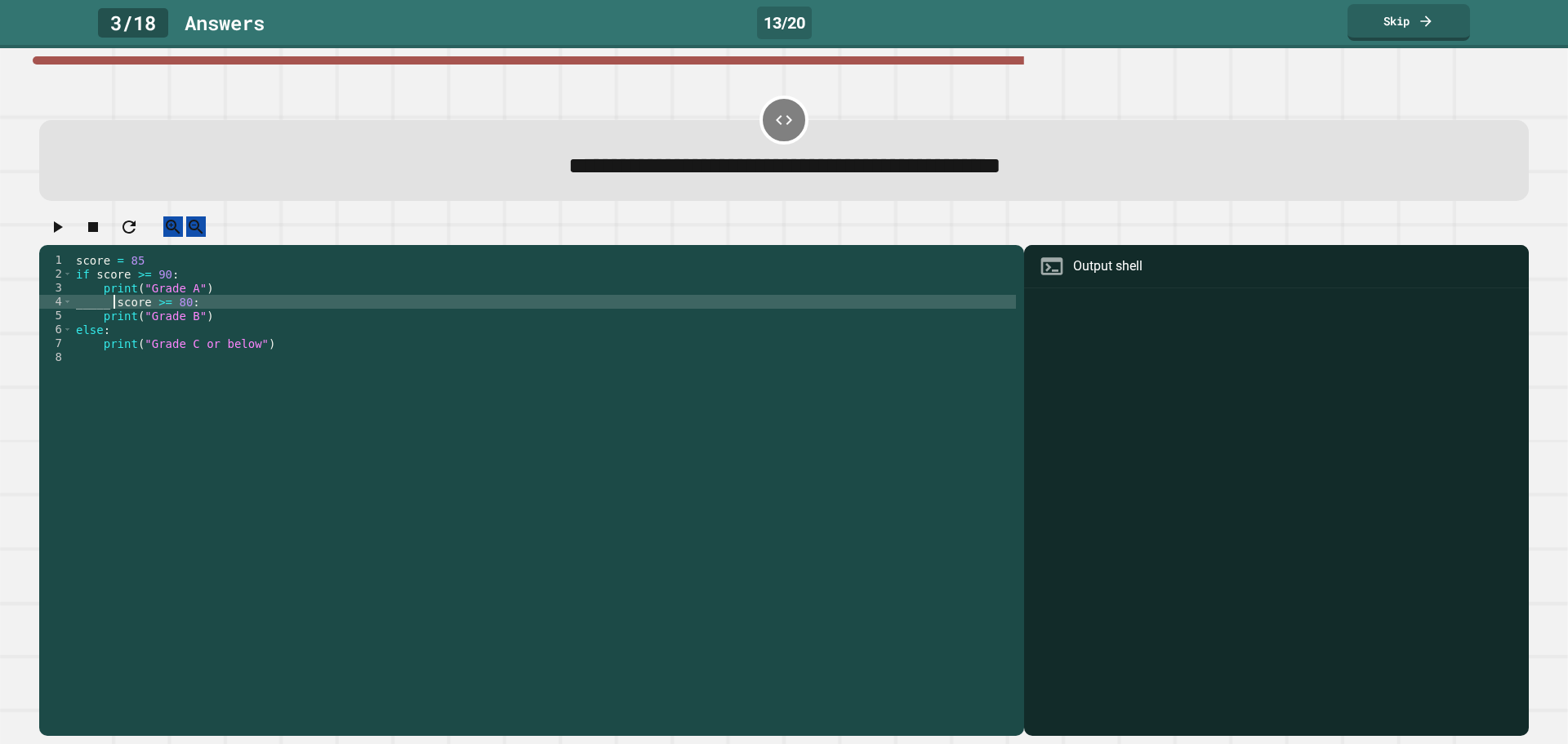
click at [106, 319] on div "score = 85 if score >= 90 : print ( "Grade A" ) _____ score >= 80 : print ( "Gr…" at bounding box center [544, 475] width 943 height 444
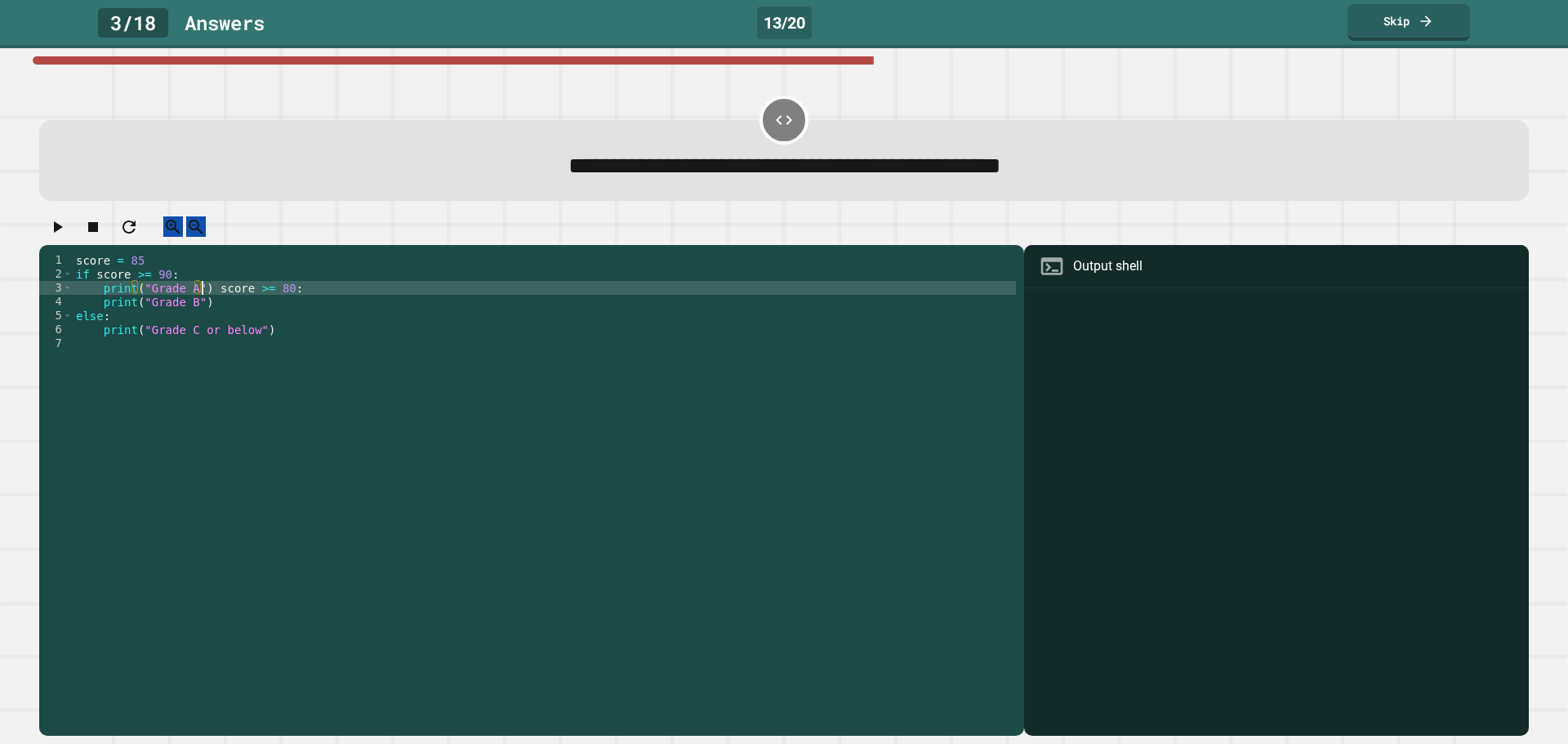
type textarea "**********"
click at [1445, 29] on link "Skip" at bounding box center [1409, 20] width 116 height 39
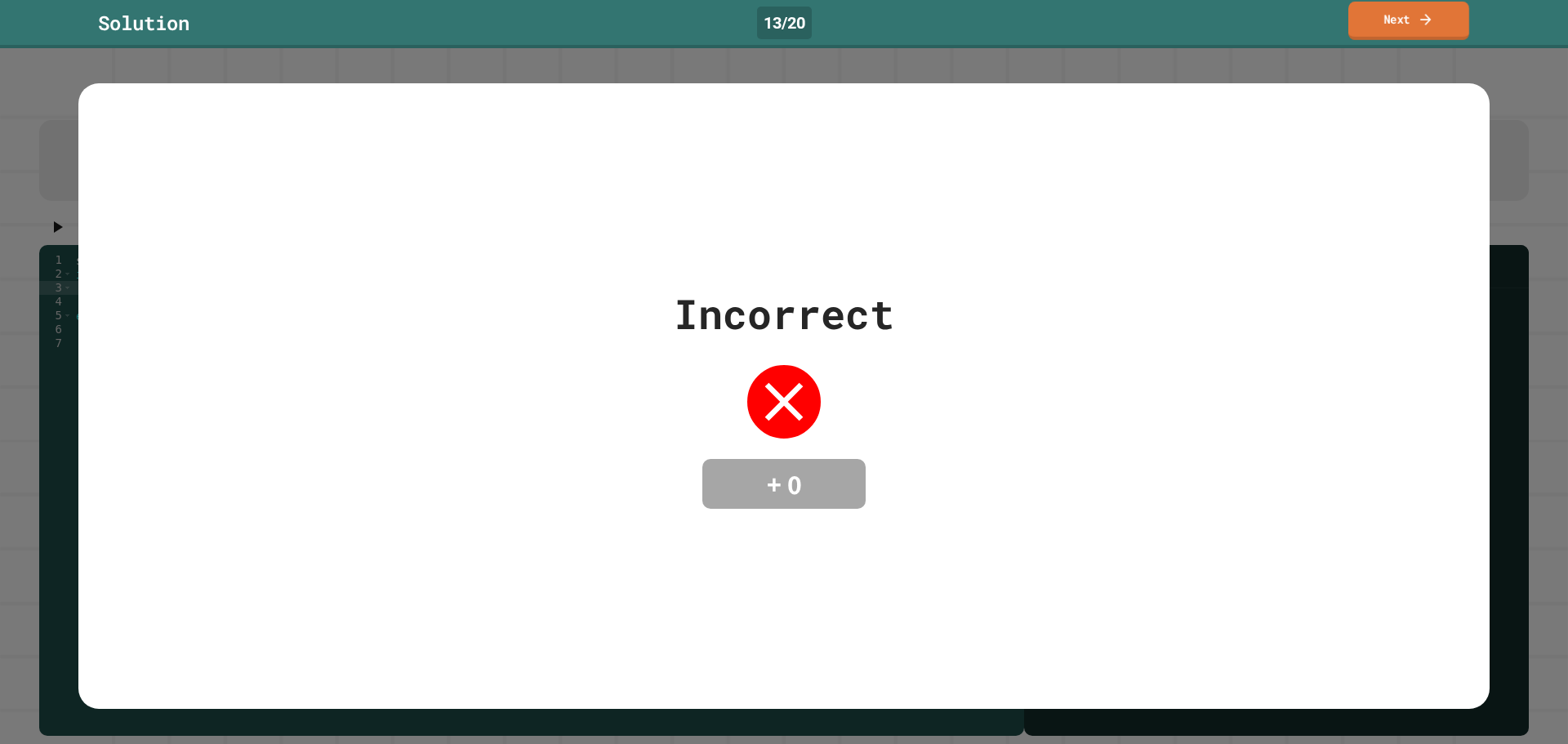
click at [1435, 30] on link "Next" at bounding box center [1409, 21] width 121 height 39
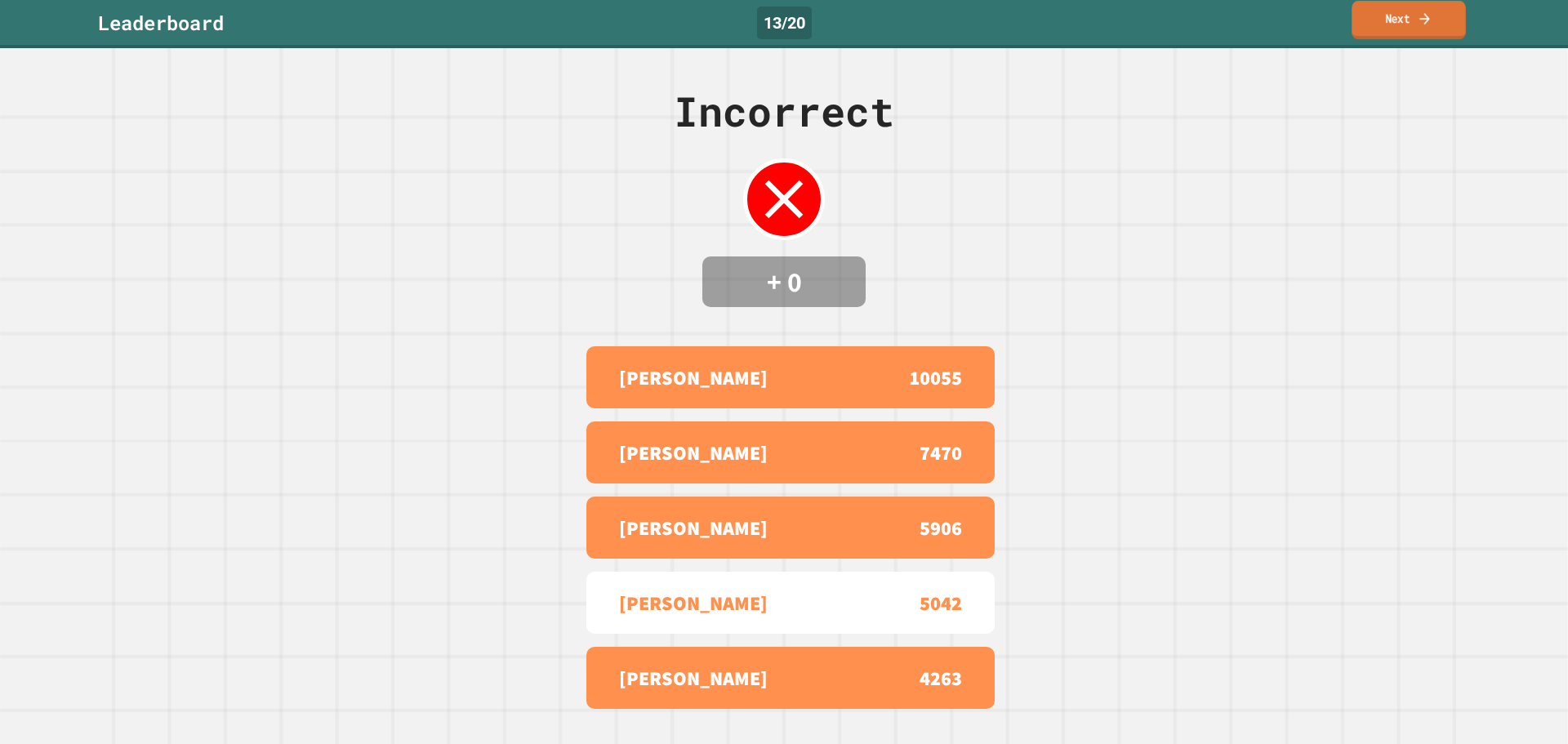
click at [1354, 28] on link "Next" at bounding box center [1409, 20] width 114 height 39
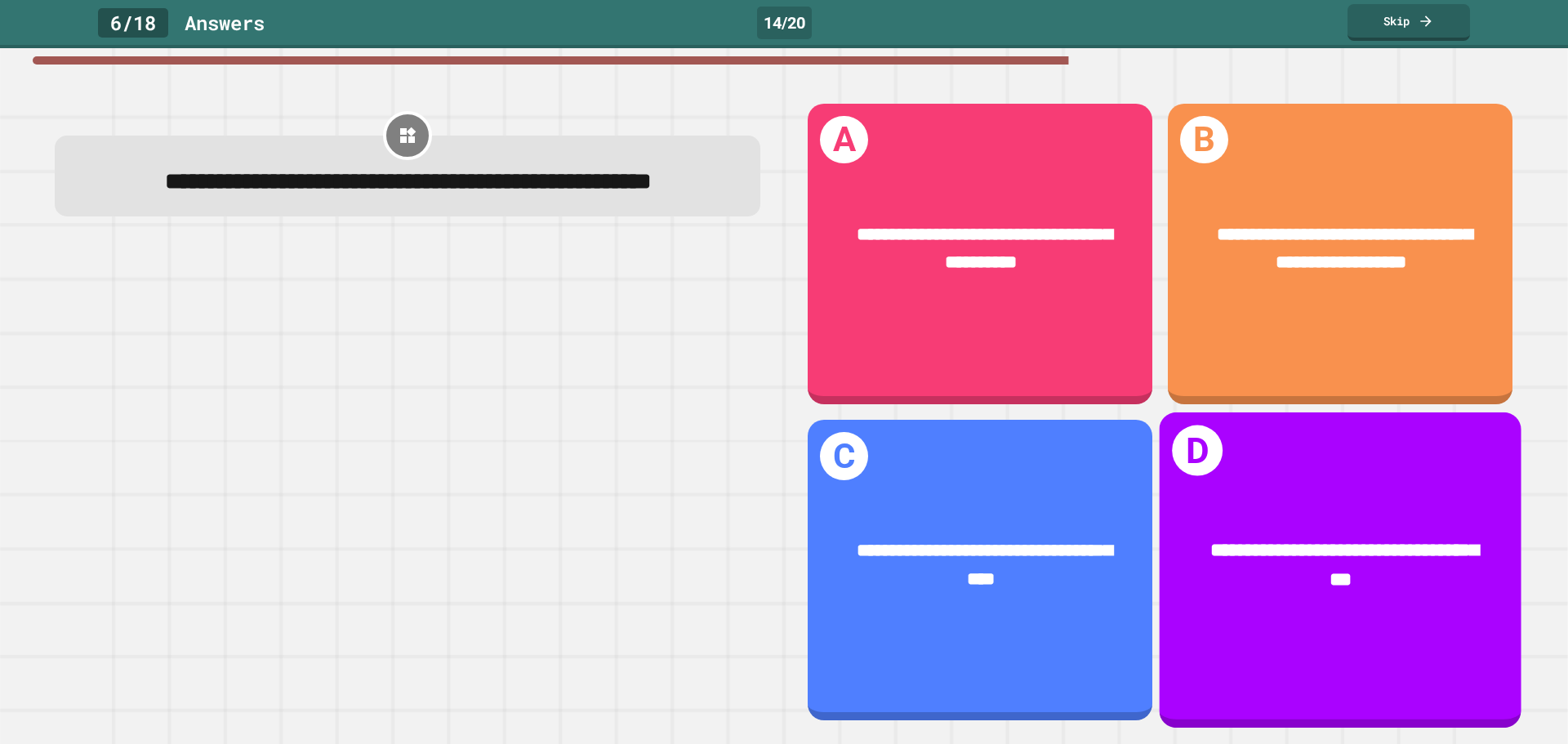
click at [1315, 499] on div "**********" at bounding box center [1340, 565] width 361 height 134
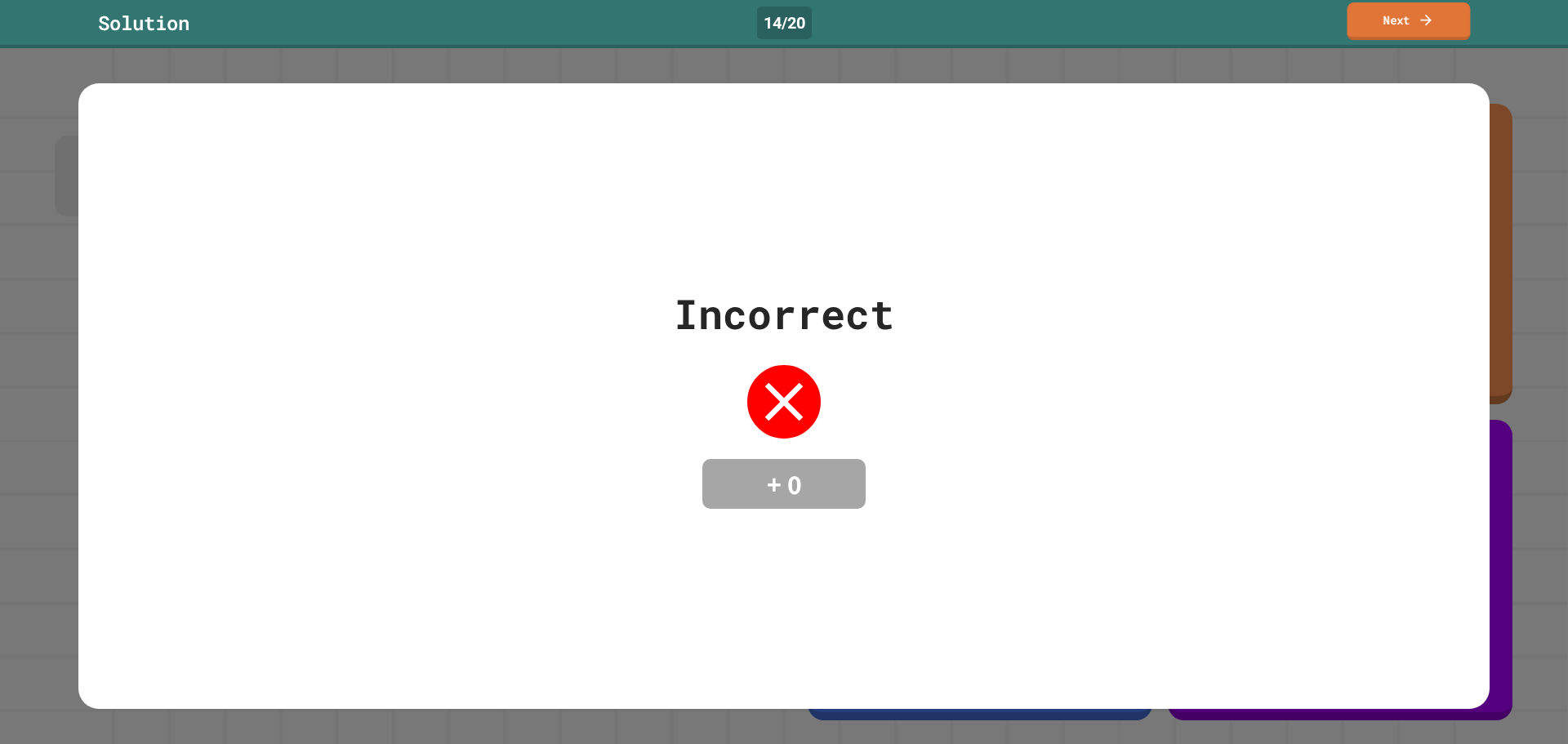
click at [1413, 25] on link "Next" at bounding box center [1410, 21] width 124 height 38
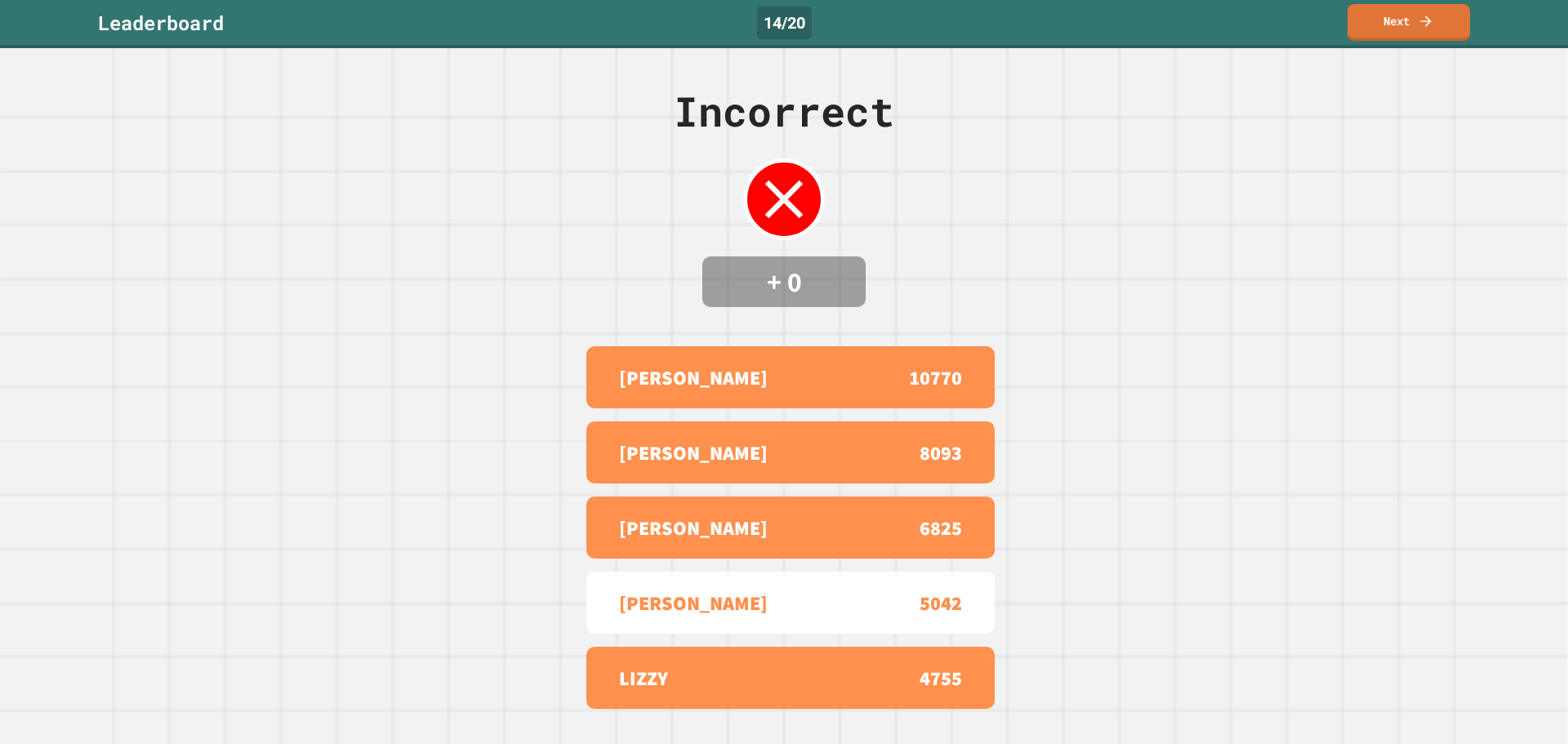
click at [1397, 69] on div "Incorrect + 0 ROB 10770 [PERSON_NAME] 8093 [PERSON_NAME] 6825 [PERSON_NAME] 504…" at bounding box center [784, 396] width 1568 height 696
click at [1422, 39] on link "Next" at bounding box center [1409, 22] width 123 height 37
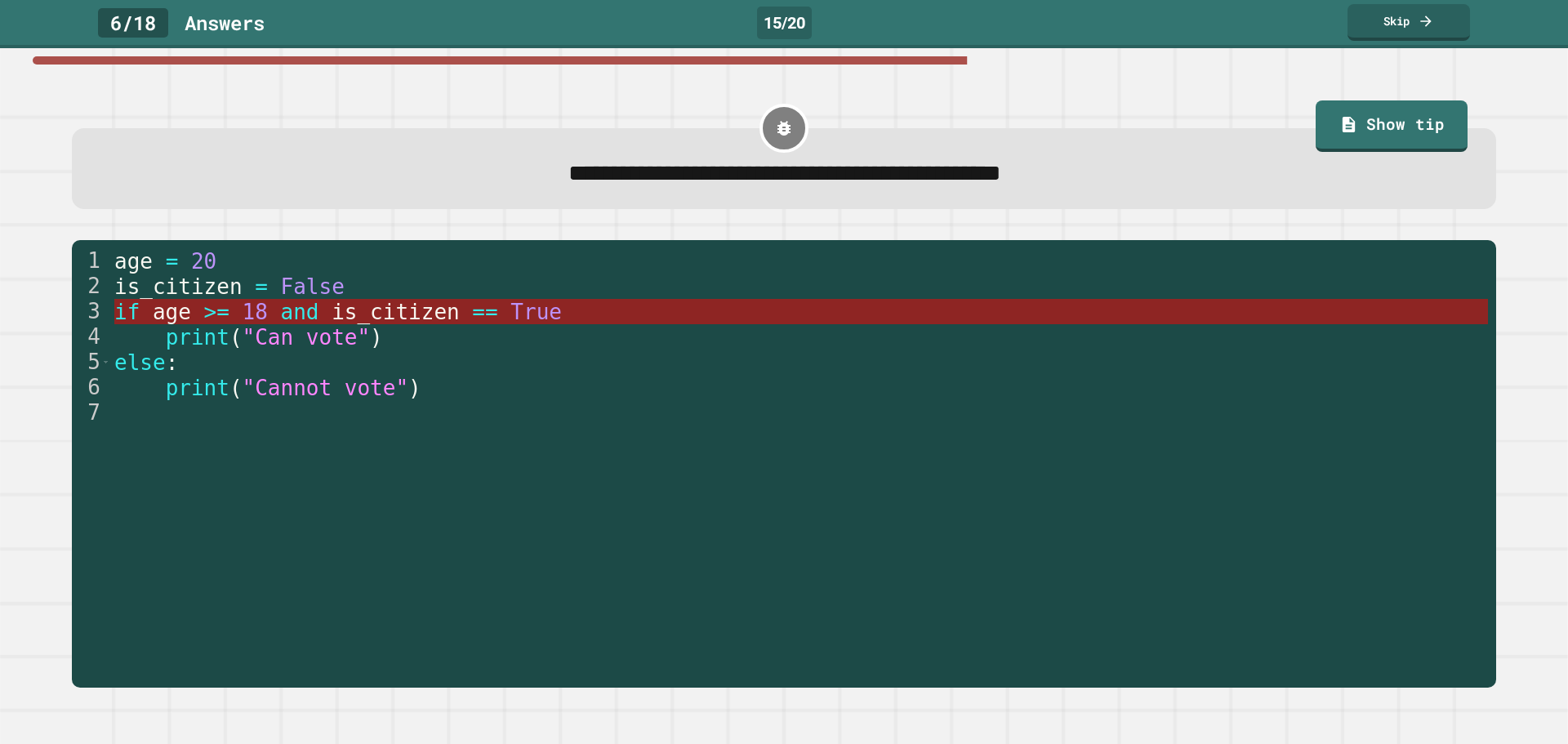
click at [331, 317] on span "is_citizen" at bounding box center [395, 311] width 128 height 24
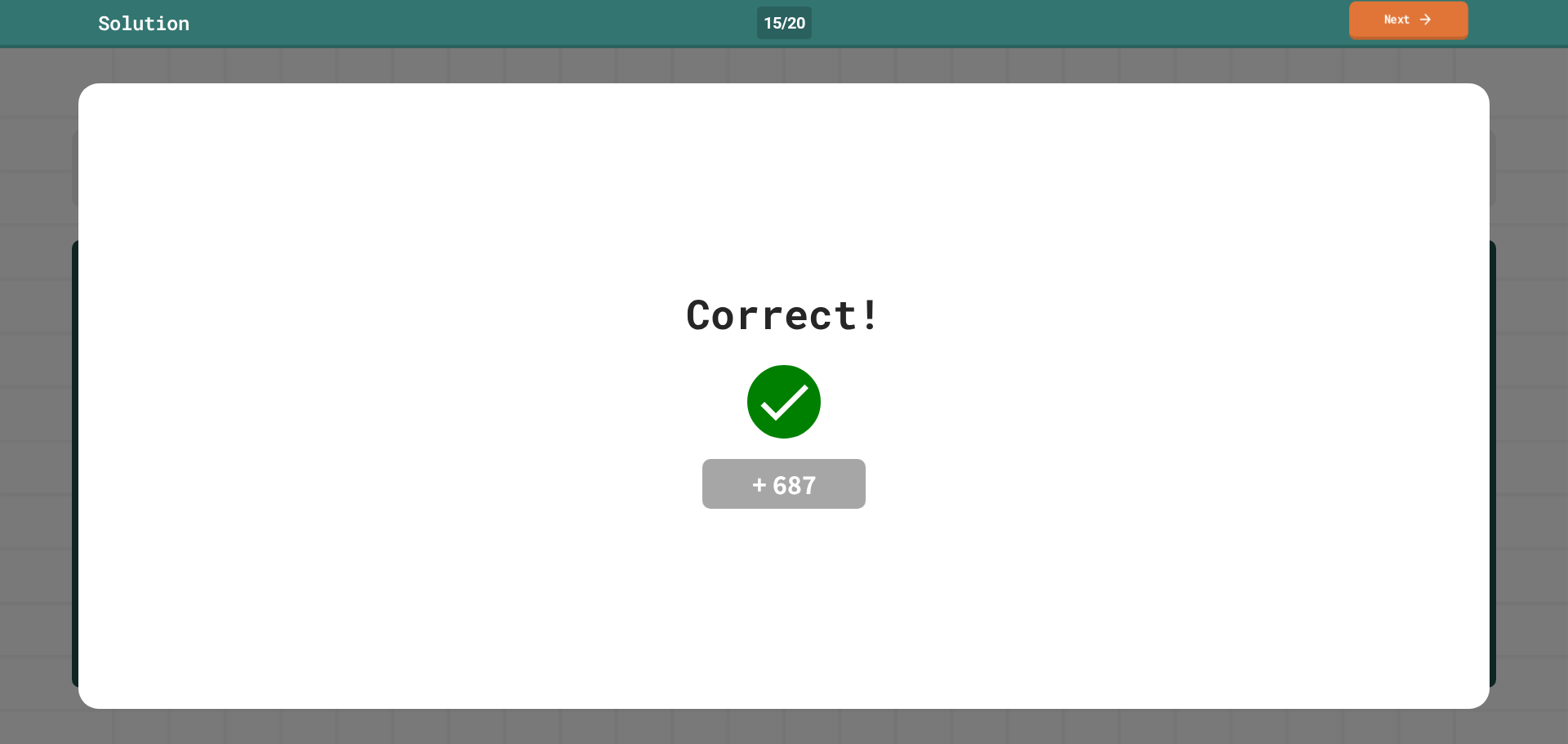
click at [1390, 27] on link "Next" at bounding box center [1408, 21] width 119 height 39
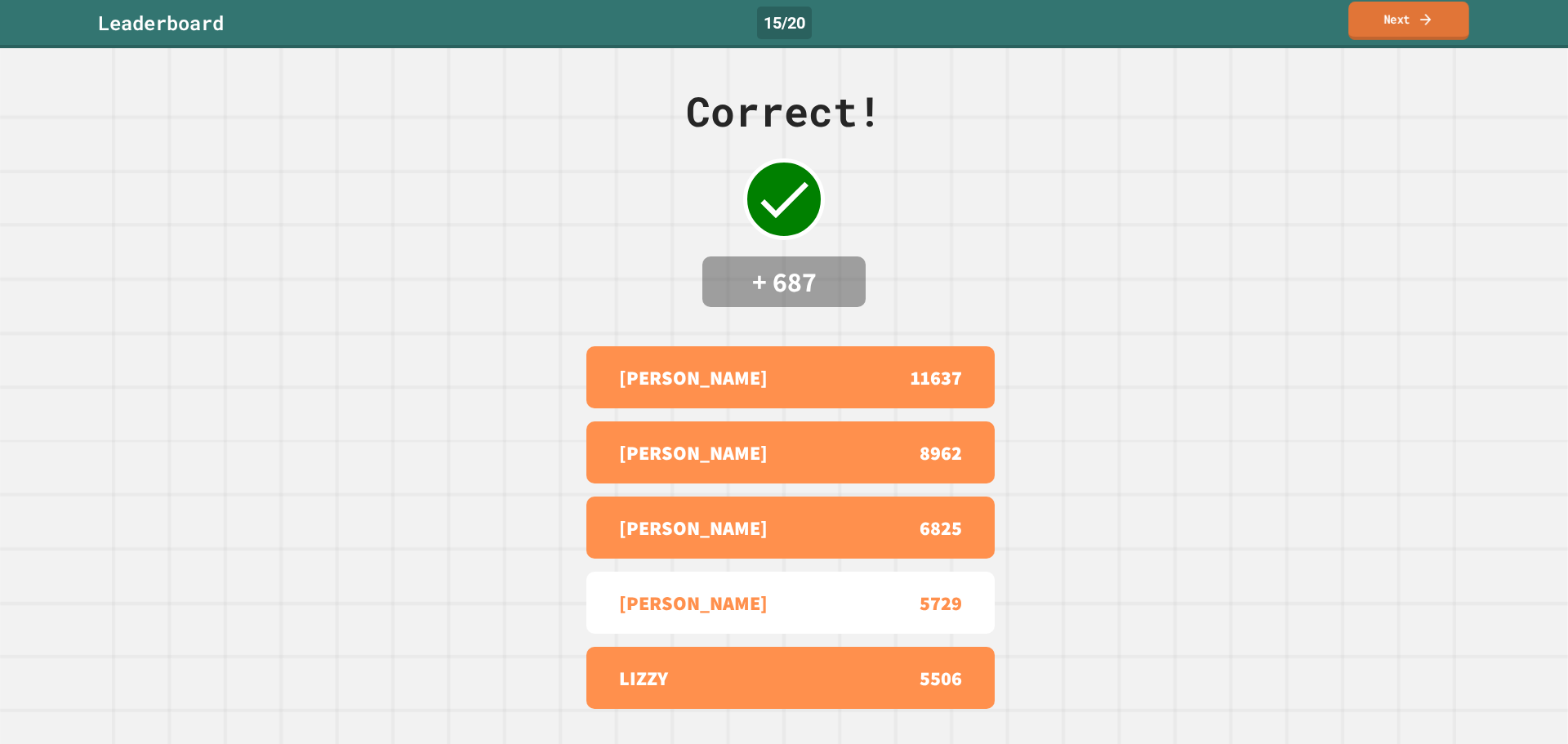
click at [1416, 18] on link "Next" at bounding box center [1409, 21] width 121 height 39
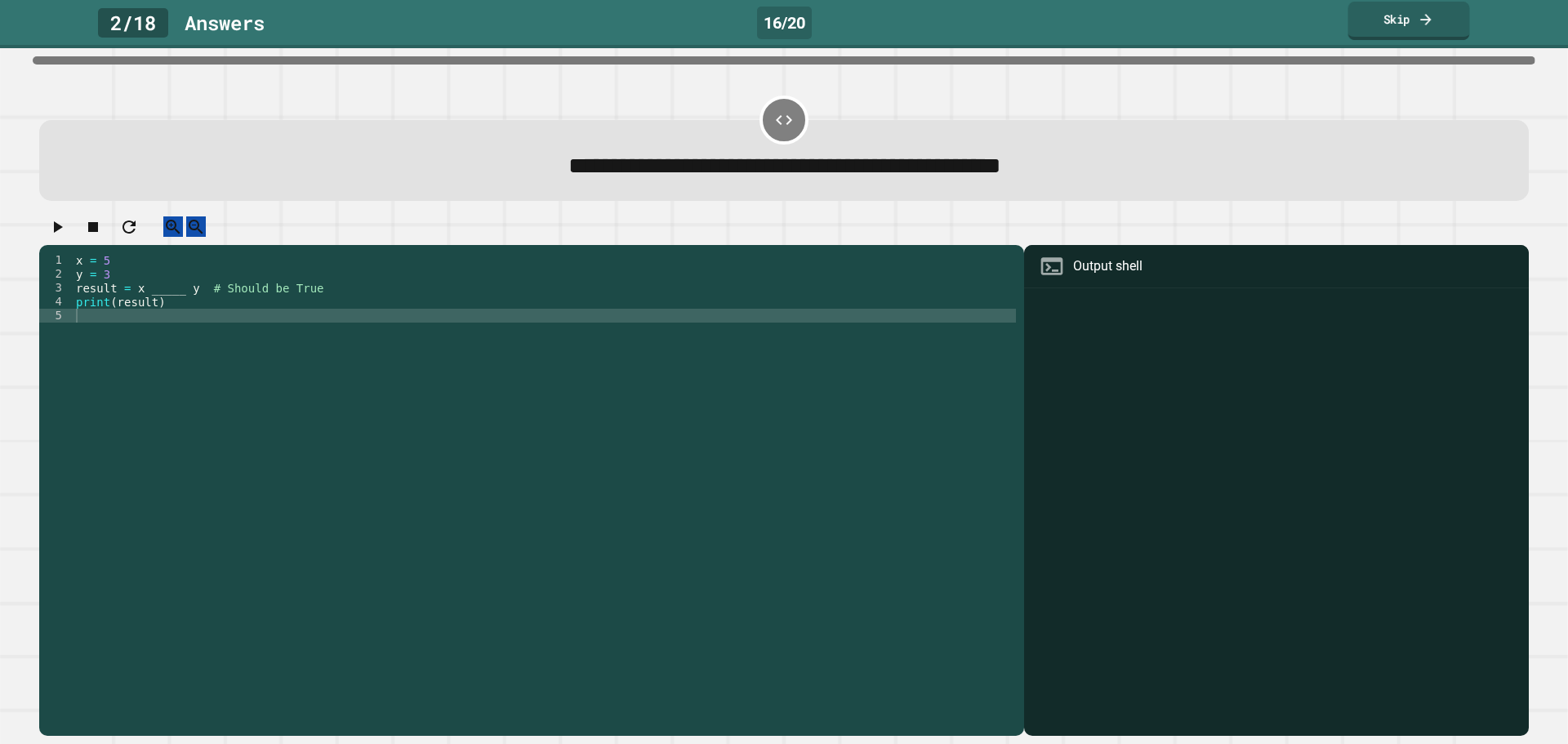
click at [1445, 35] on link "Skip" at bounding box center [1410, 21] width 122 height 39
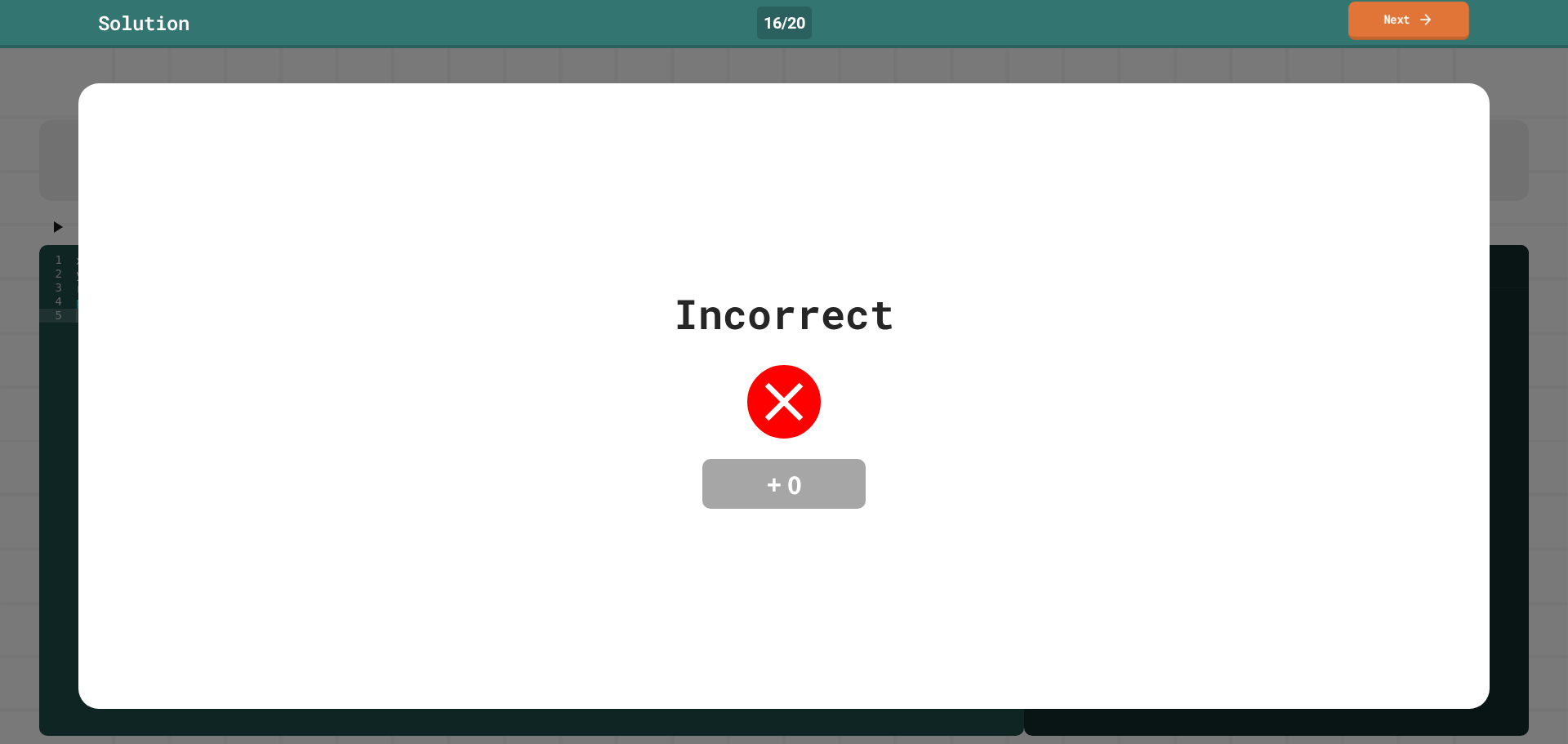
click at [1439, 35] on link "Next" at bounding box center [1409, 21] width 121 height 39
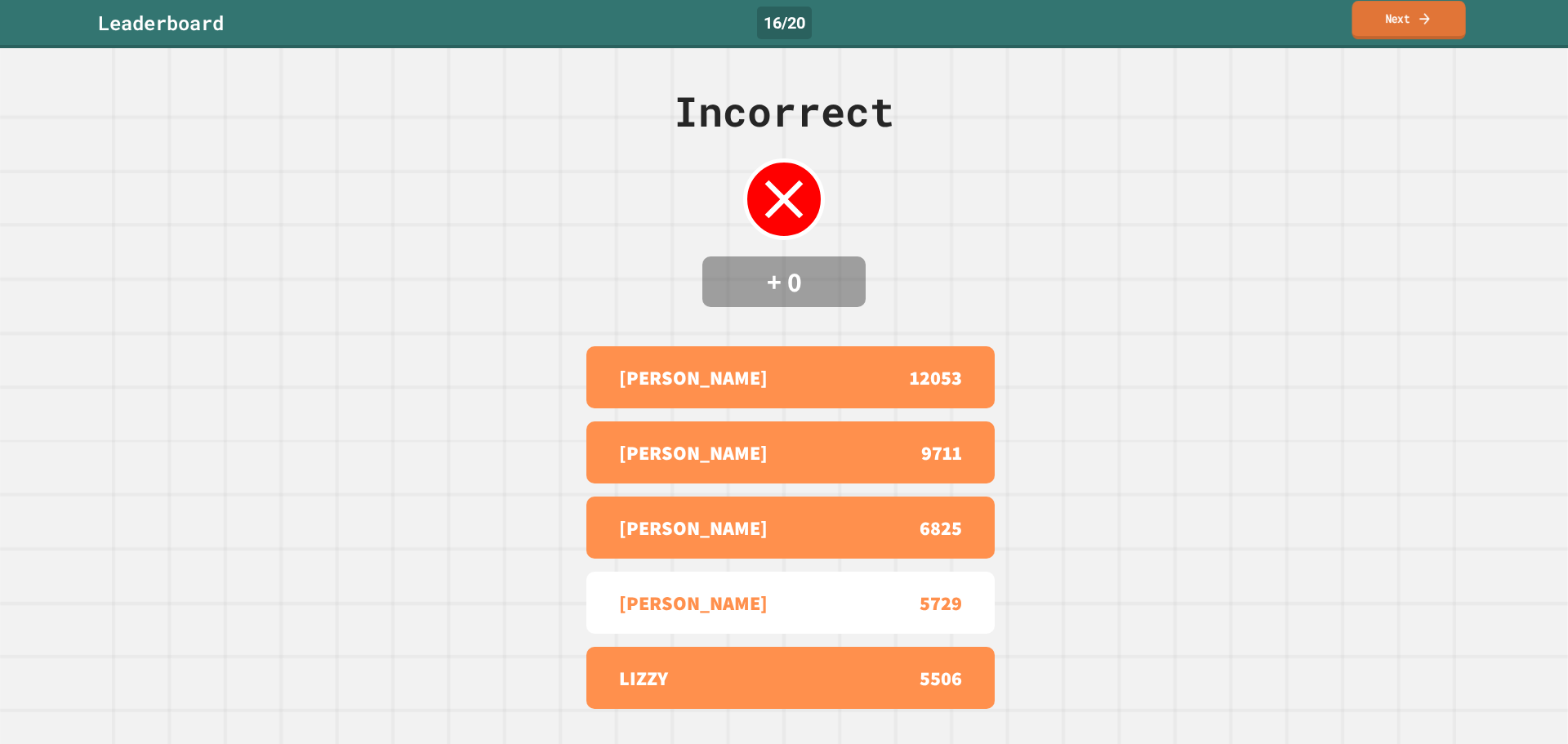
click at [1425, 14] on icon at bounding box center [1425, 18] width 15 height 17
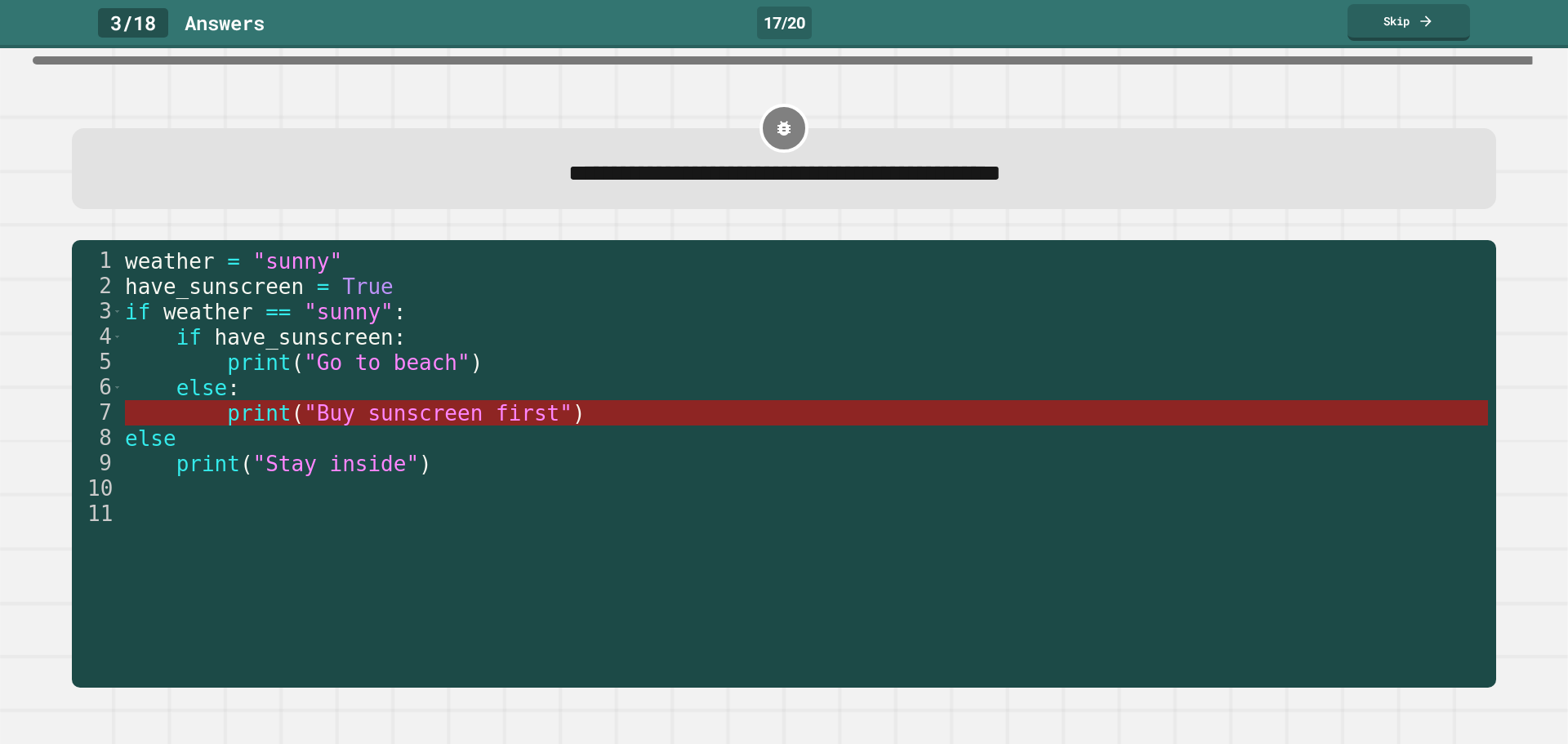
click at [573, 413] on span ")" at bounding box center [580, 413] width 14 height 24
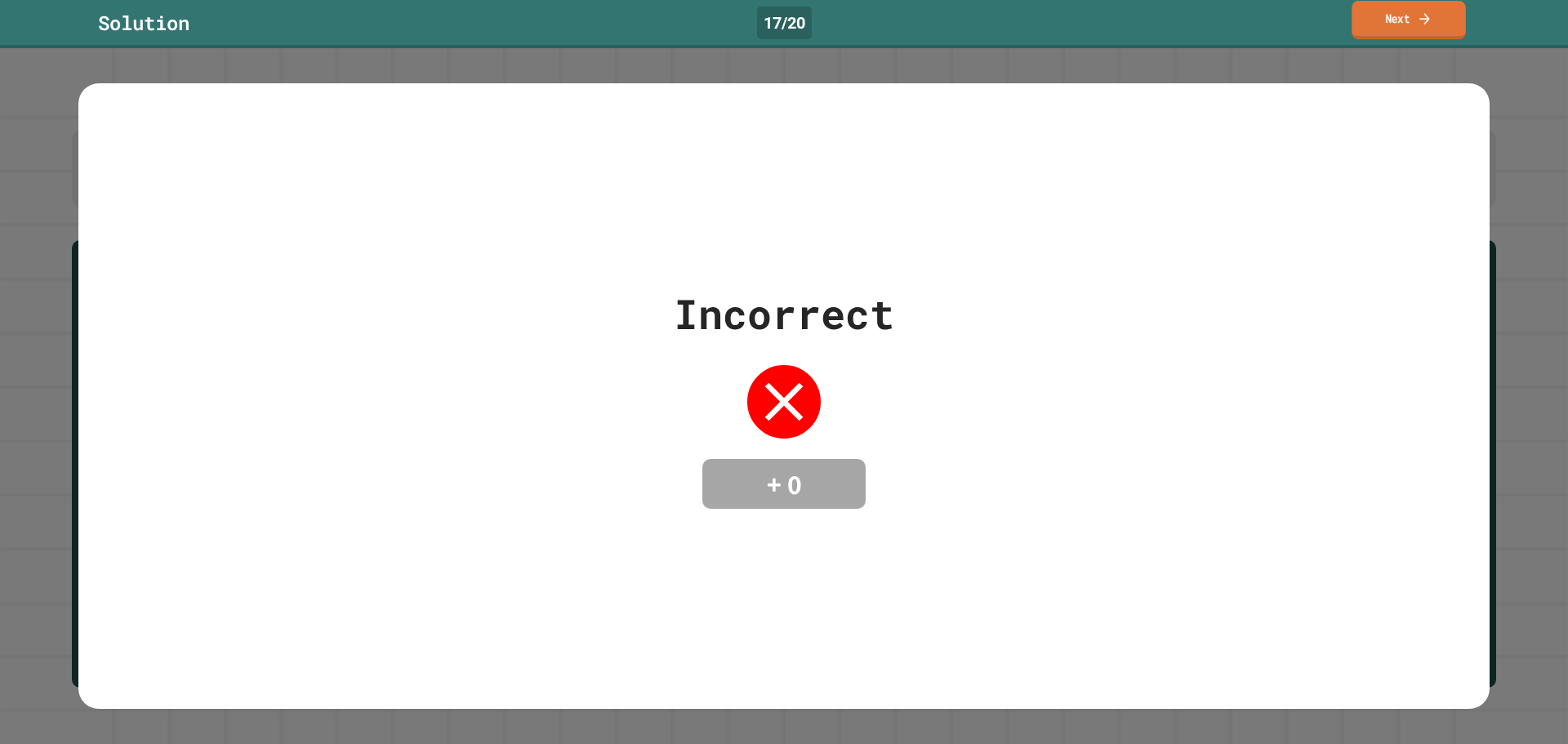
click at [1411, 36] on link "Next" at bounding box center [1408, 20] width 113 height 39
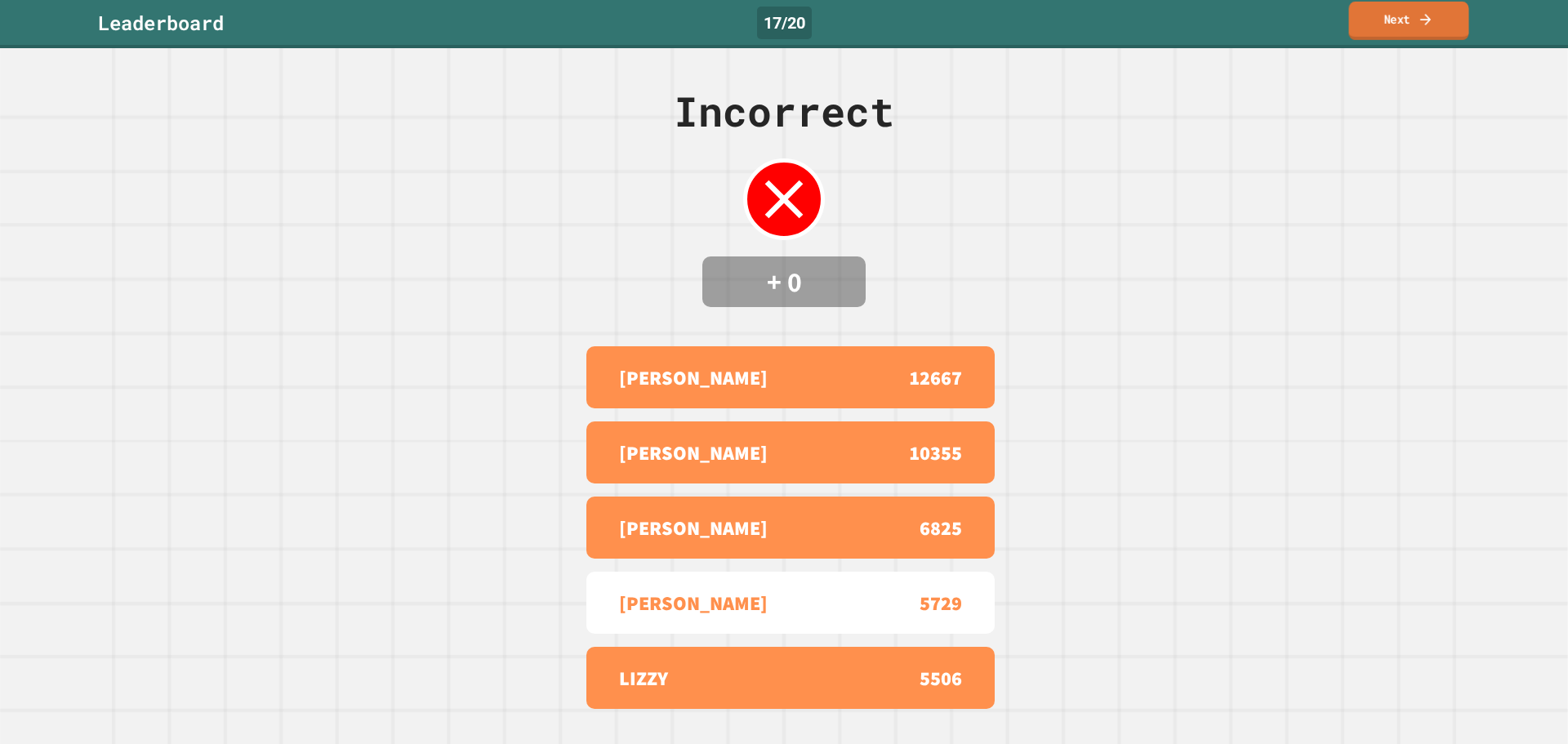
click at [1412, 34] on link "Next" at bounding box center [1409, 21] width 120 height 39
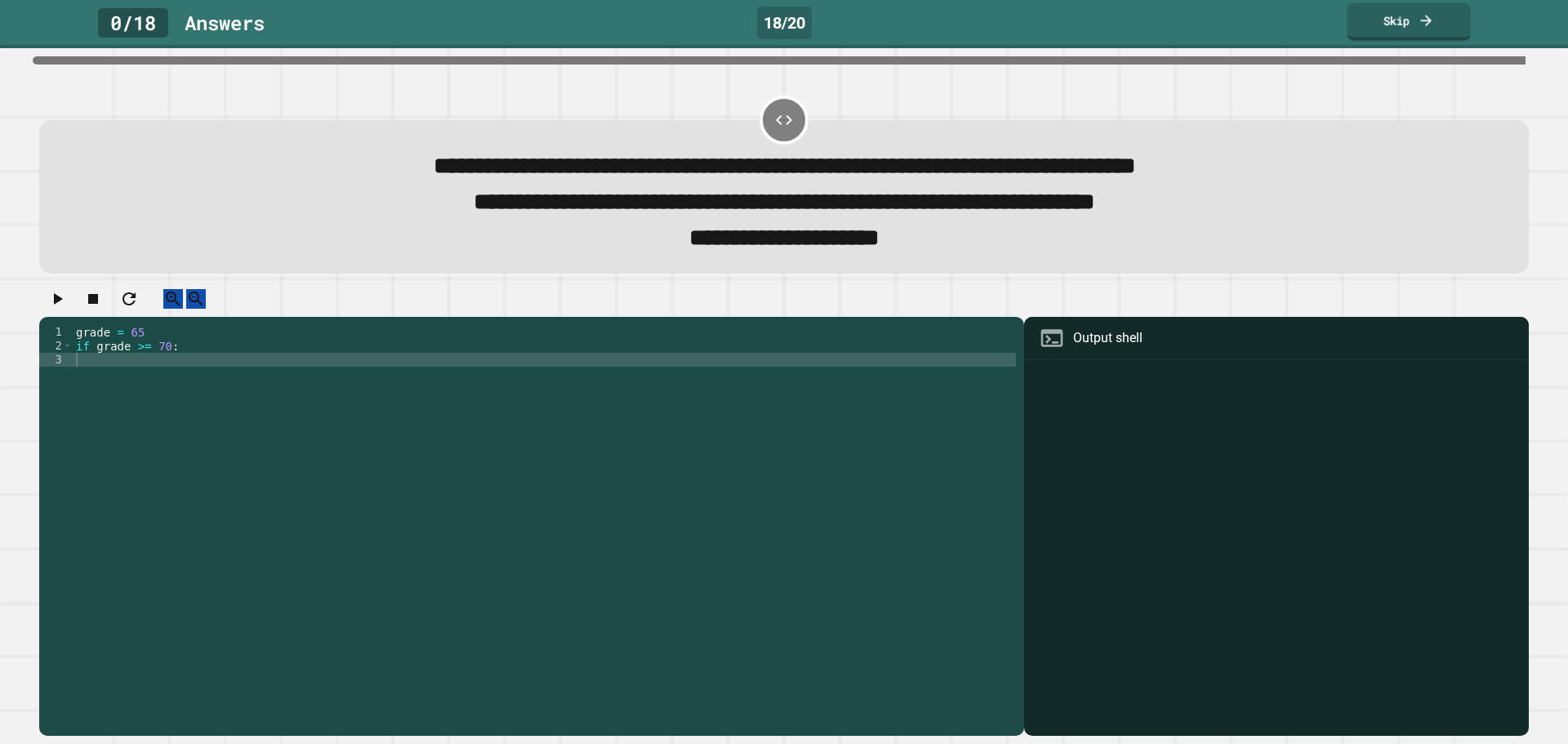
click at [1393, 0] on div "0 / 18 Answer s 18 / 20 Skip" at bounding box center [784, 24] width 1568 height 48
click at [1391, 21] on link "Skip" at bounding box center [1410, 21] width 124 height 37
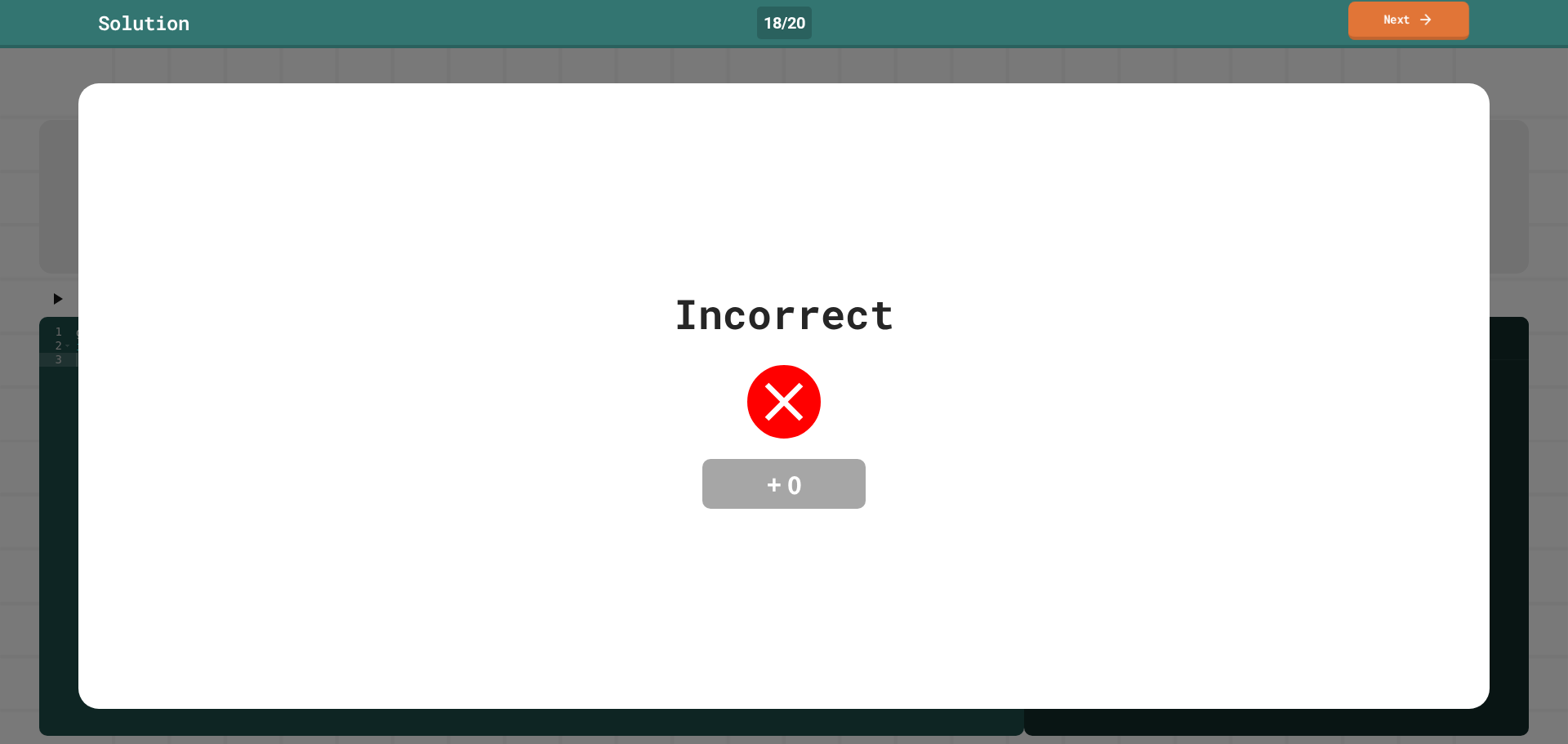
click at [1409, 29] on link "Next" at bounding box center [1409, 21] width 121 height 39
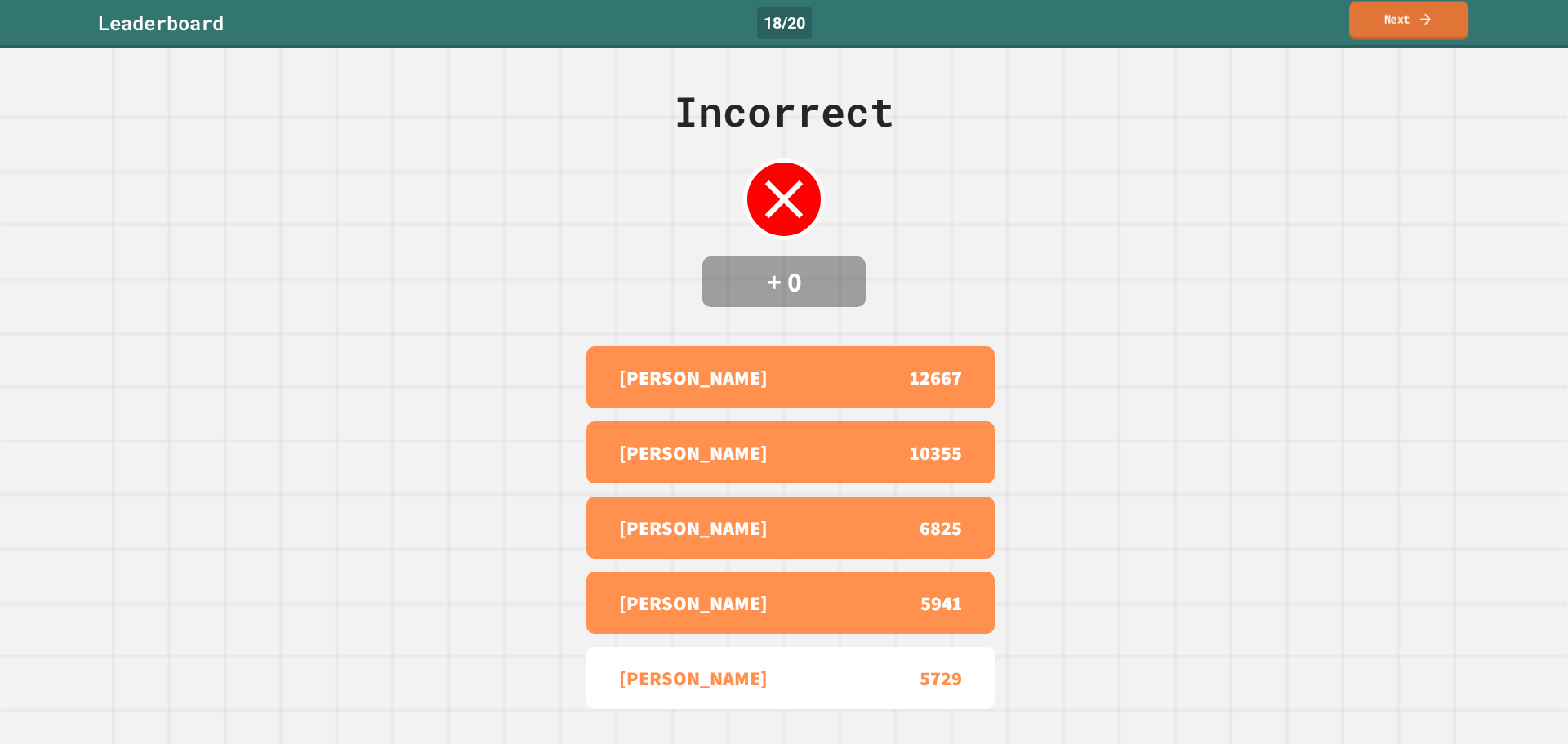
click at [1399, 26] on link "Next" at bounding box center [1408, 21] width 119 height 39
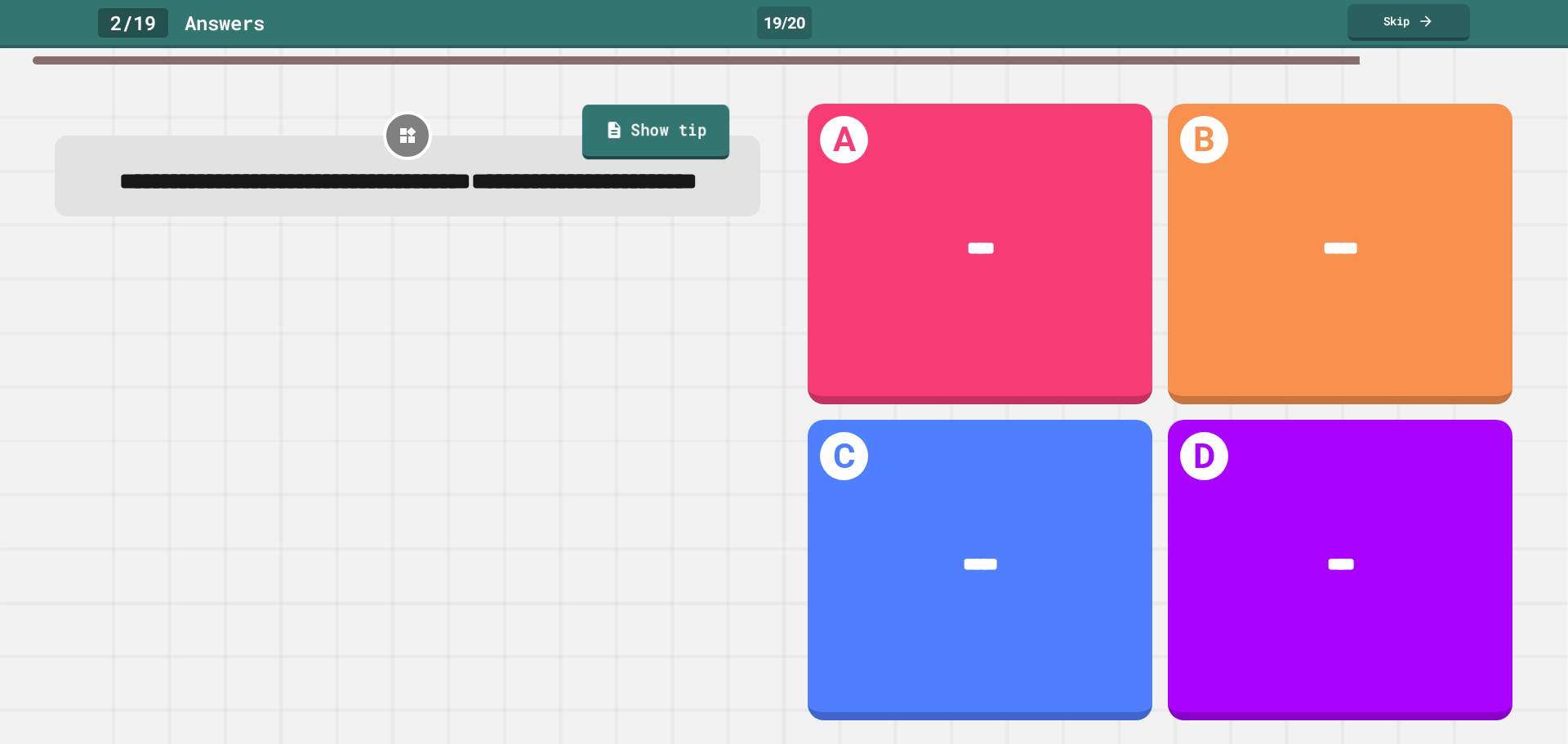
click at [657, 111] on link "Show tip" at bounding box center [656, 131] width 147 height 55
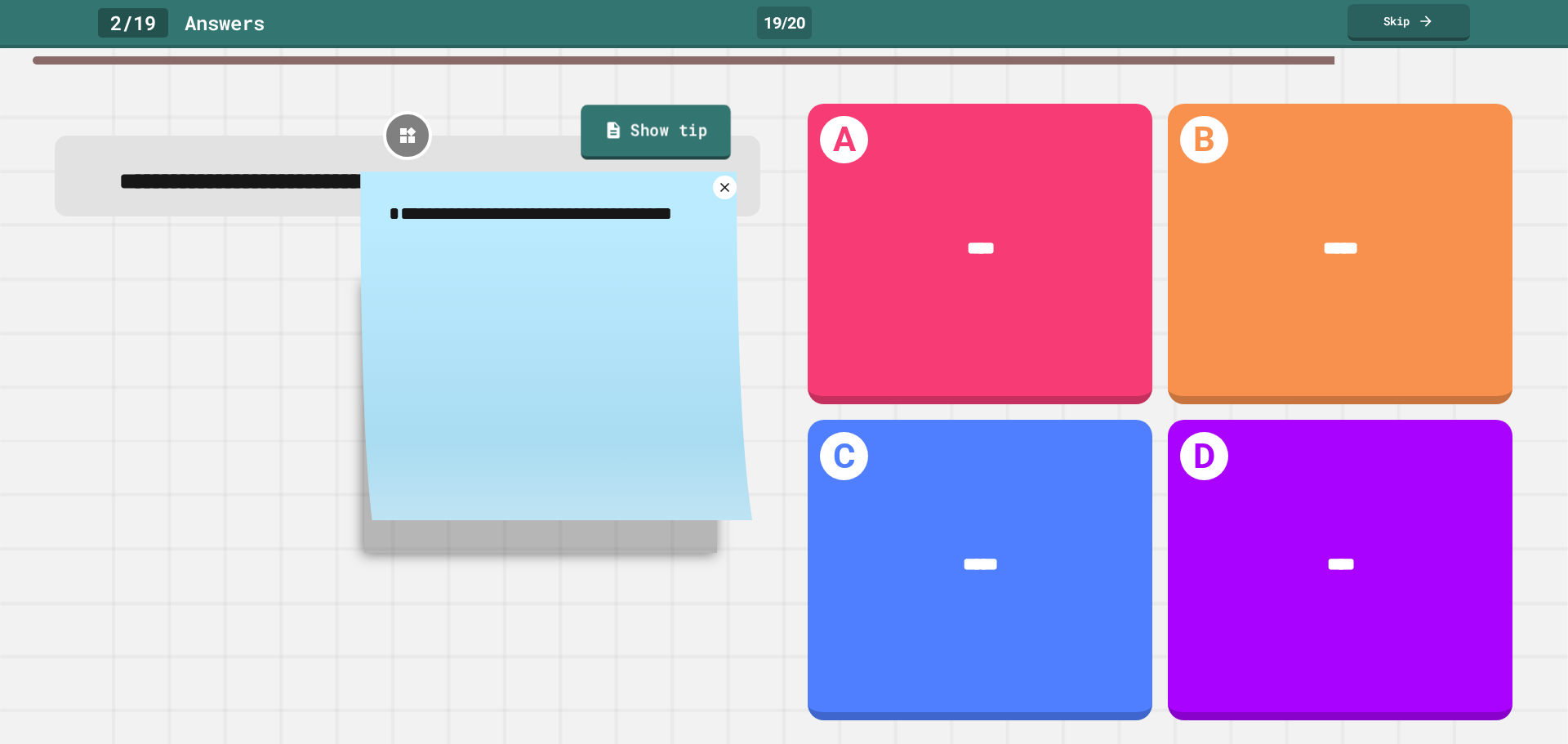
click at [662, 121] on link "Show tip" at bounding box center [656, 132] width 151 height 55
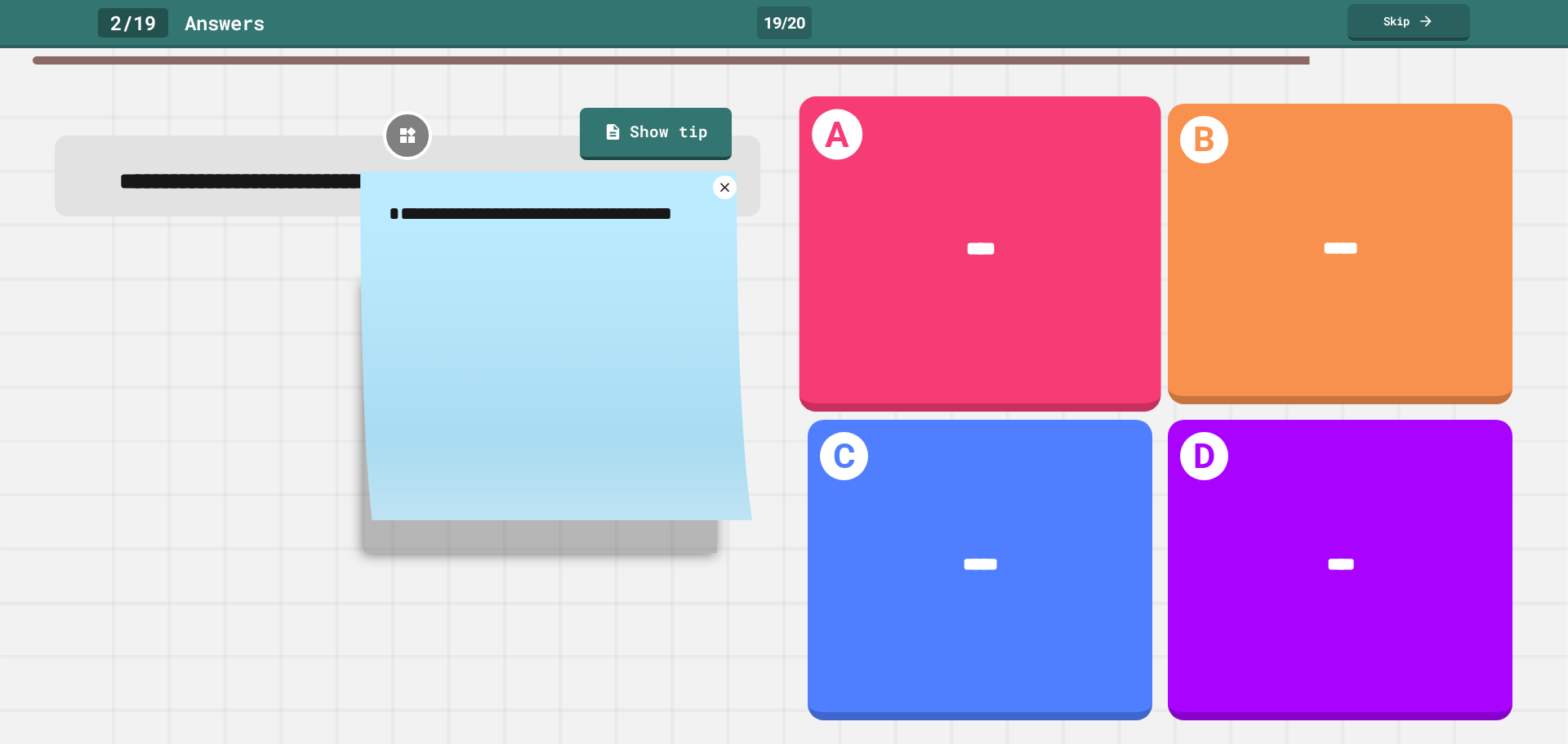
click at [841, 172] on div "A ****" at bounding box center [981, 253] width 361 height 315
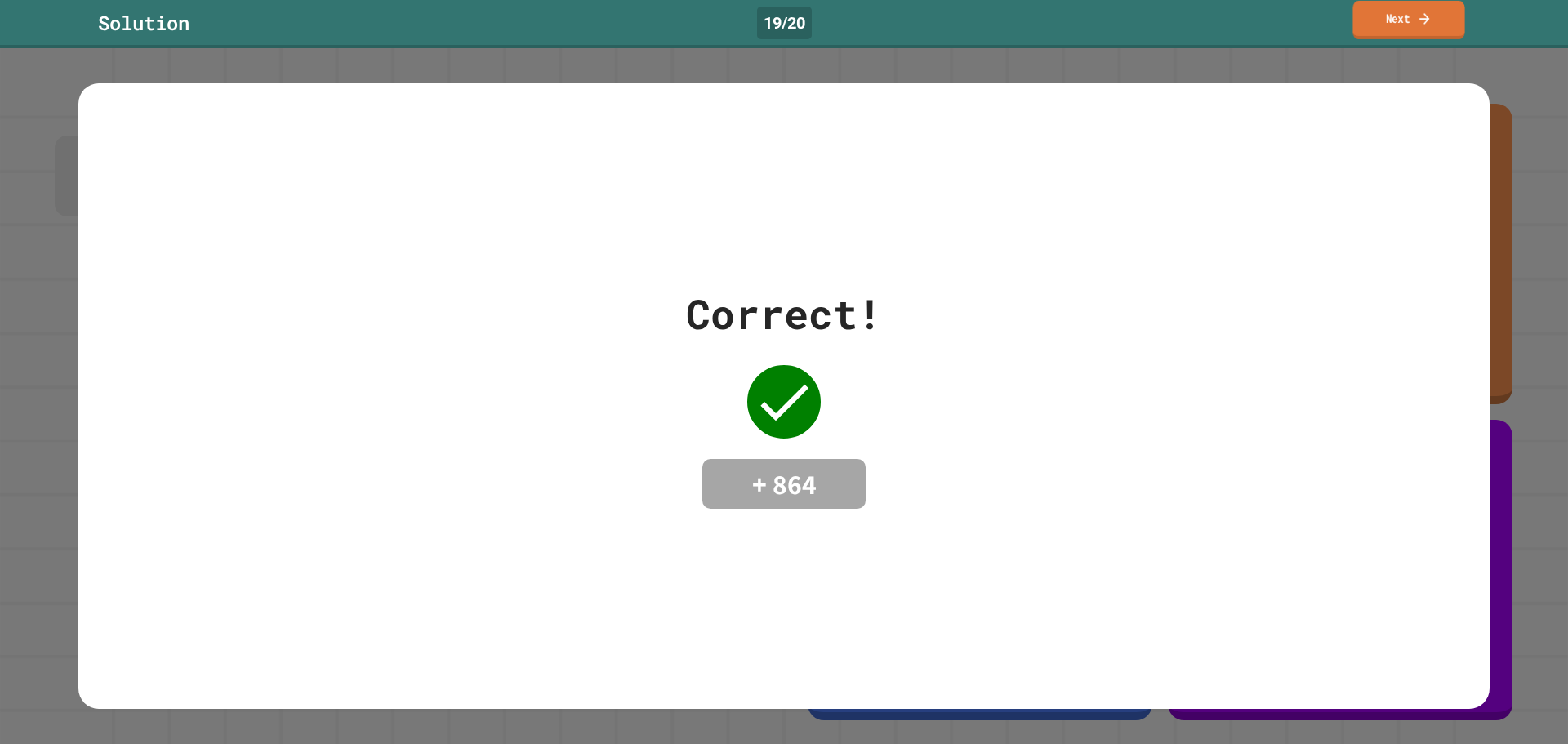
click at [1364, 24] on link "Next" at bounding box center [1409, 20] width 112 height 39
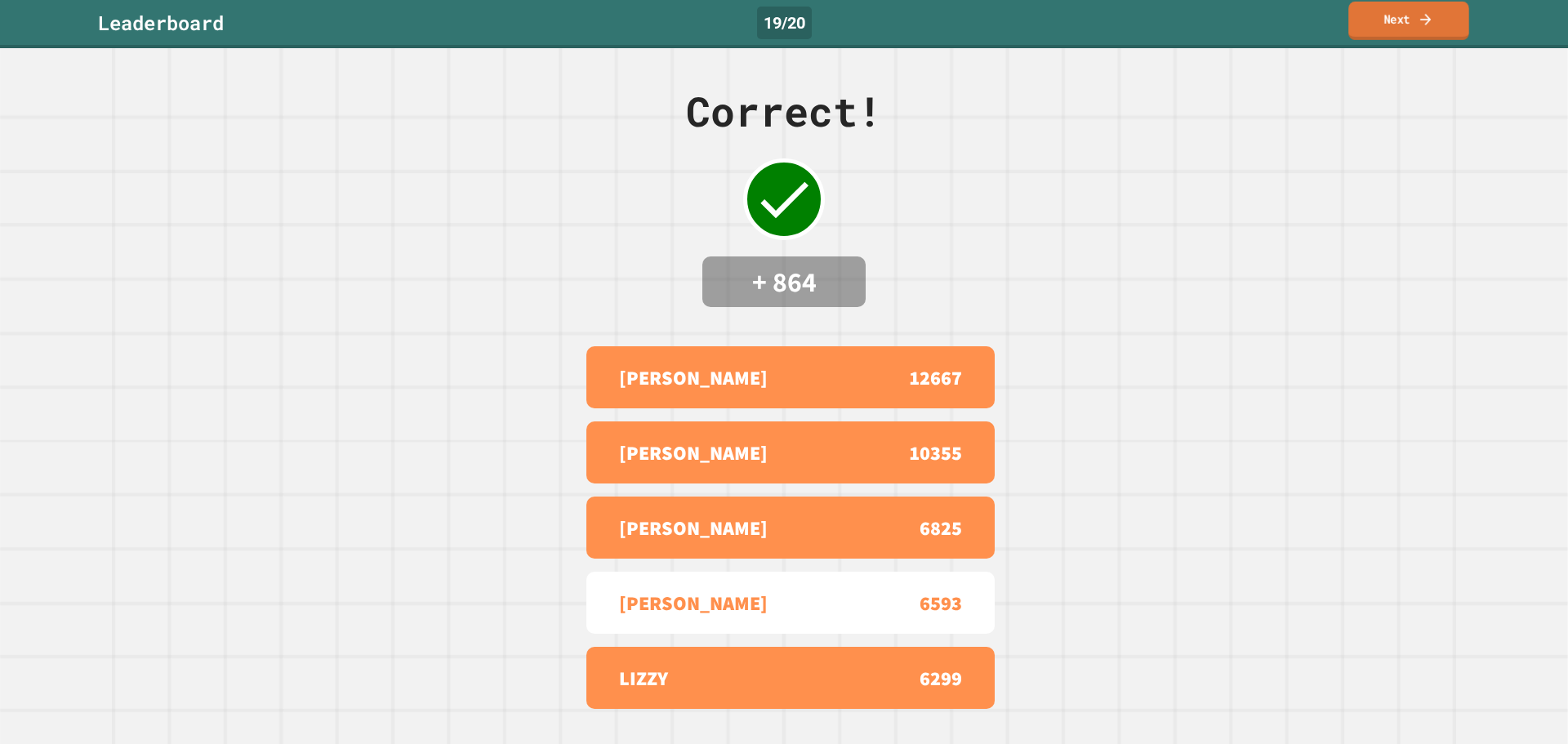
click at [1401, 29] on link "Next" at bounding box center [1409, 21] width 121 height 39
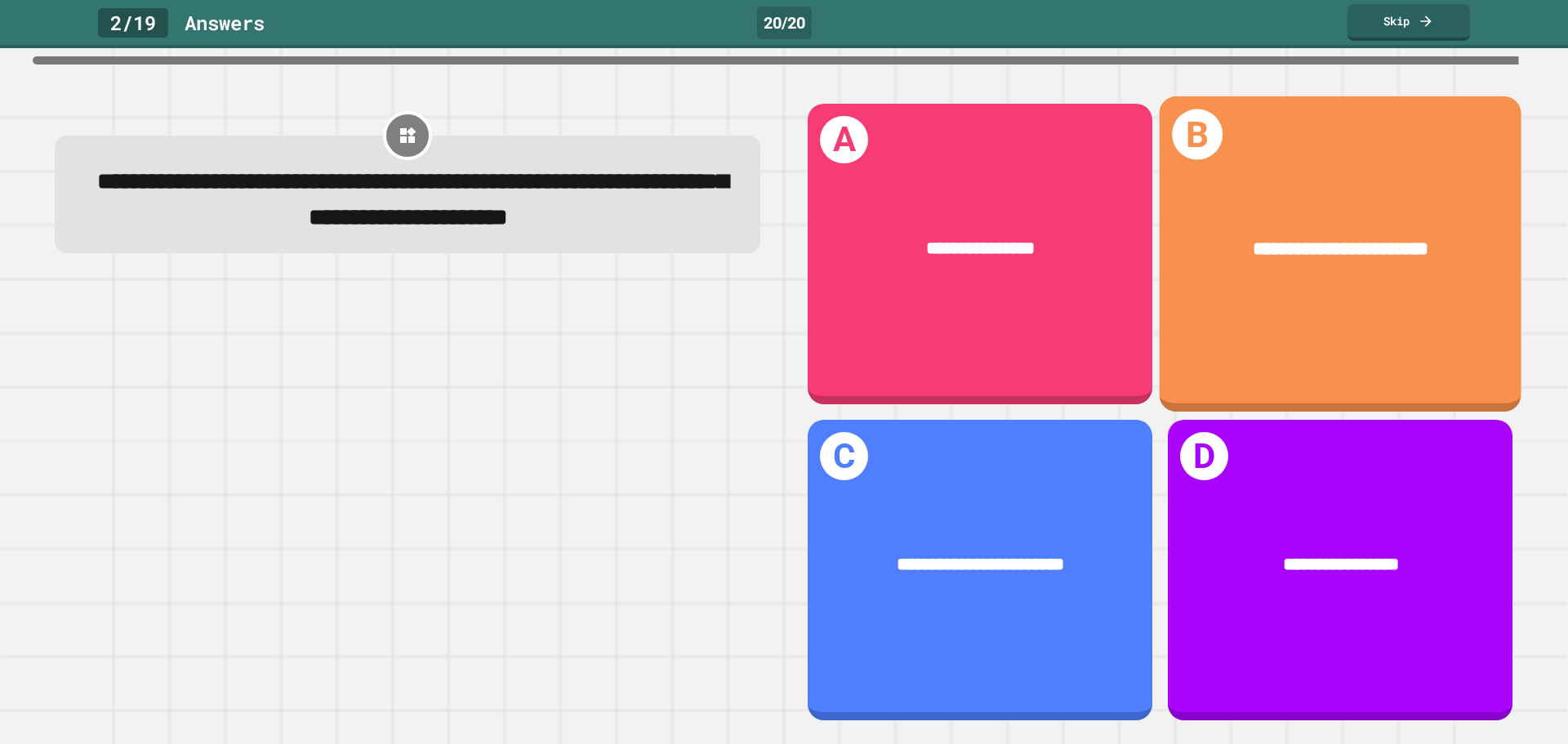
click at [1287, 240] on span "**********" at bounding box center [1341, 248] width 176 height 18
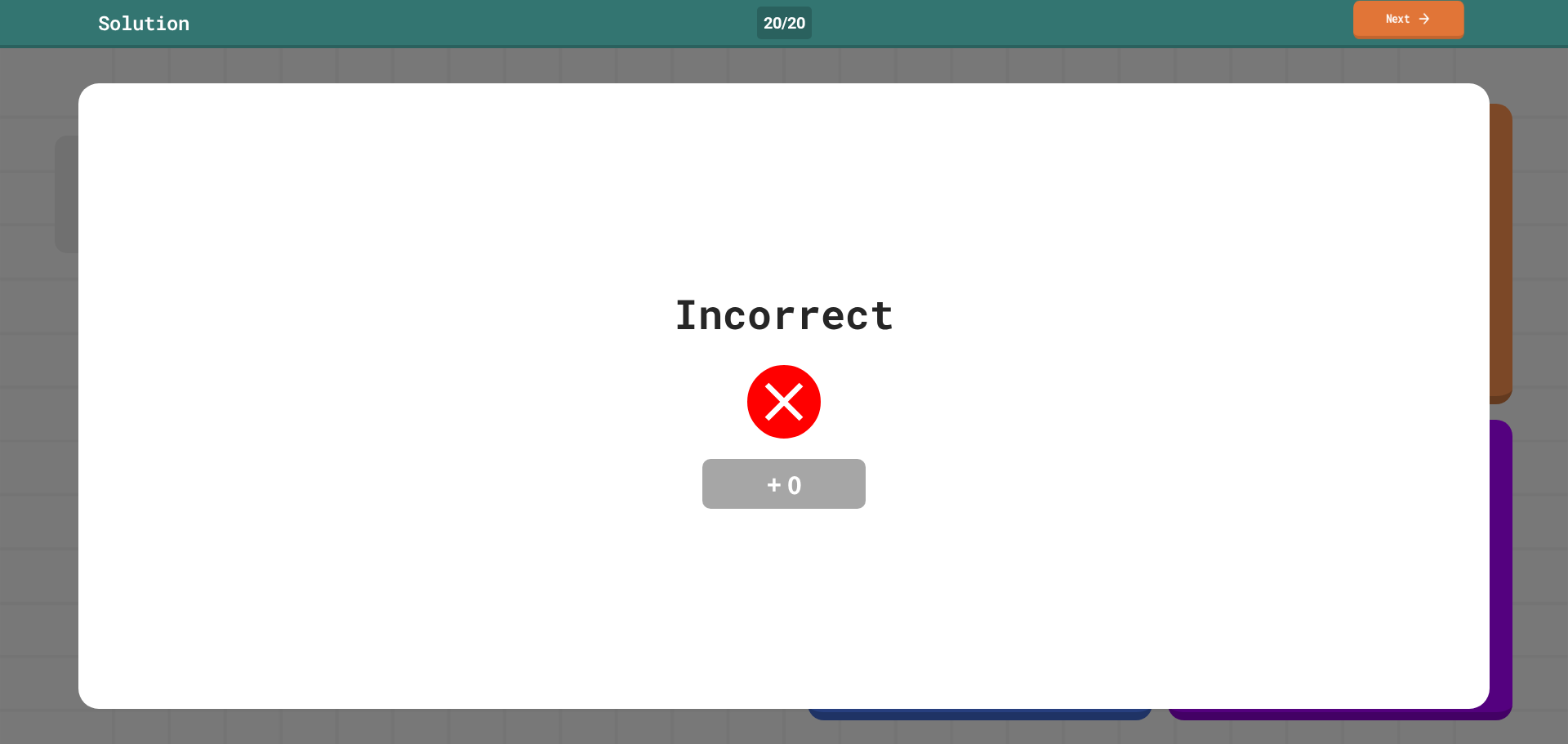
click at [1375, 40] on div "Solution 20 / 20 Next" at bounding box center [784, 22] width 1568 height 37
click at [1428, 18] on icon at bounding box center [1425, 19] width 16 height 17
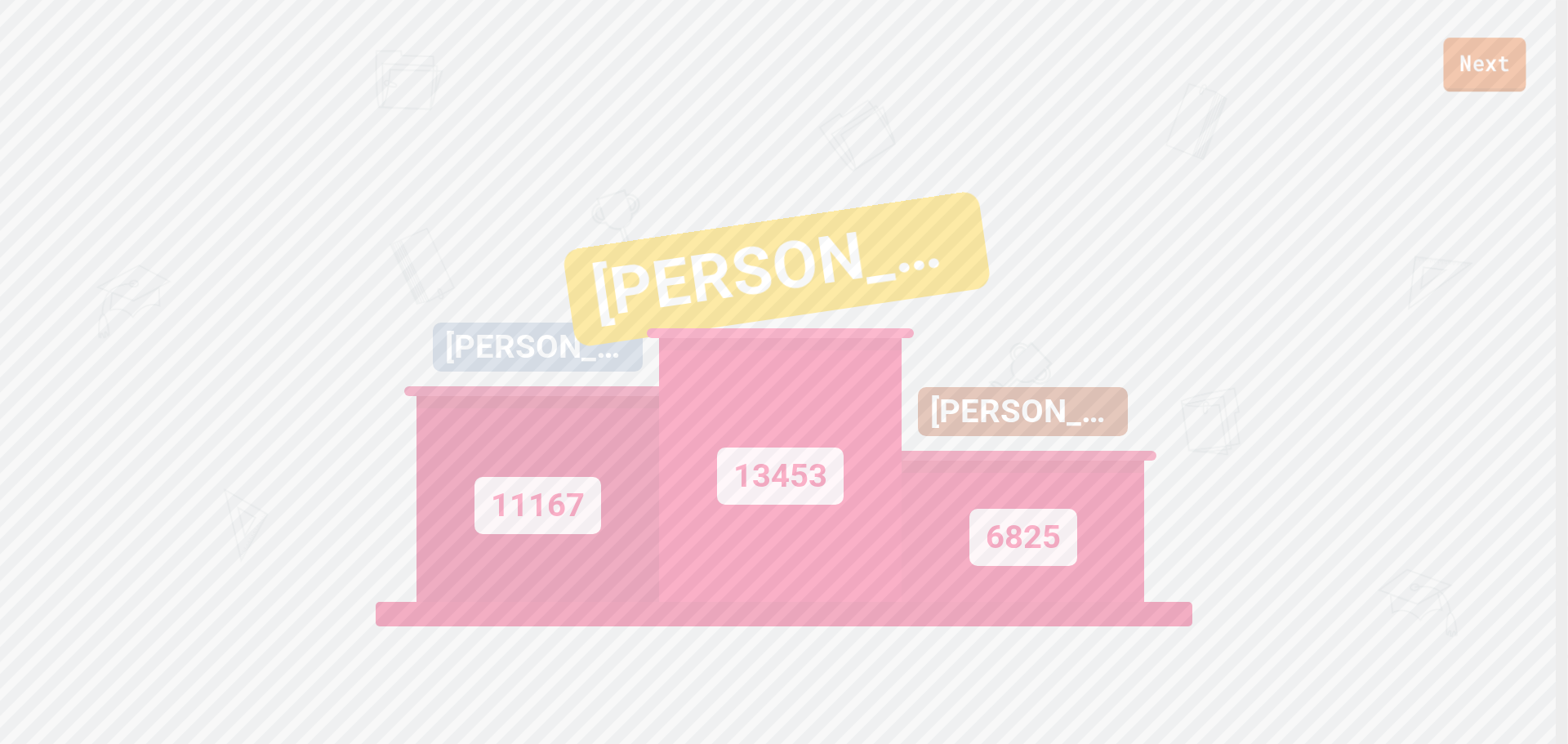
drag, startPoint x: 1523, startPoint y: 41, endPoint x: 1510, endPoint y: 43, distance: 13.2
click at [1510, 43] on link "Next" at bounding box center [1484, 65] width 82 height 54
